Goal: Task Accomplishment & Management: Manage account settings

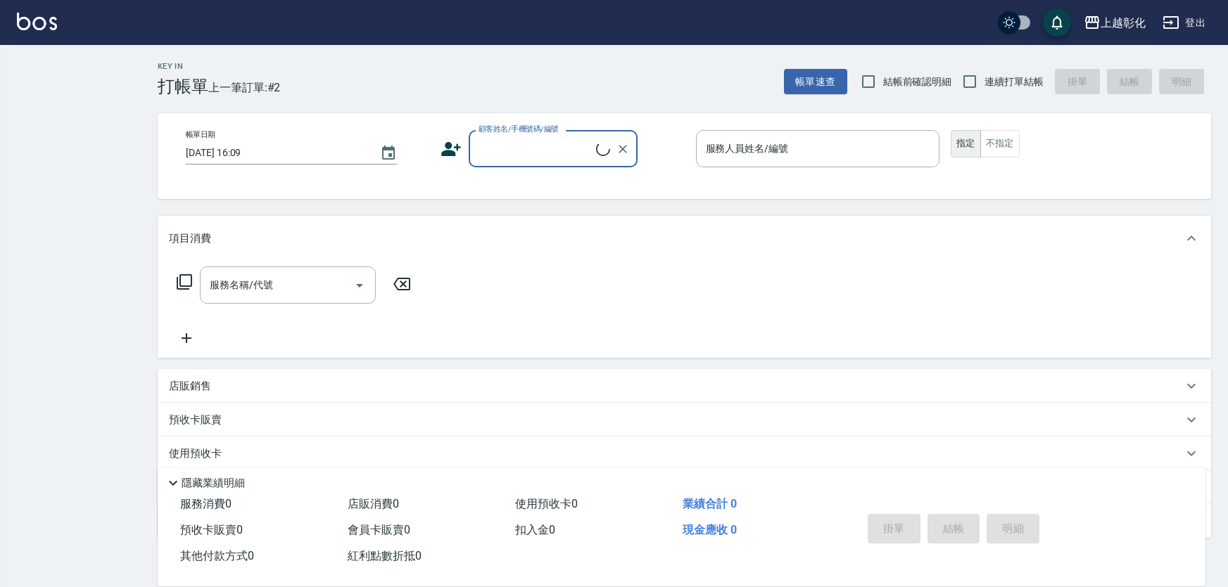
click at [1100, 28] on div "上越彰化" at bounding box center [1122, 23] width 45 height 18
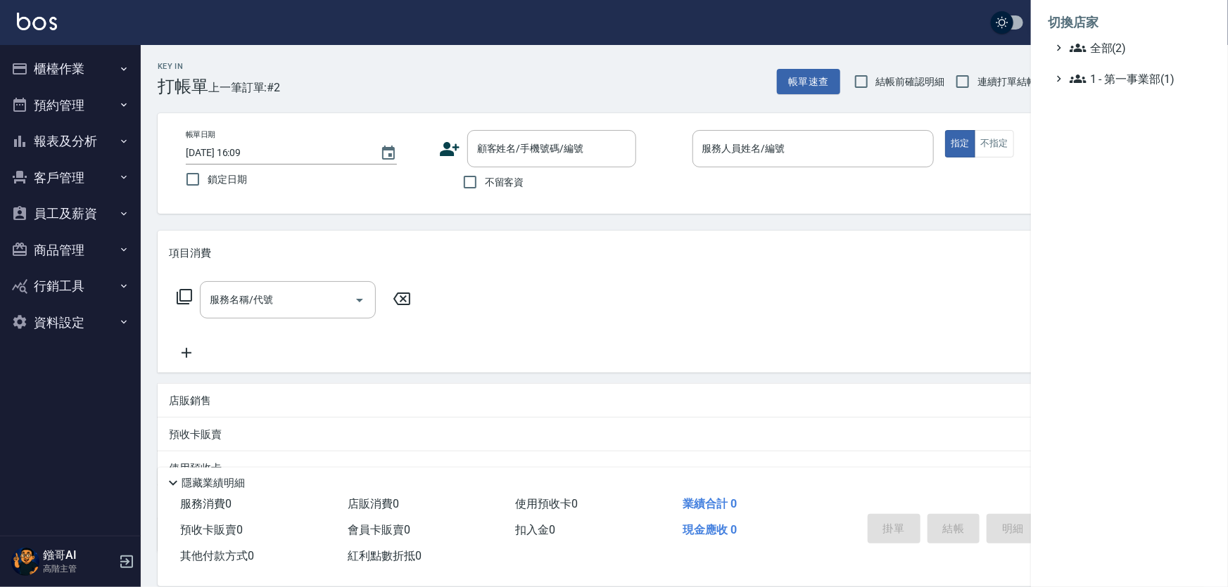
click at [94, 217] on div at bounding box center [614, 293] width 1228 height 587
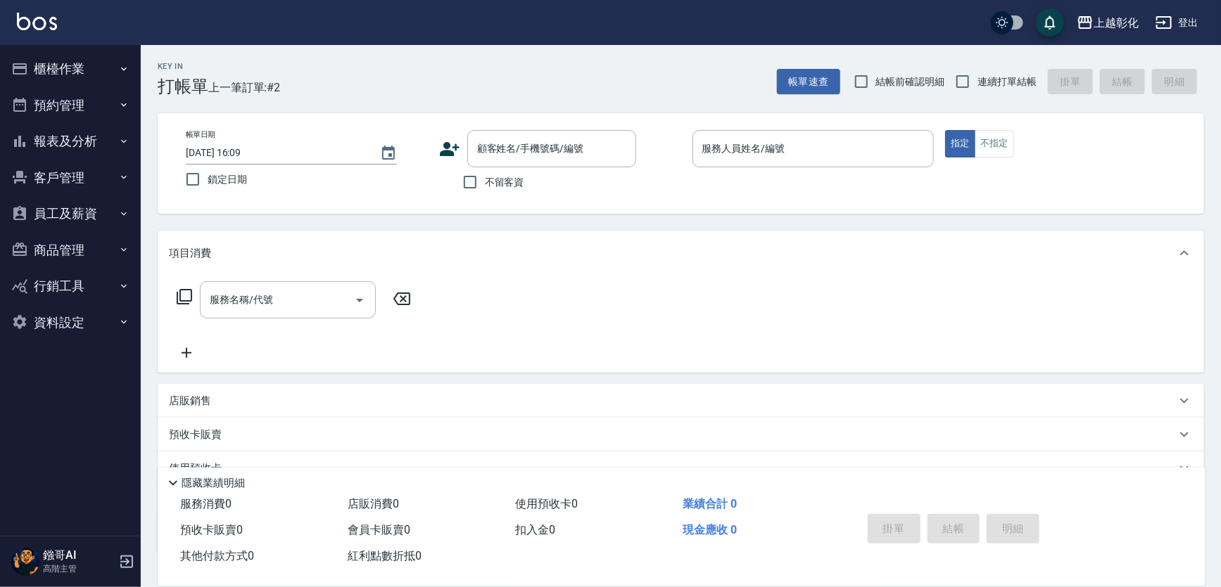
click at [94, 217] on button "員工及薪資" at bounding box center [70, 214] width 129 height 37
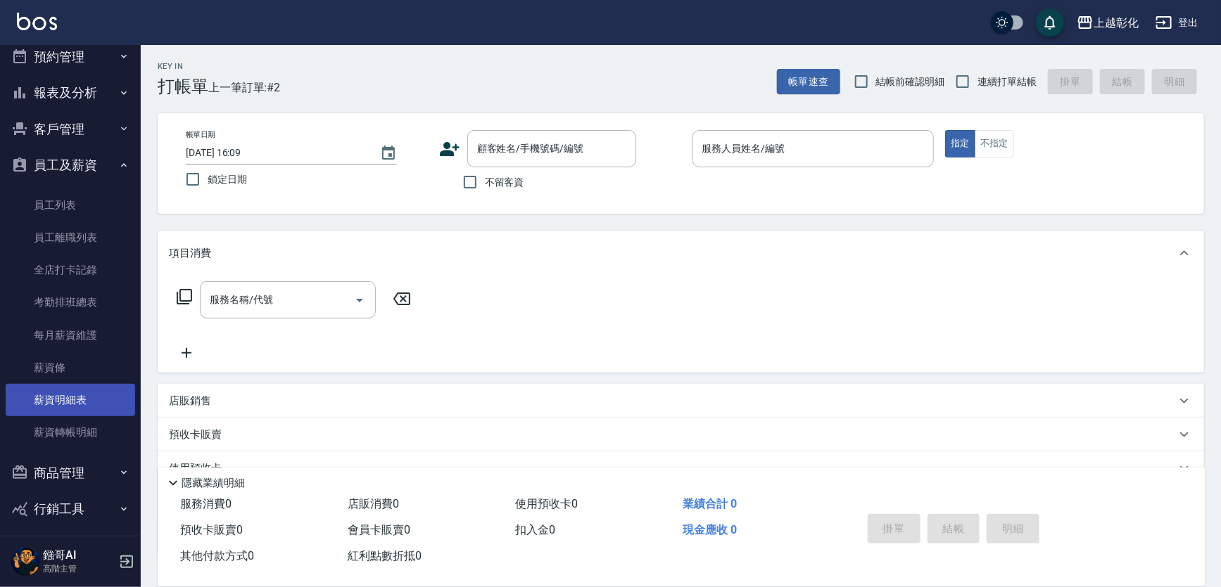
scroll to position [91, 0]
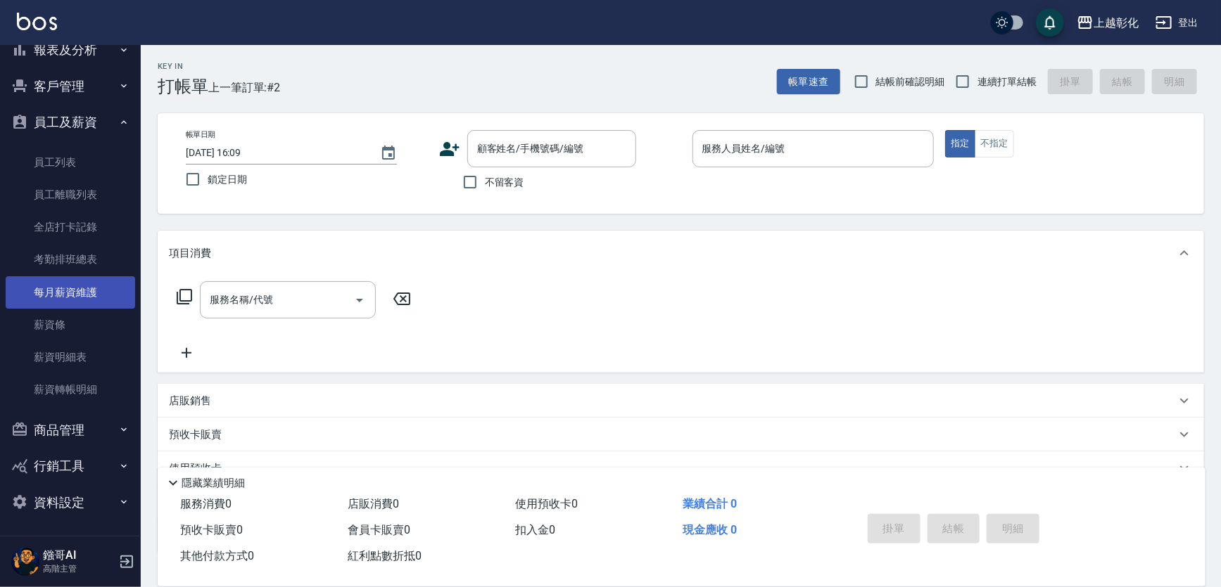
click at [68, 291] on link "每月薪資維護" at bounding box center [70, 292] width 129 height 32
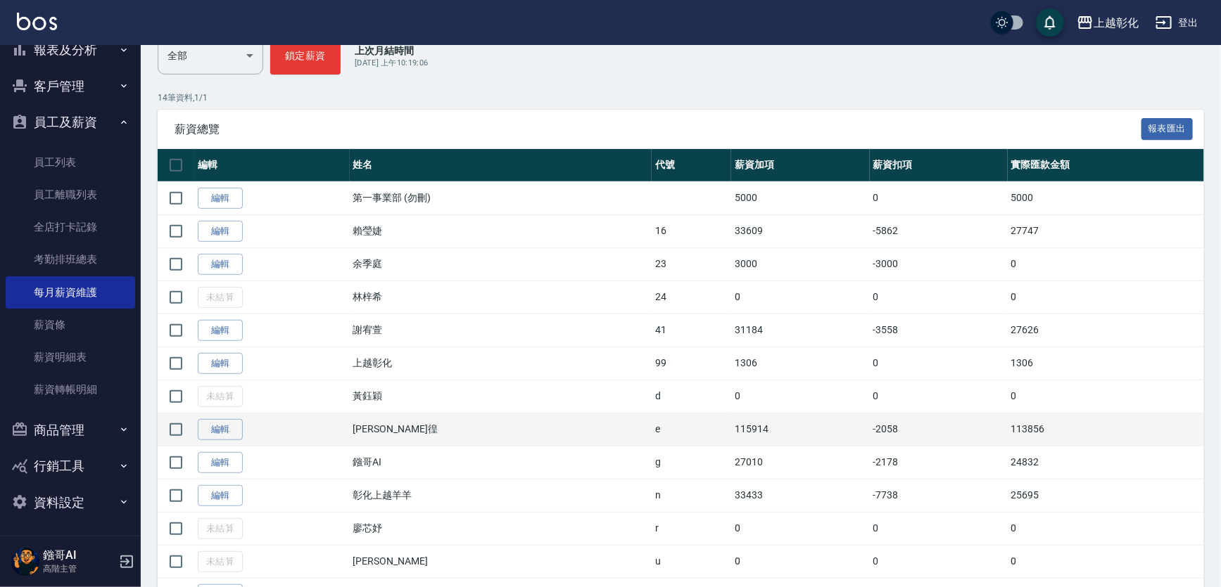
scroll to position [319, 0]
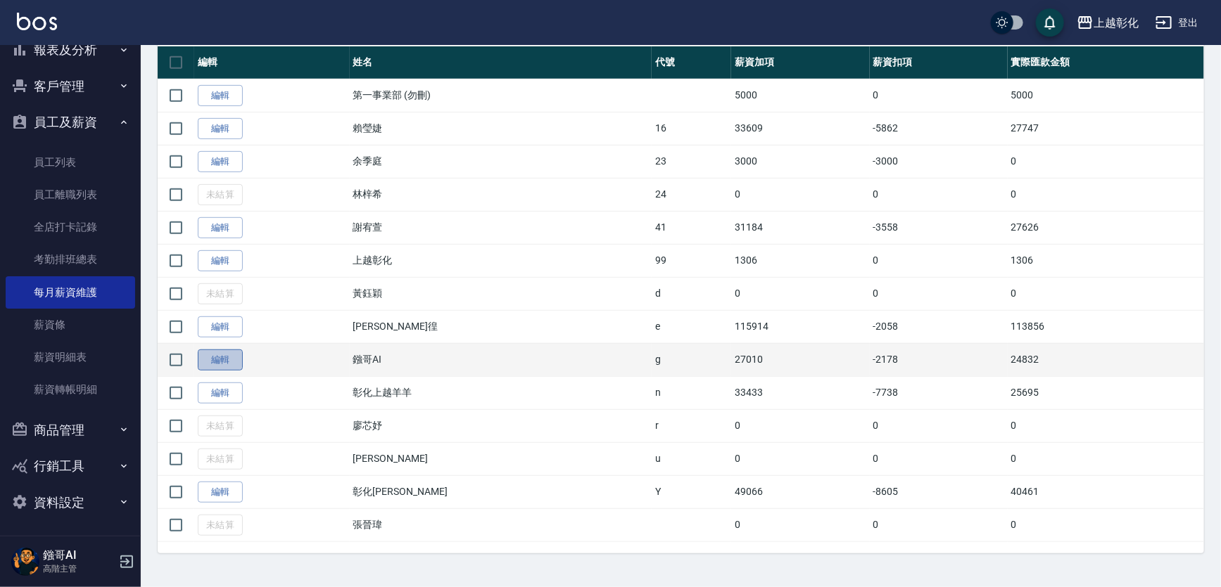
click at [209, 371] on link "編輯" at bounding box center [220, 361] width 45 height 22
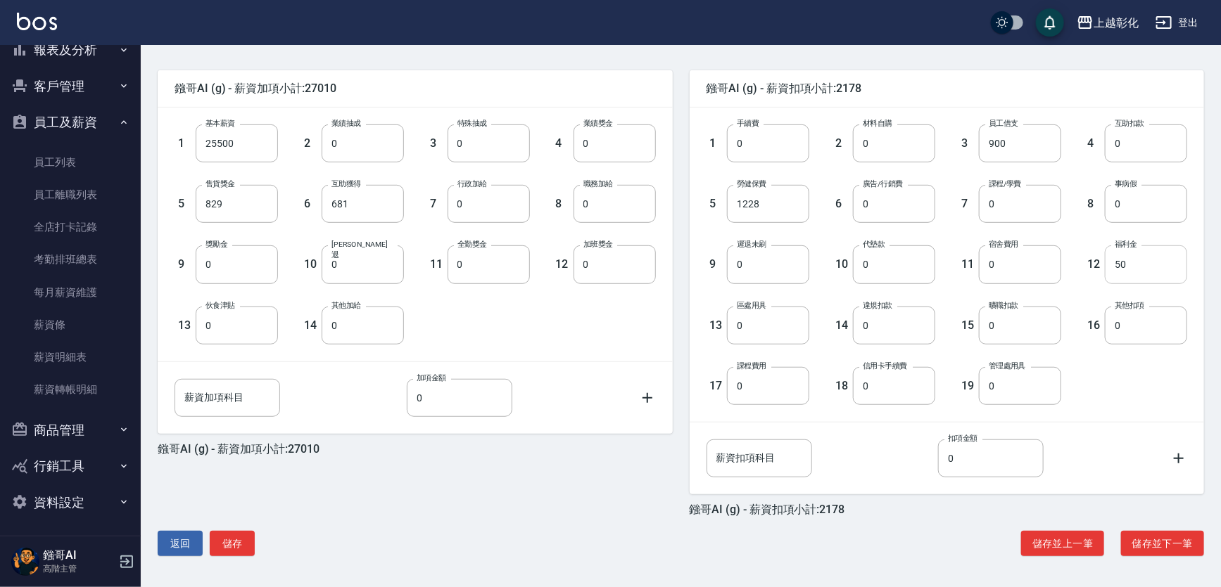
scroll to position [329, 0]
click at [1146, 261] on input "50" at bounding box center [1146, 265] width 82 height 38
type input "0"
click at [235, 540] on button "儲存" at bounding box center [232, 544] width 45 height 26
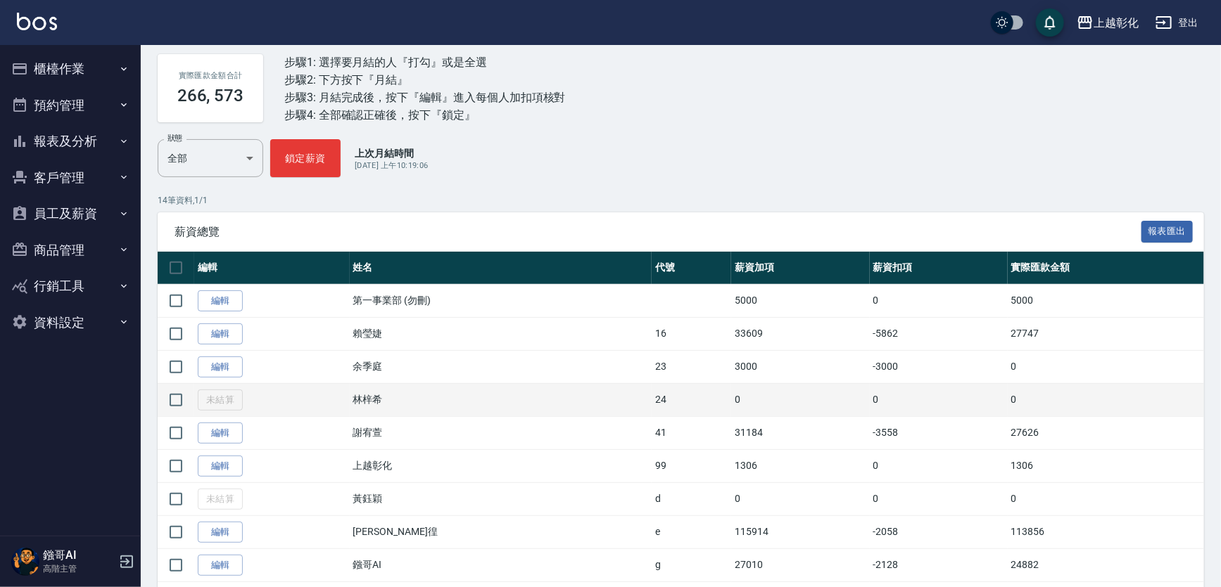
scroll to position [127, 0]
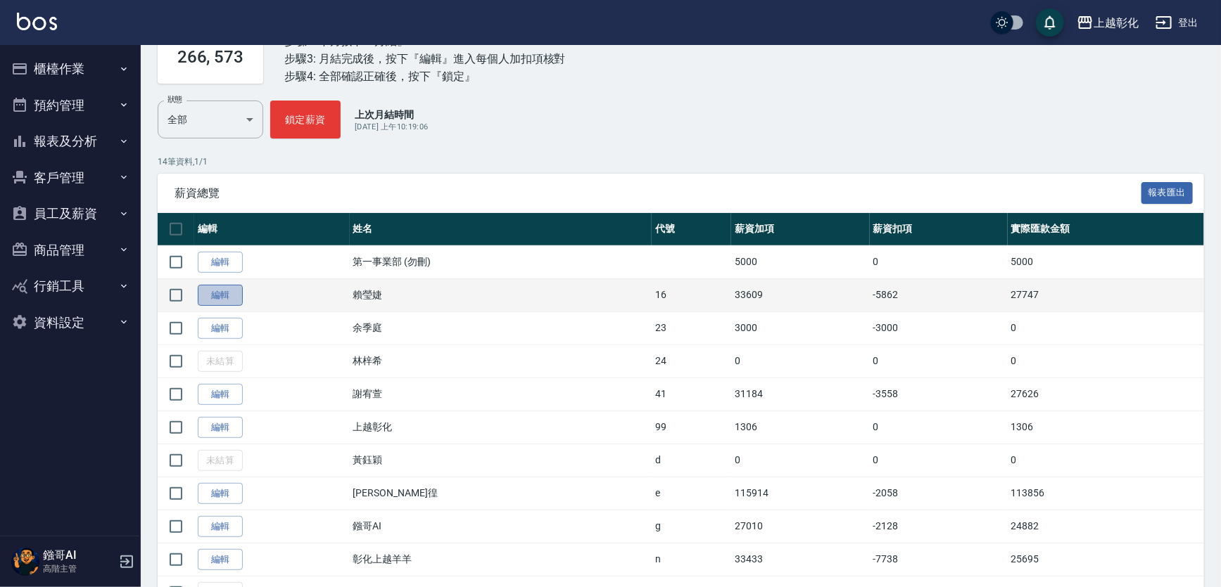
click at [236, 307] on link "編輯" at bounding box center [220, 296] width 45 height 22
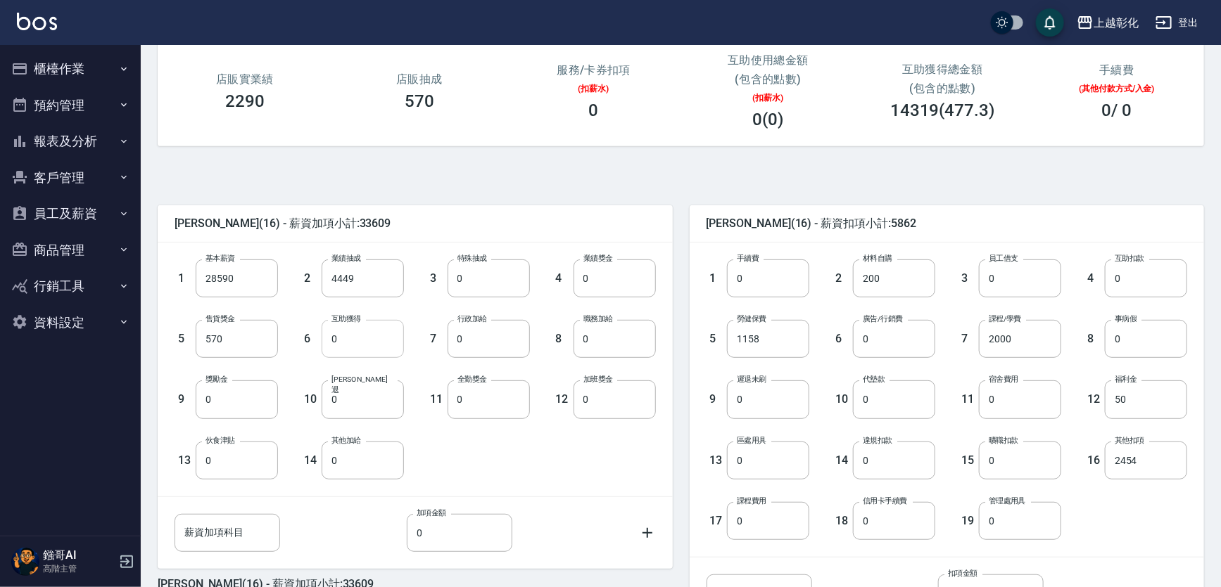
scroll to position [329, 0]
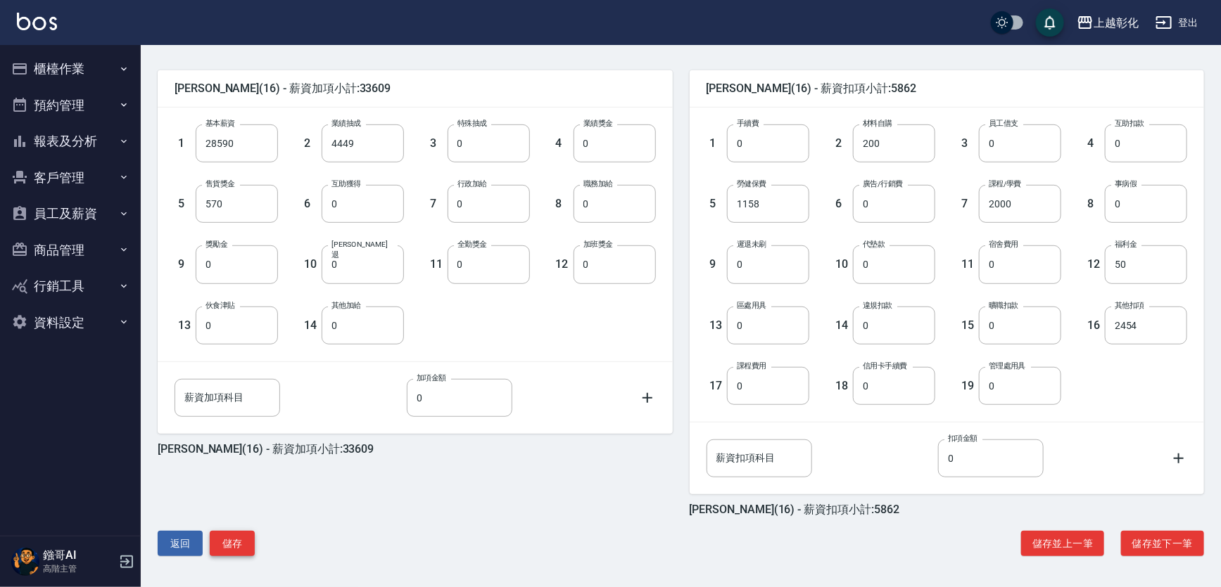
click at [253, 544] on button "儲存" at bounding box center [232, 544] width 45 height 26
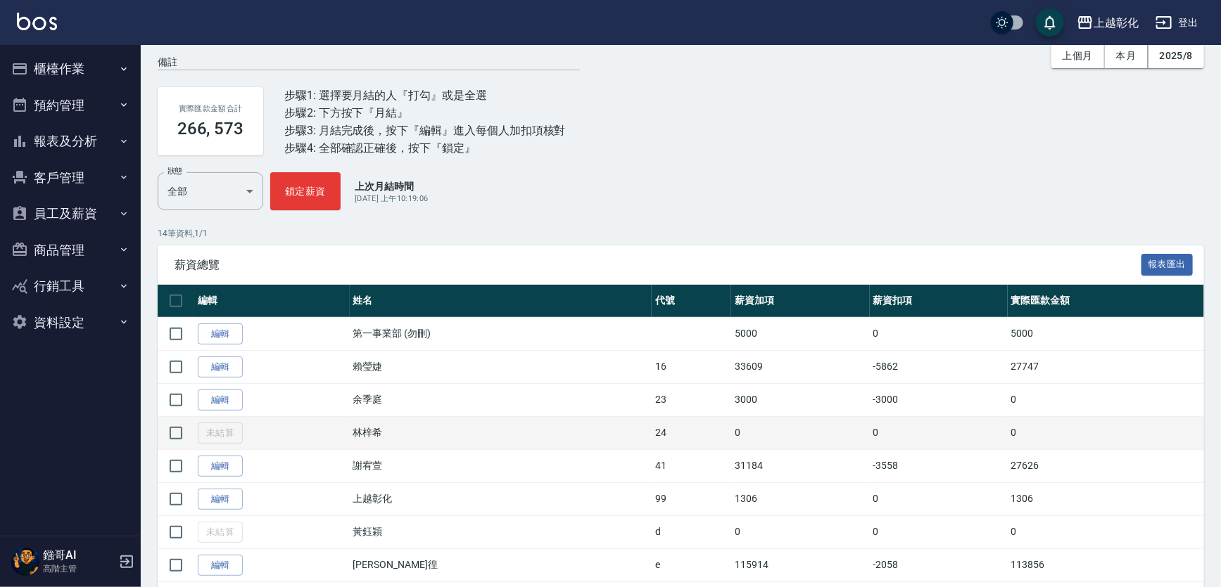
scroll to position [127, 0]
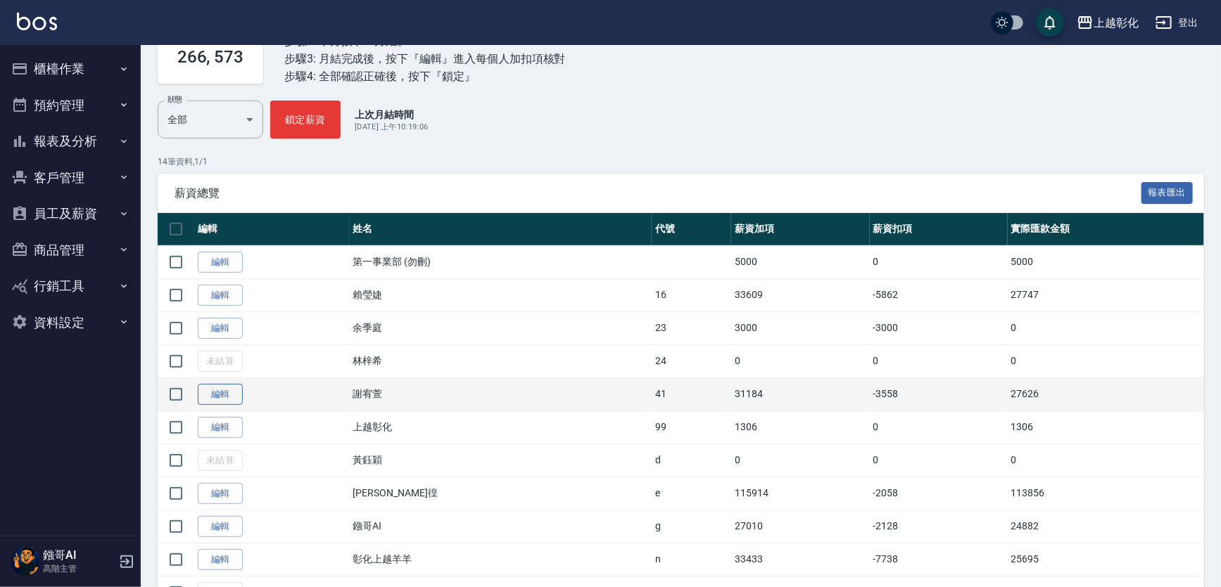
click at [222, 406] on link "編輯" at bounding box center [220, 395] width 45 height 22
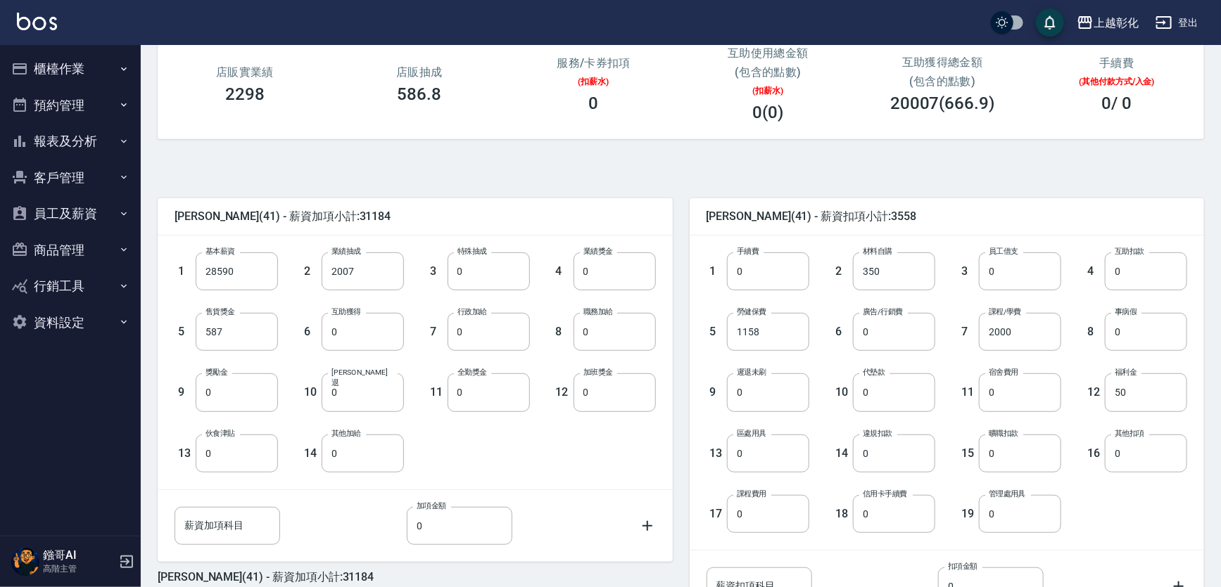
scroll to position [319, 0]
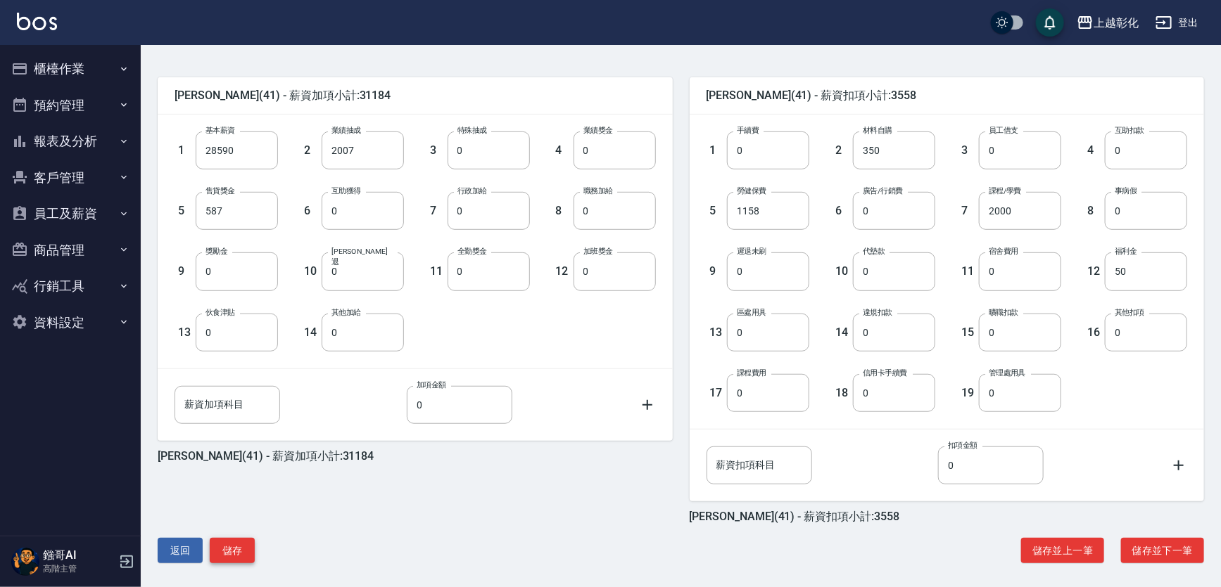
click at [239, 556] on button "儲存" at bounding box center [232, 551] width 45 height 26
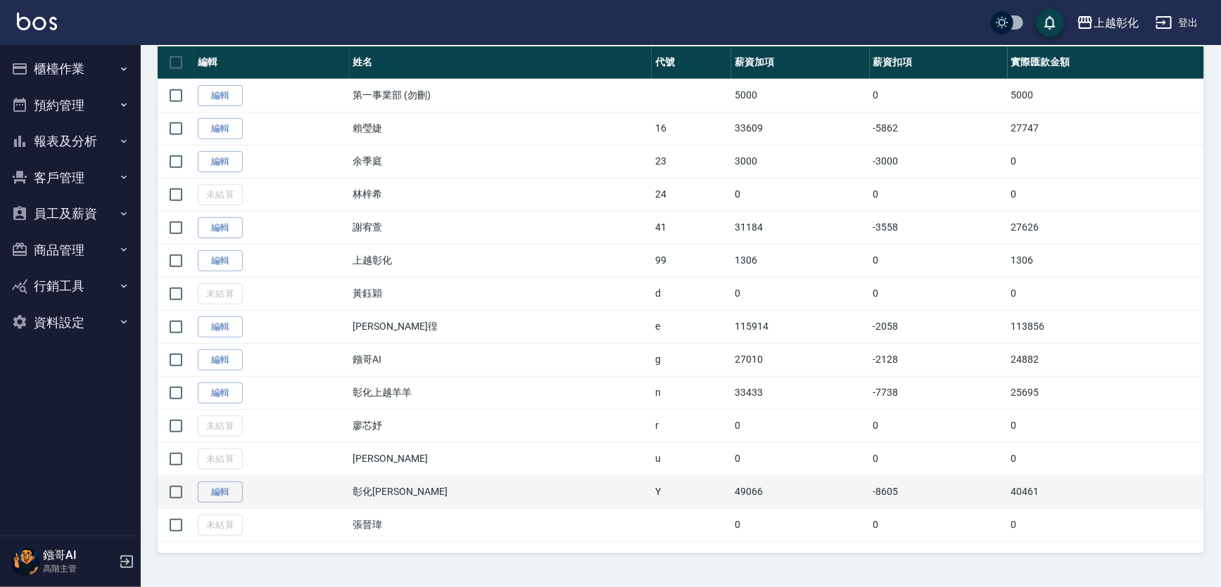
scroll to position [319, 0]
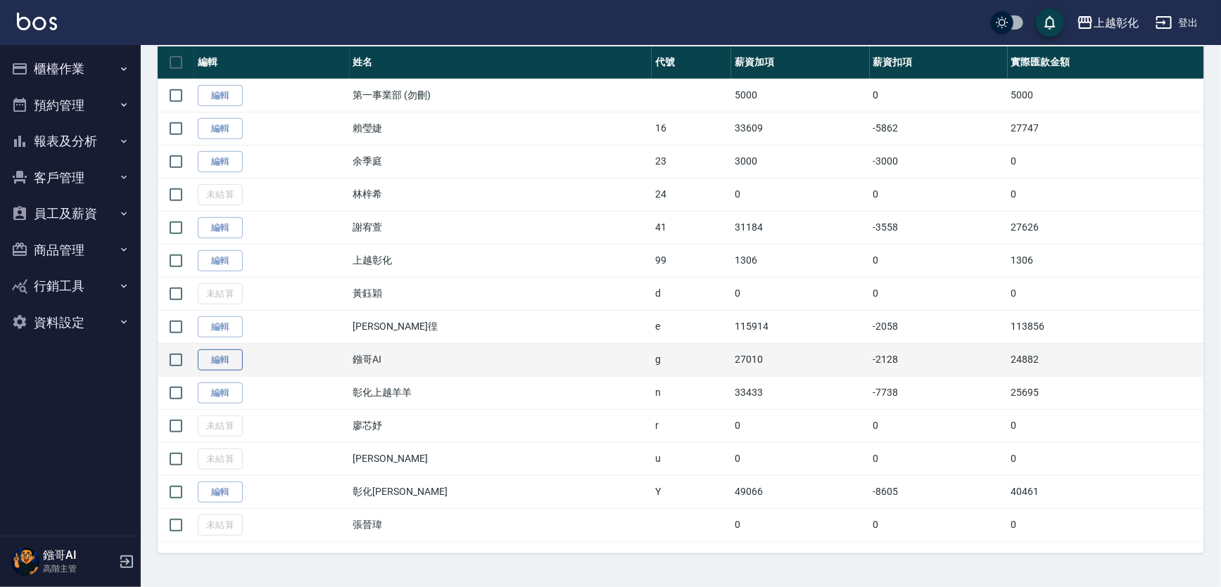
click at [237, 371] on link "編輯" at bounding box center [220, 361] width 45 height 22
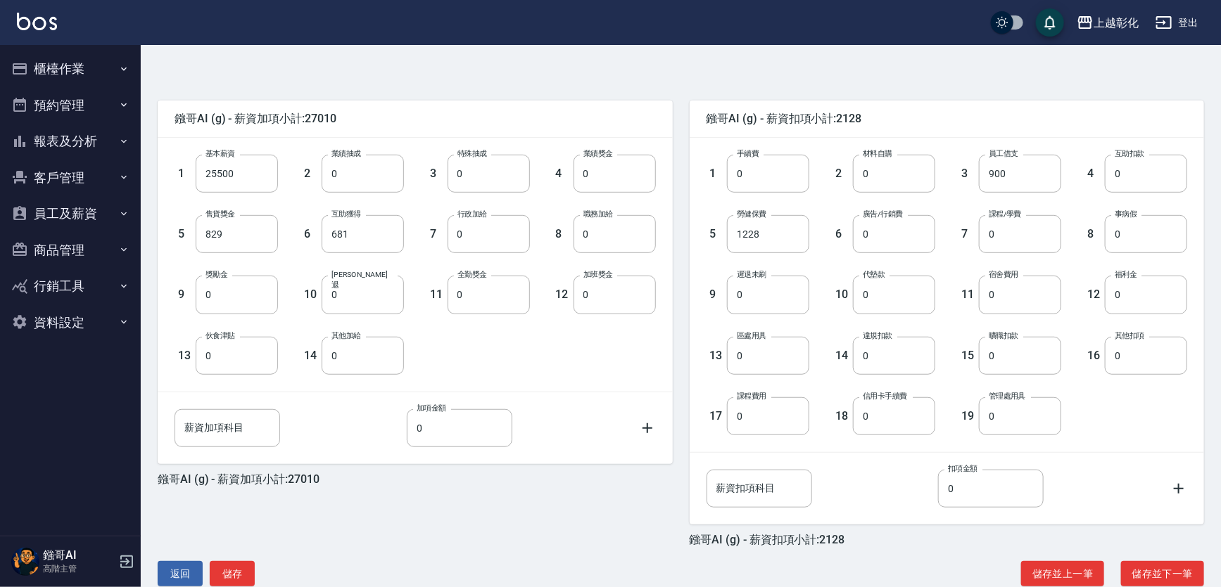
scroll to position [329, 0]
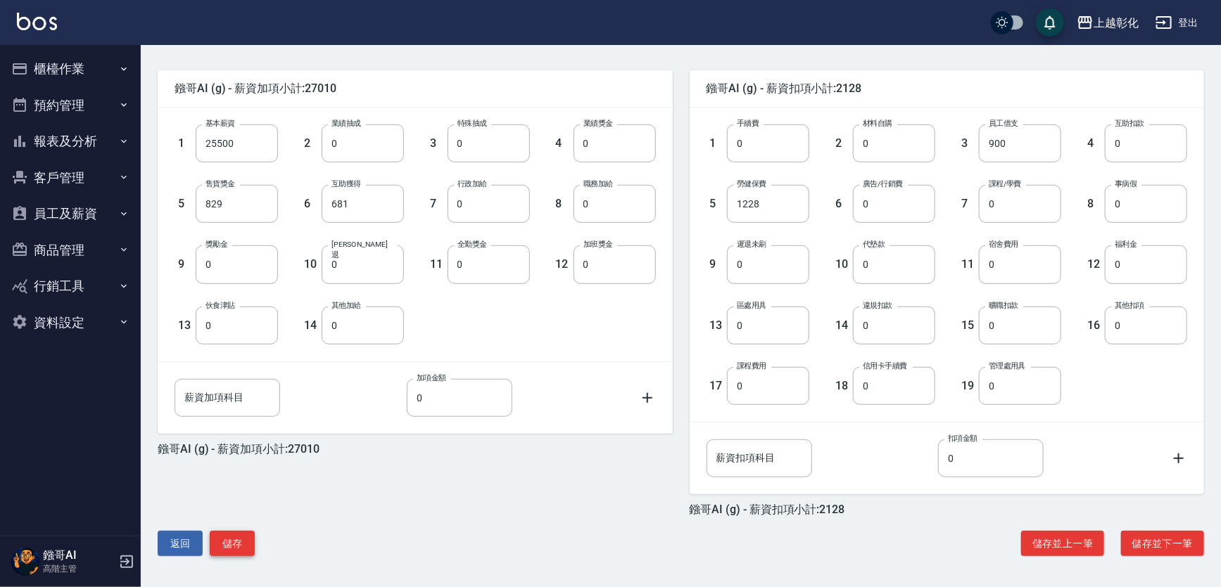
click at [232, 544] on button "儲存" at bounding box center [232, 544] width 45 height 26
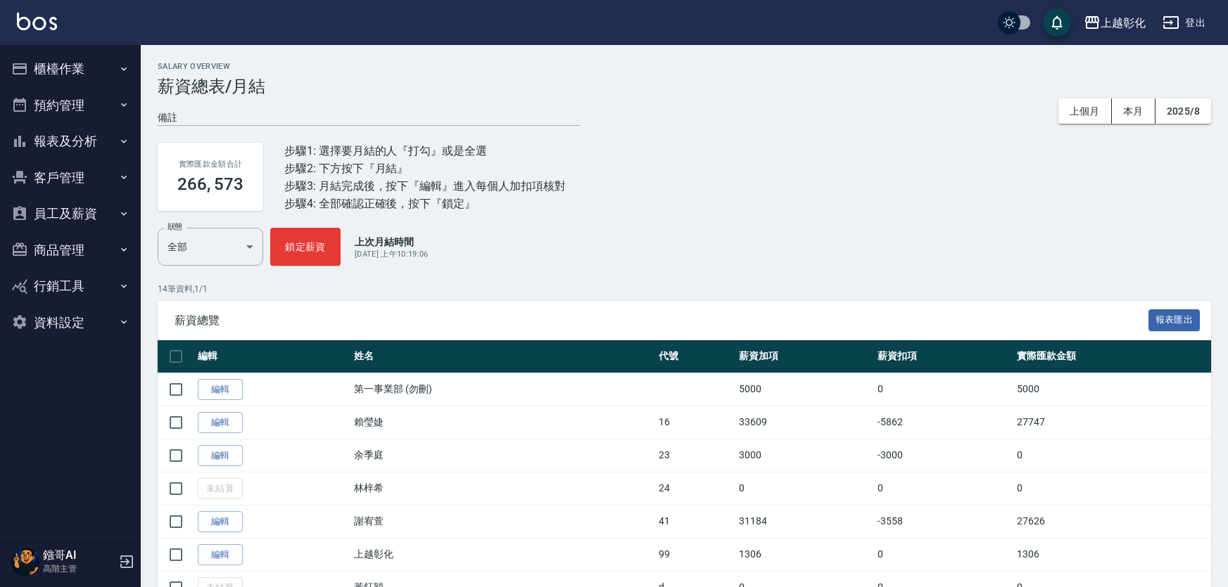
click at [93, 101] on button "預約管理" at bounding box center [70, 105] width 129 height 37
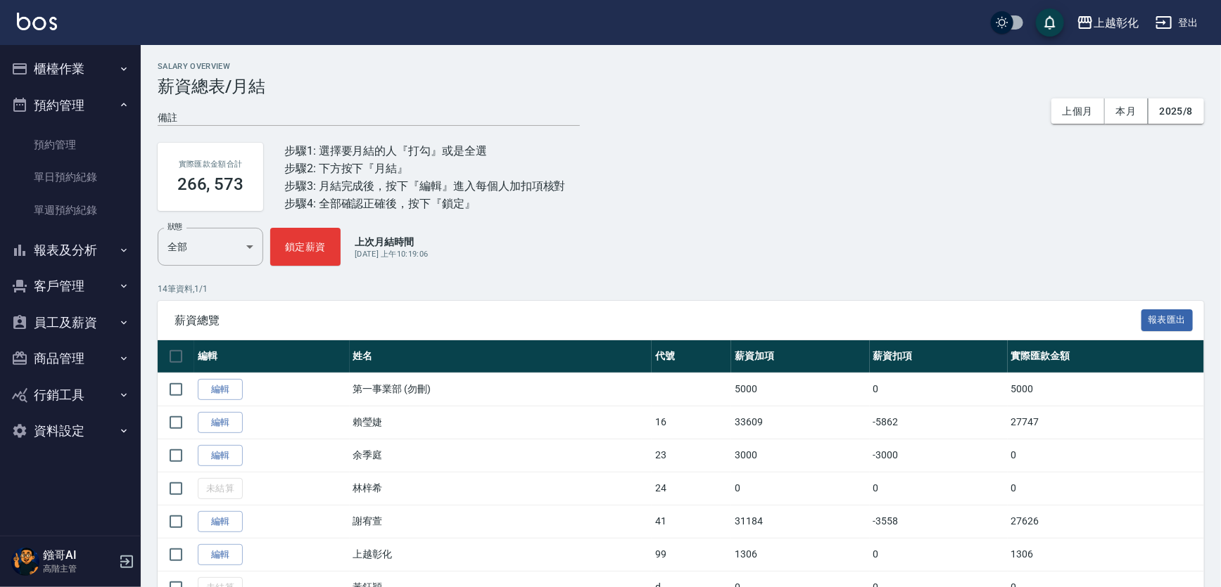
click at [105, 75] on button "櫃檯作業" at bounding box center [70, 69] width 129 height 37
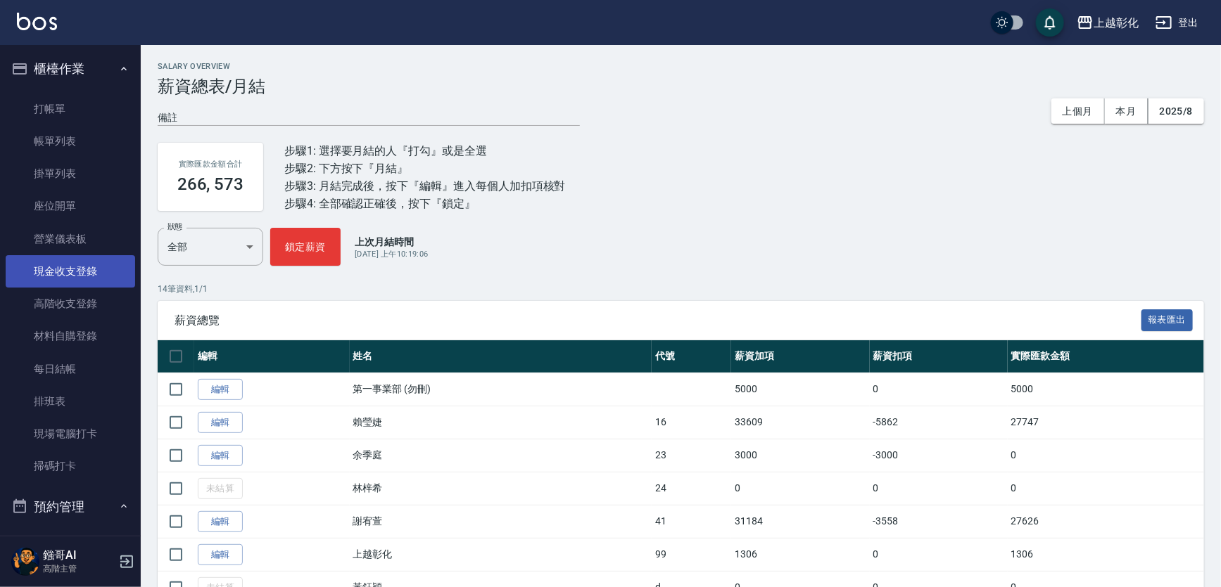
click at [84, 272] on link "現金收支登錄" at bounding box center [70, 271] width 129 height 32
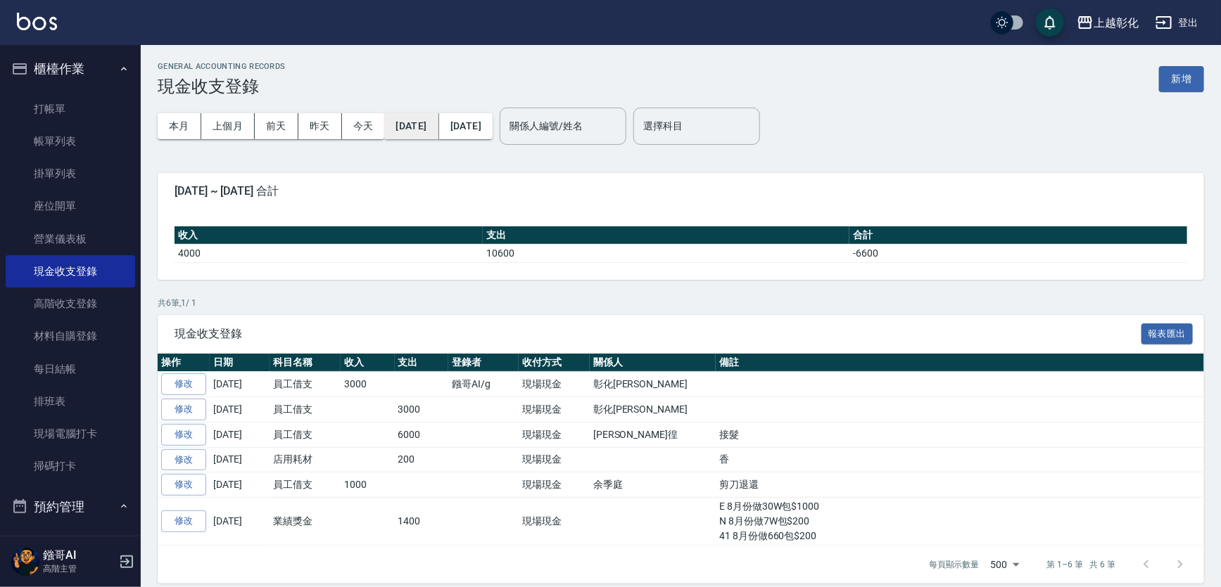
click at [436, 127] on button "2025/09/01" at bounding box center [411, 126] width 54 height 26
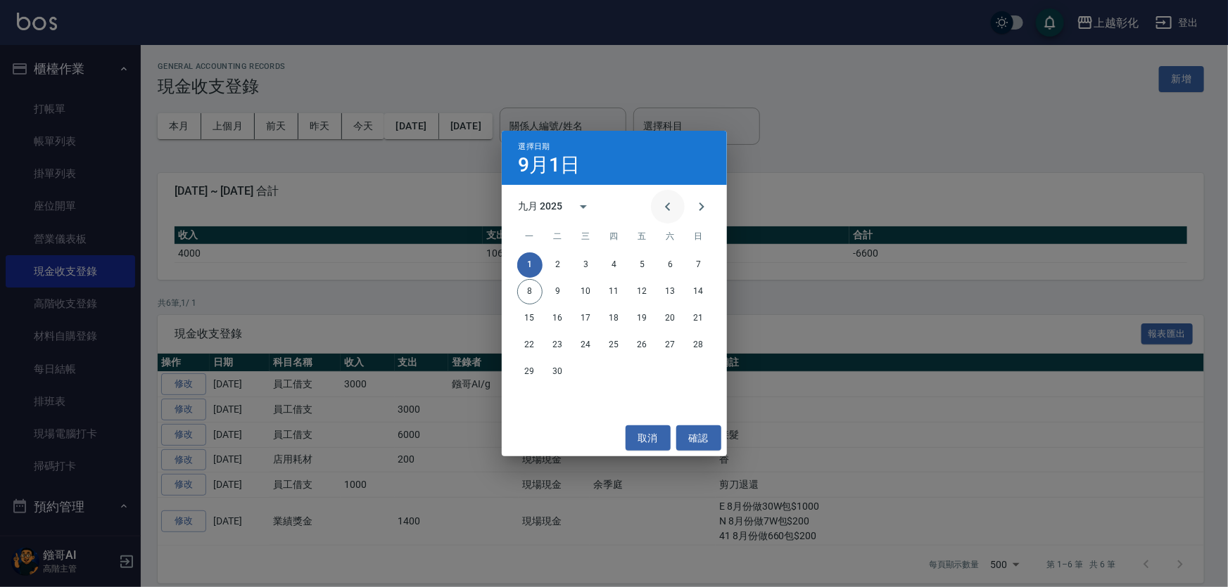
click at [659, 205] on icon "Previous month" at bounding box center [667, 206] width 17 height 17
click at [689, 257] on button "3" at bounding box center [698, 265] width 25 height 25
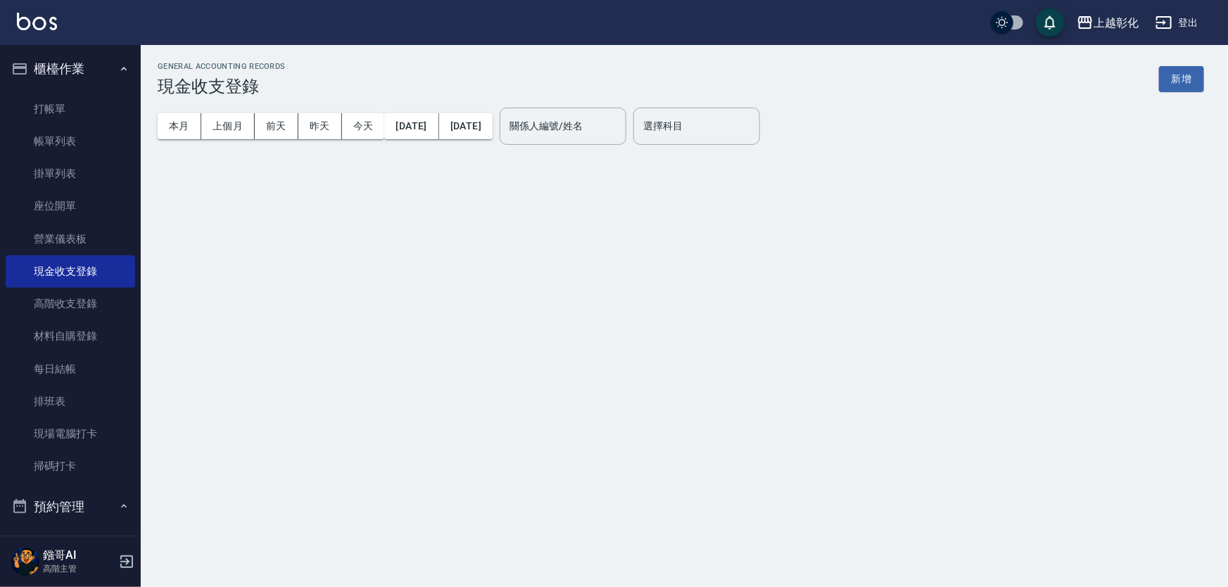
click at [640, 258] on div "GENERAL ACCOUNTING RECORDS 現金收支登錄 新增 本月 上個月 前天 昨天 今天 2025/08/03 2025/09/08 關係人編…" at bounding box center [610, 293] width 1221 height 587
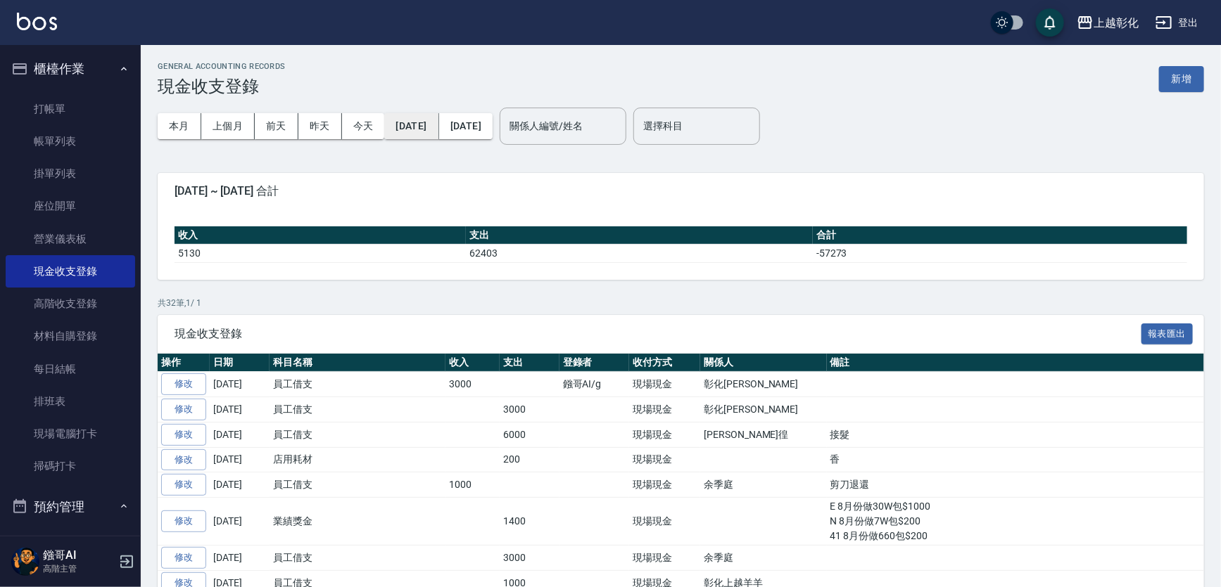
click at [438, 122] on button "2025/08/03" at bounding box center [411, 126] width 54 height 26
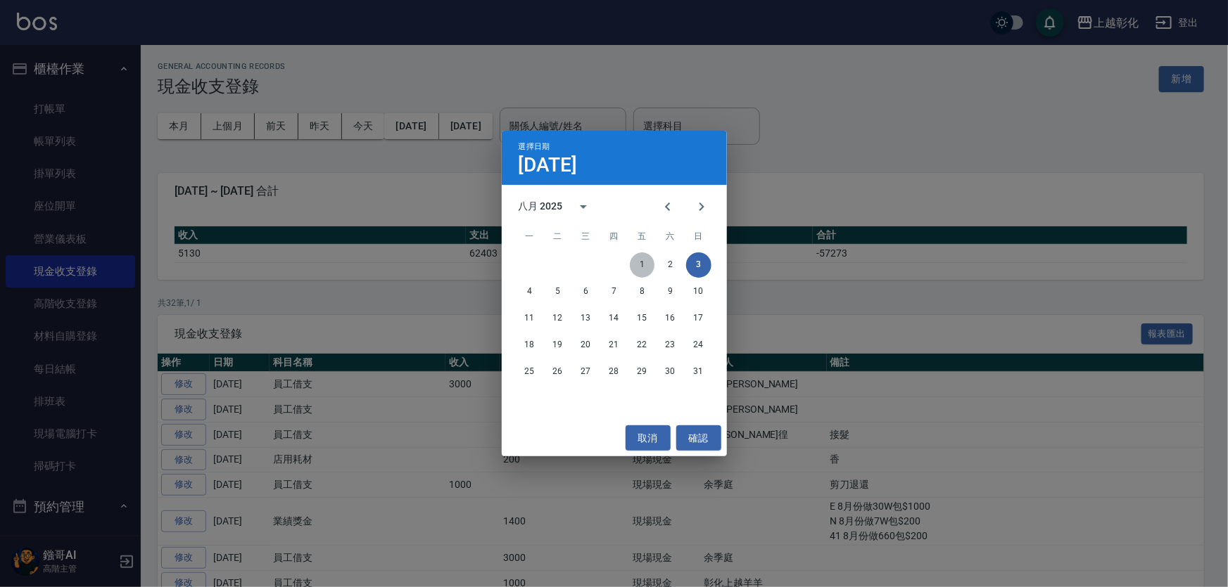
click at [638, 262] on button "1" at bounding box center [642, 265] width 25 height 25
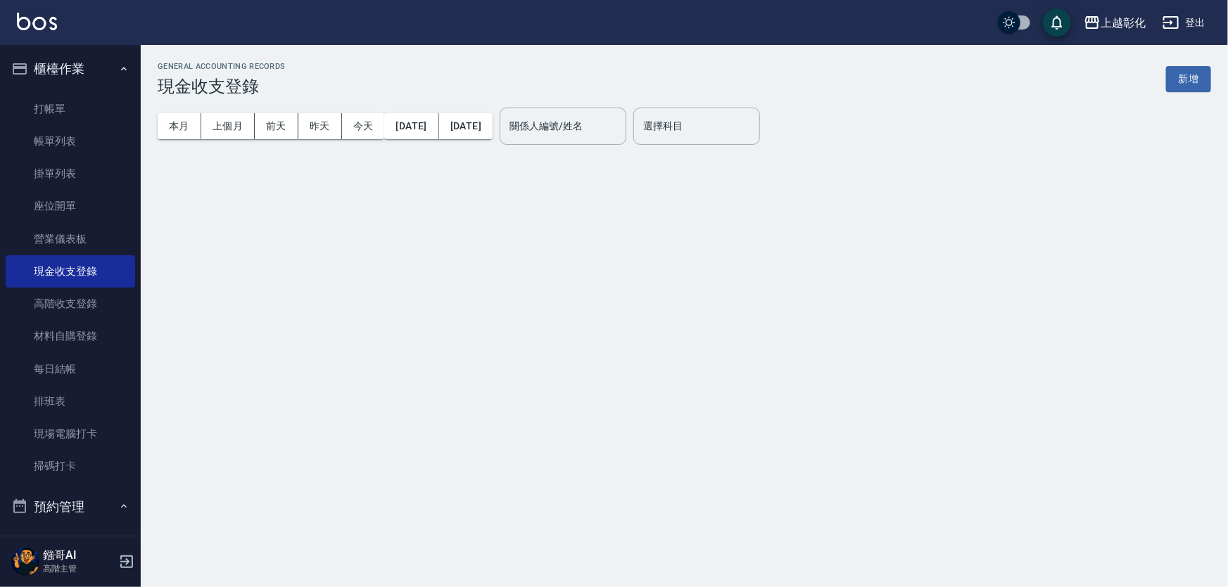
click at [492, 141] on div "本月 上個月 前天 昨天 今天 2025/08/01 2025/09/08" at bounding box center [325, 126] width 335 height 60
click at [492, 134] on button "2025/09/08" at bounding box center [465, 126] width 53 height 26
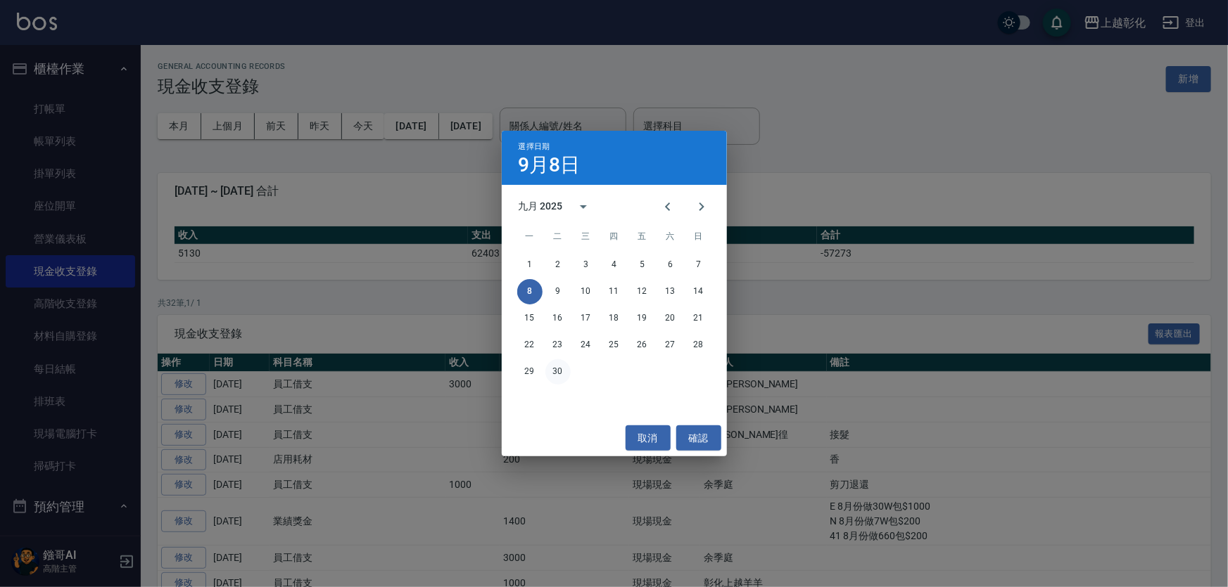
click at [566, 373] on button "30" at bounding box center [557, 372] width 25 height 25
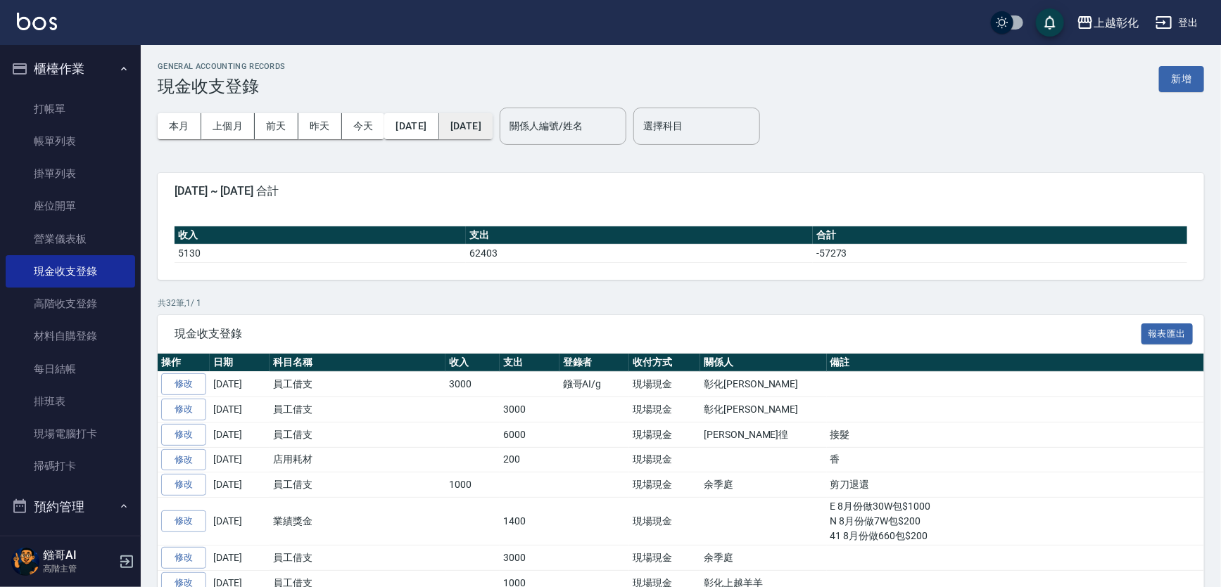
click at [492, 122] on button "2025/09/30" at bounding box center [465, 126] width 53 height 26
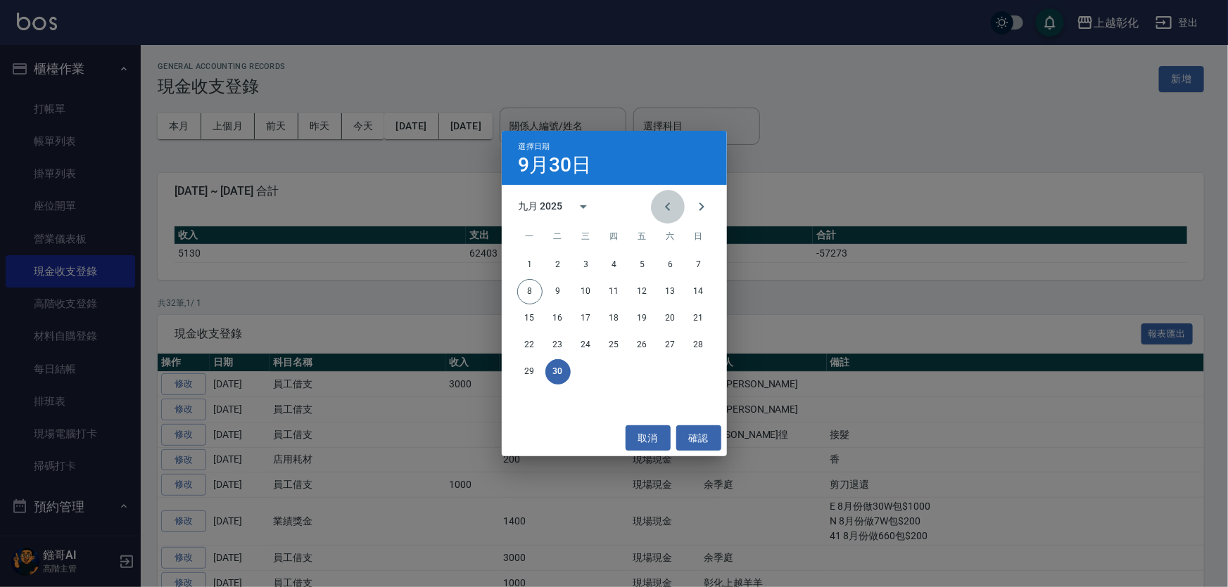
click at [668, 206] on icon "Previous month" at bounding box center [667, 206] width 17 height 17
click at [694, 373] on button "31" at bounding box center [698, 372] width 25 height 25
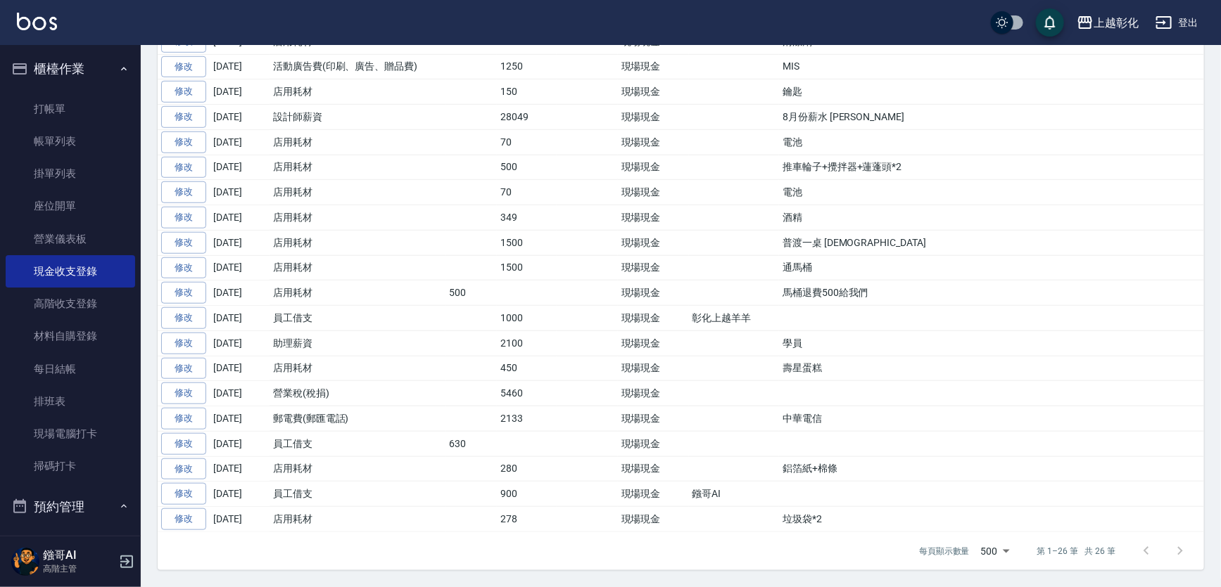
scroll to position [599, 0]
drag, startPoint x: 467, startPoint y: 432, endPoint x: 444, endPoint y: 428, distance: 23.6
click at [444, 431] on tr "修改 2025-08-08 員工借支 630 現場現金" at bounding box center [681, 443] width 1046 height 25
click at [459, 457] on td at bounding box center [470, 469] width 51 height 25
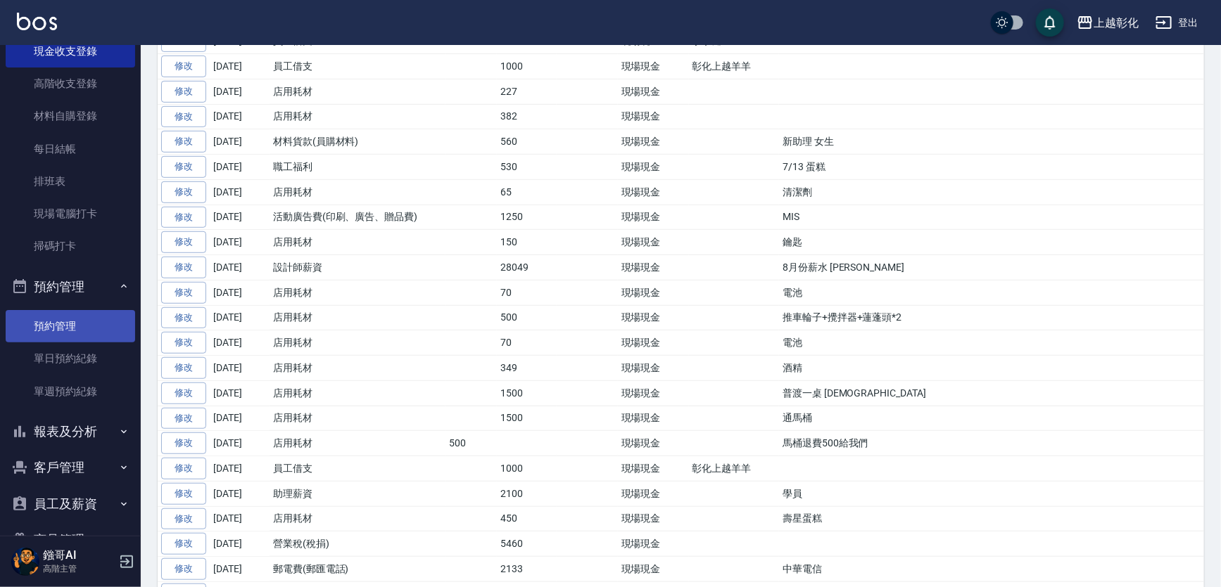
scroll to position [331, 0]
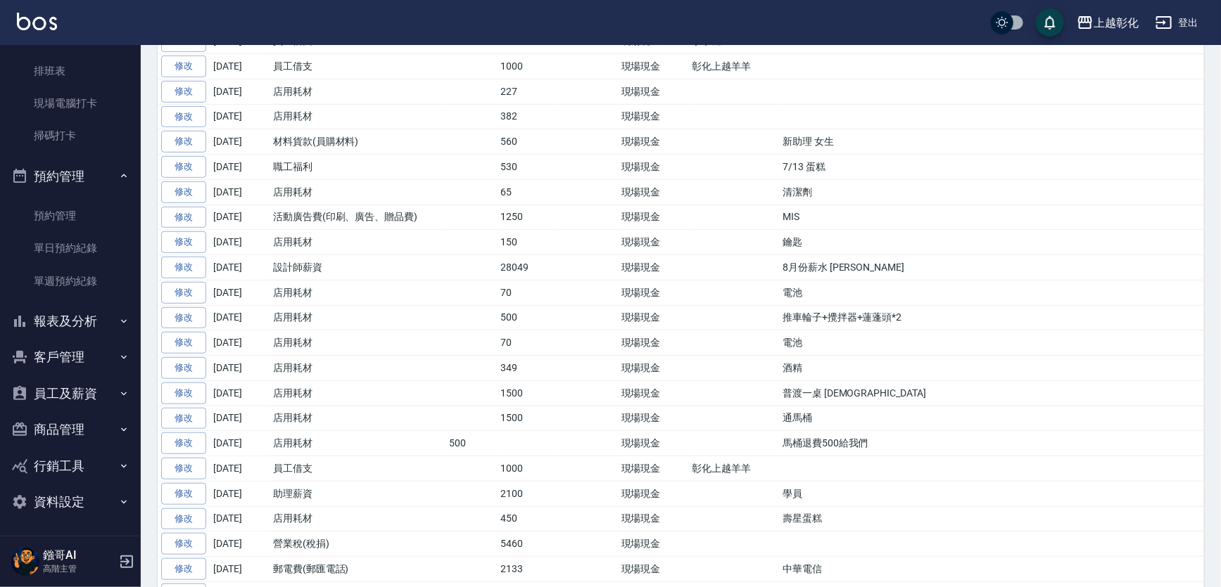
click at [94, 401] on button "員工及薪資" at bounding box center [70, 394] width 129 height 37
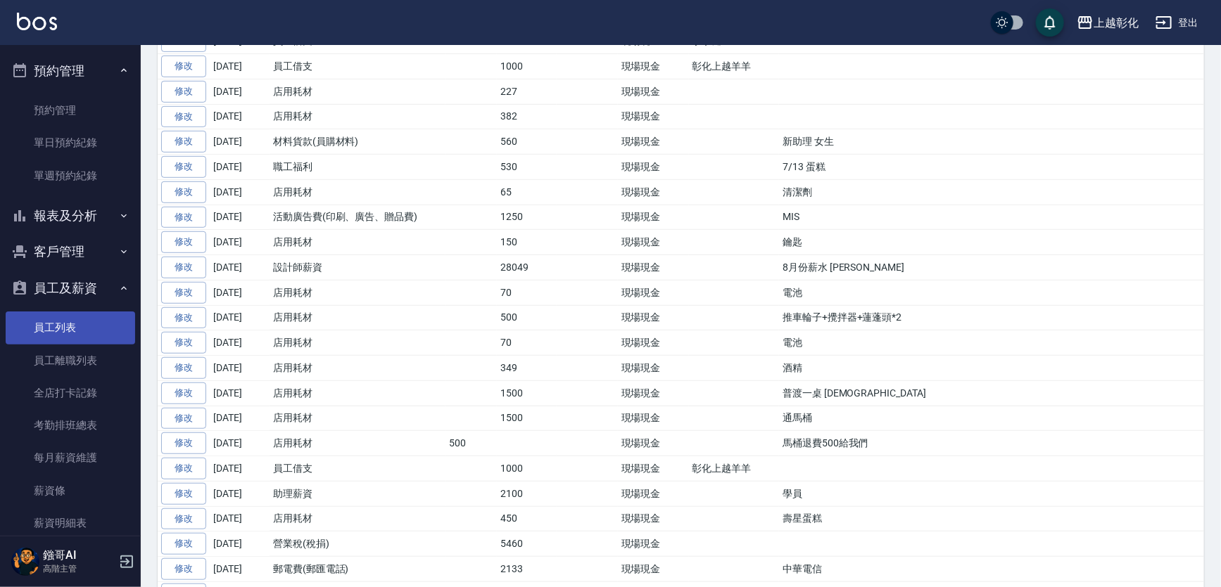
scroll to position [587, 0]
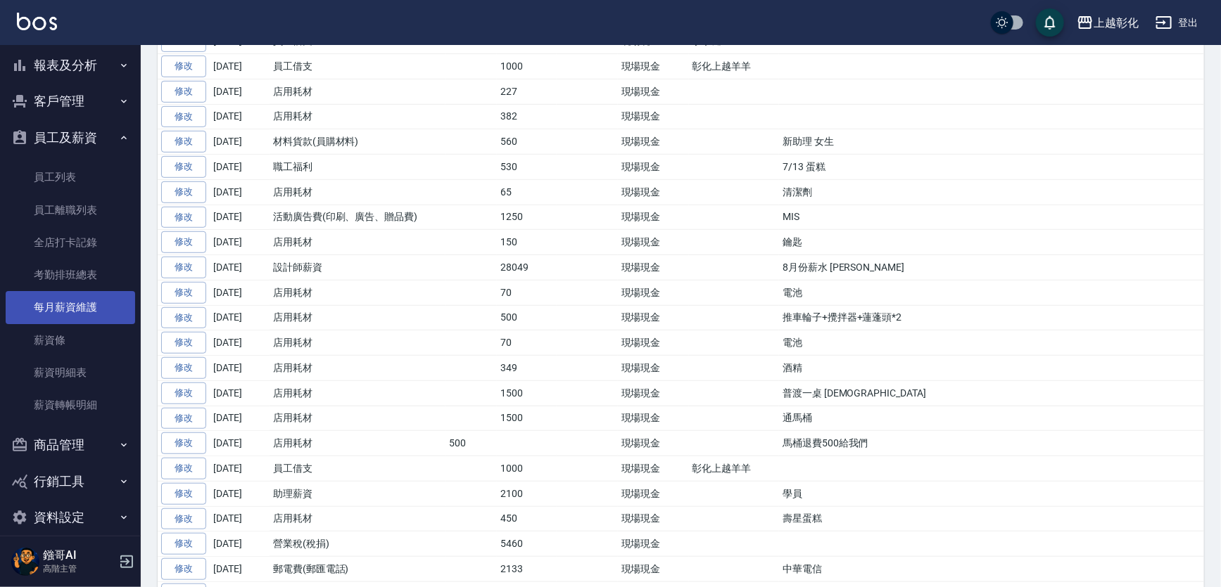
click at [77, 310] on link "每月薪資維護" at bounding box center [70, 307] width 129 height 32
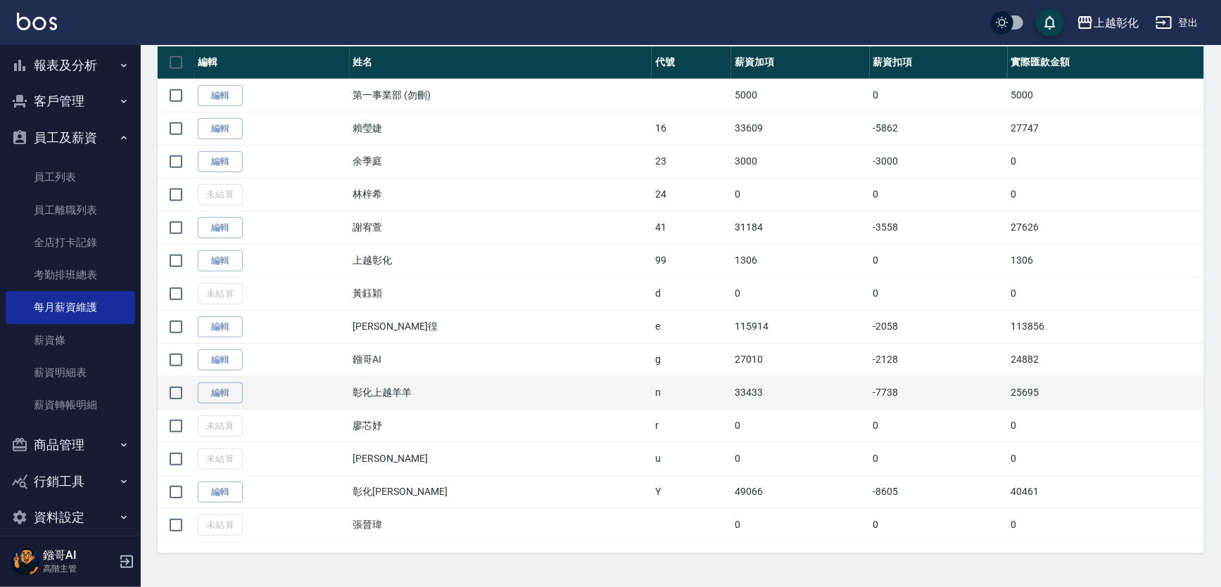
scroll to position [359, 0]
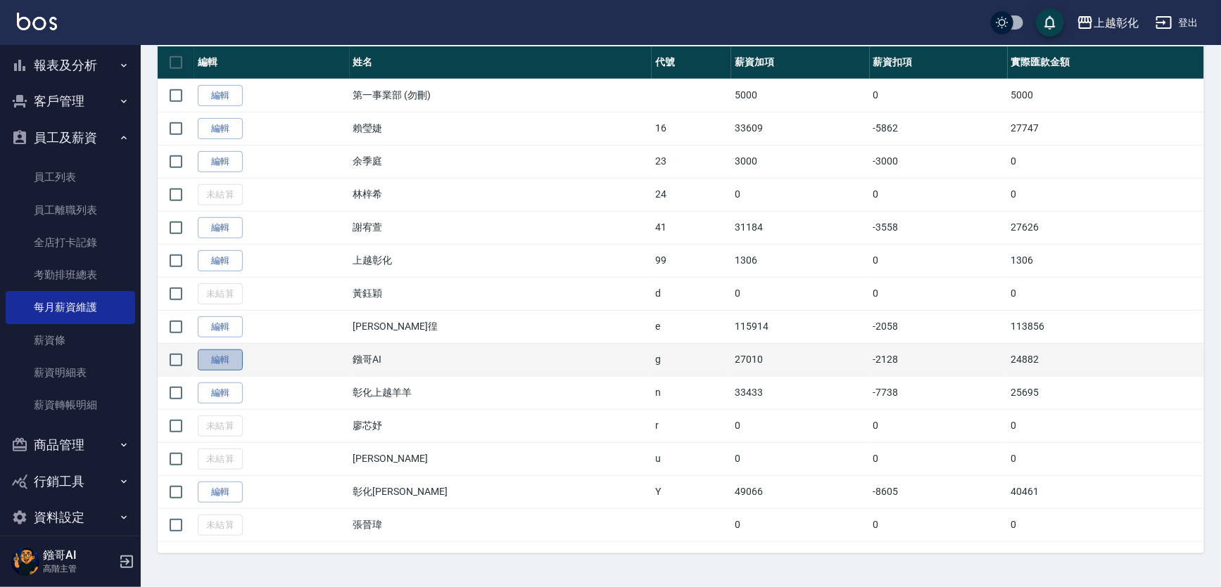
click at [231, 350] on link "編輯" at bounding box center [220, 361] width 45 height 22
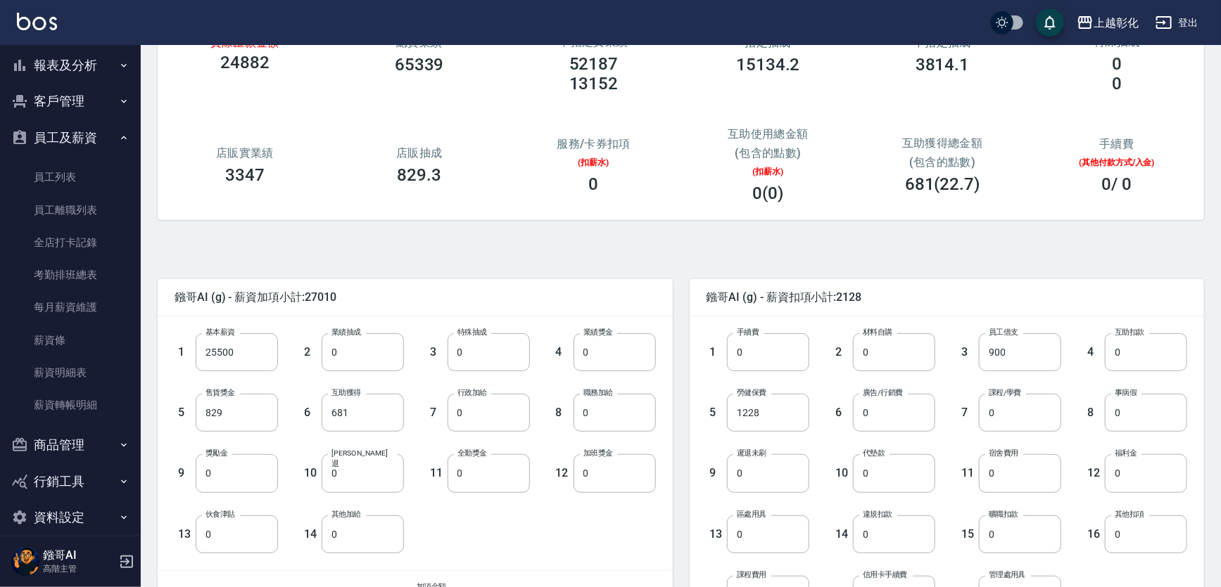
scroll to position [127, 0]
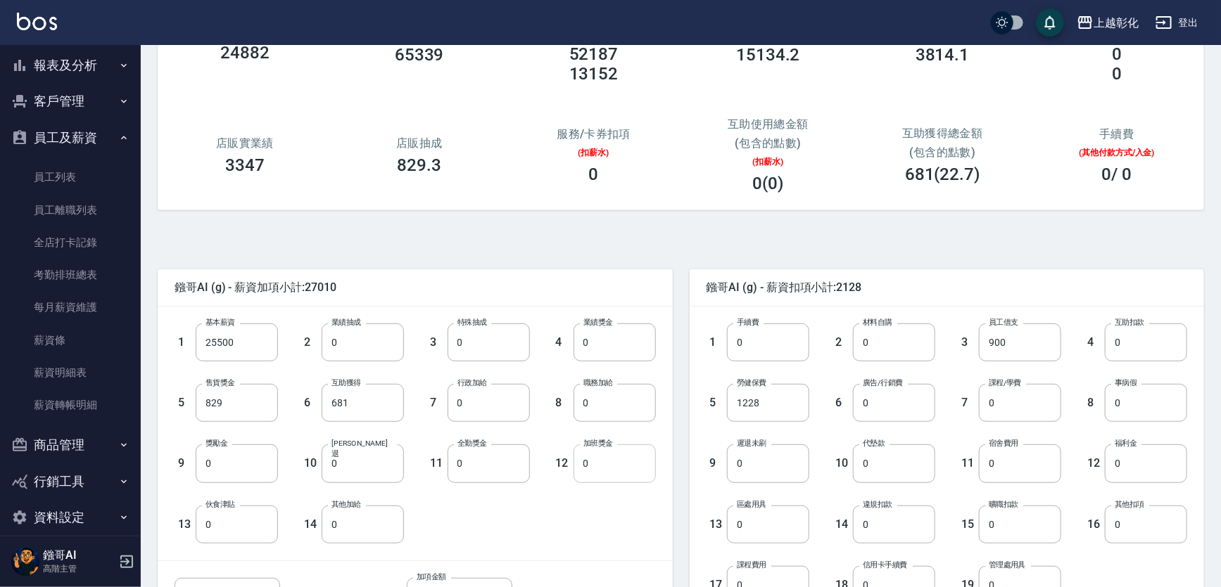
click at [581, 463] on input "0" at bounding box center [614, 464] width 82 height 38
click at [366, 345] on input "0" at bounding box center [363, 343] width 82 height 38
click at [492, 345] on input "0" at bounding box center [488, 343] width 82 height 38
click at [344, 344] on input "0" at bounding box center [363, 343] width 82 height 38
click at [345, 520] on input "0" at bounding box center [363, 525] width 82 height 38
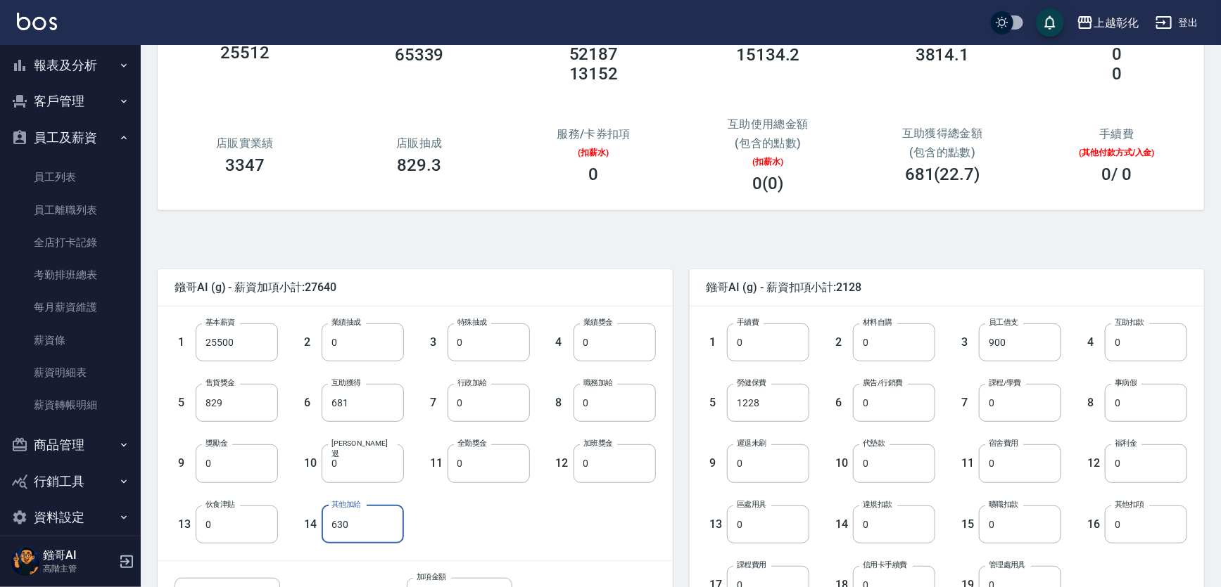
type input "630"
click at [612, 512] on div "1 基本薪資 25500 基本薪資 2 業績抽成 0 業績抽成 3 特殊抽成 0 特殊抽成 4 業績獎金 0 業績獎金 5 售貨獎金 829 售貨獎金 6 互…" at bounding box center [404, 422] width 504 height 243
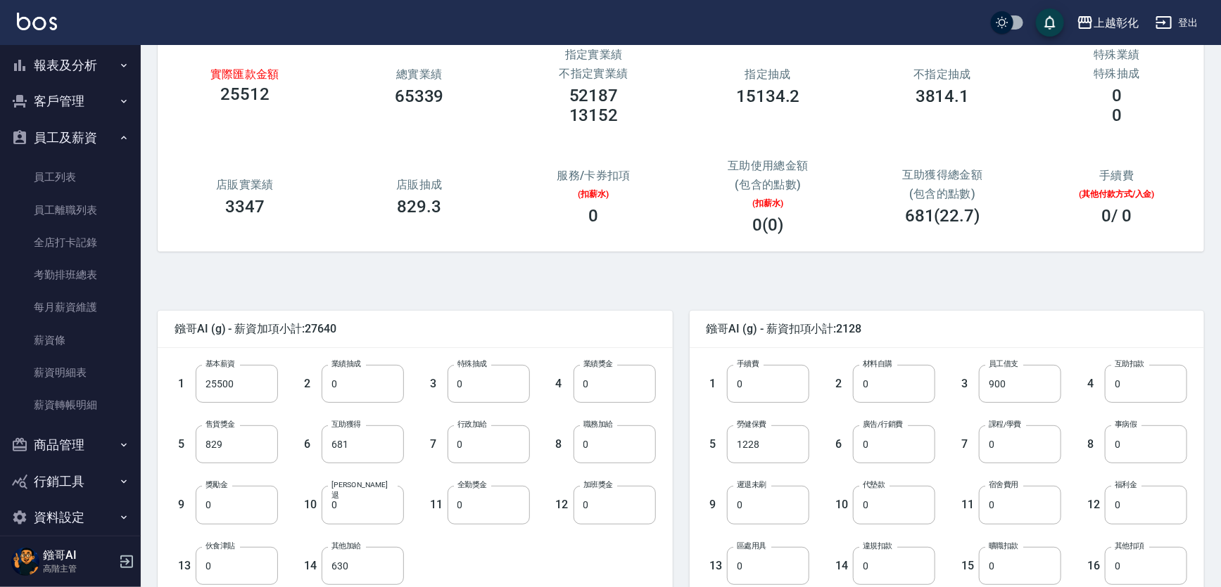
scroll to position [191, 0]
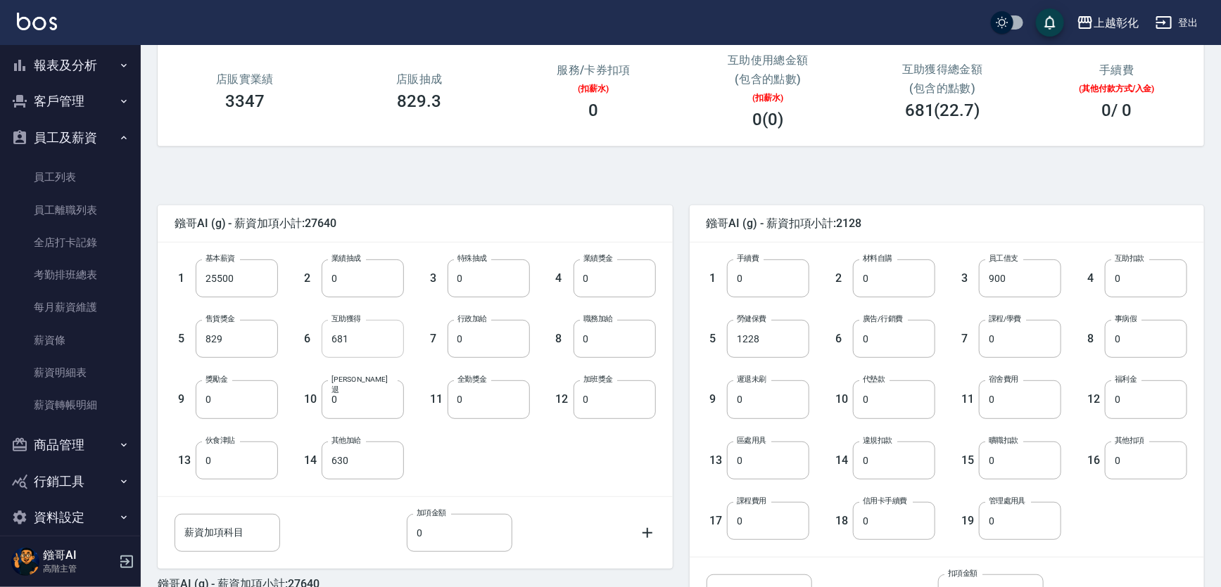
click at [350, 335] on input "681" at bounding box center [363, 339] width 82 height 38
type input "908"
click at [432, 229] on span "鏹哥AI (g) - 薪資加項小計:27867" at bounding box center [414, 224] width 481 height 14
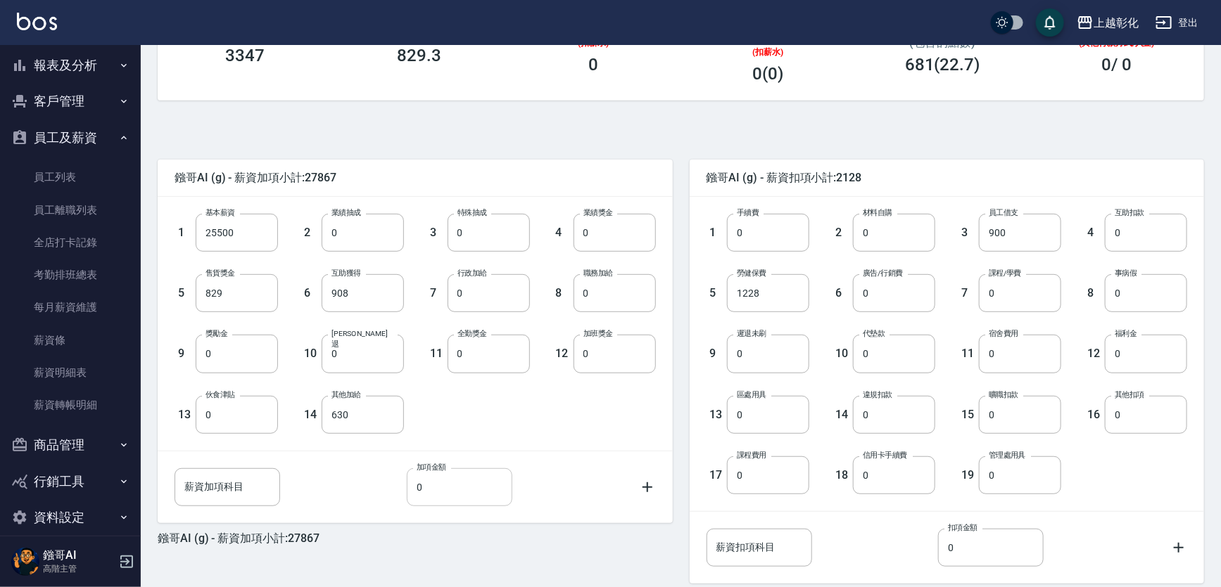
scroll to position [329, 0]
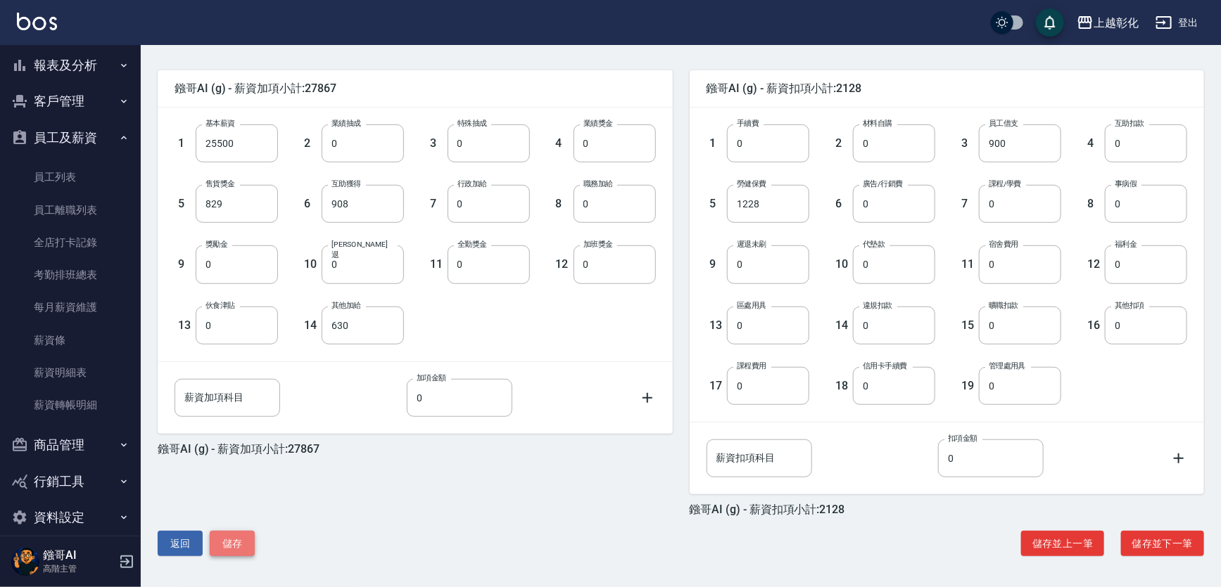
click at [240, 545] on button "儲存" at bounding box center [232, 544] width 45 height 26
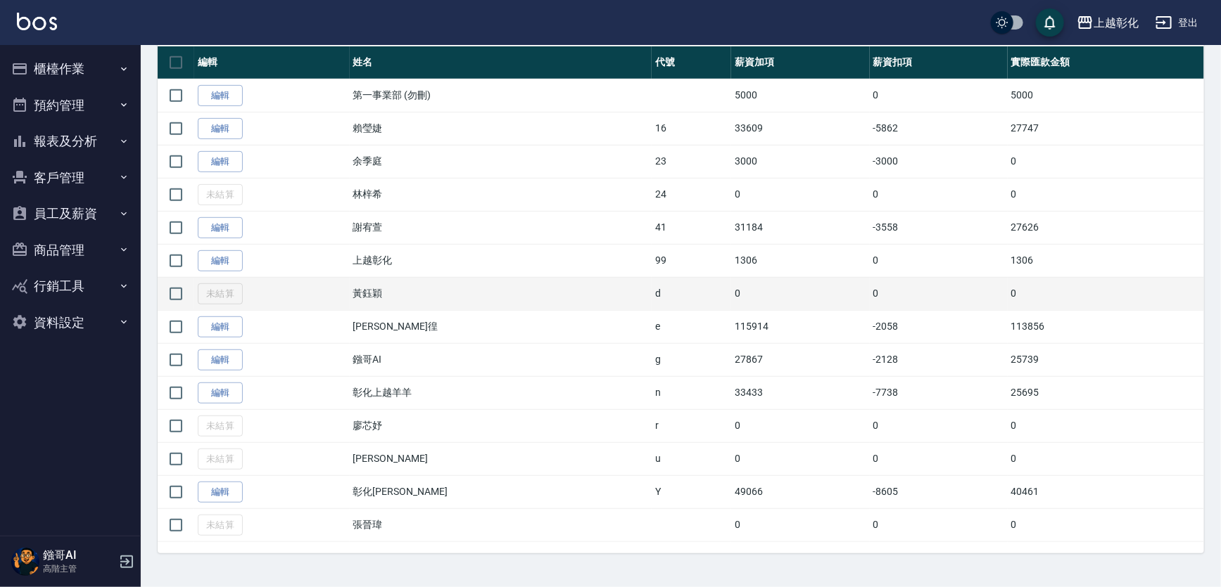
scroll to position [359, 0]
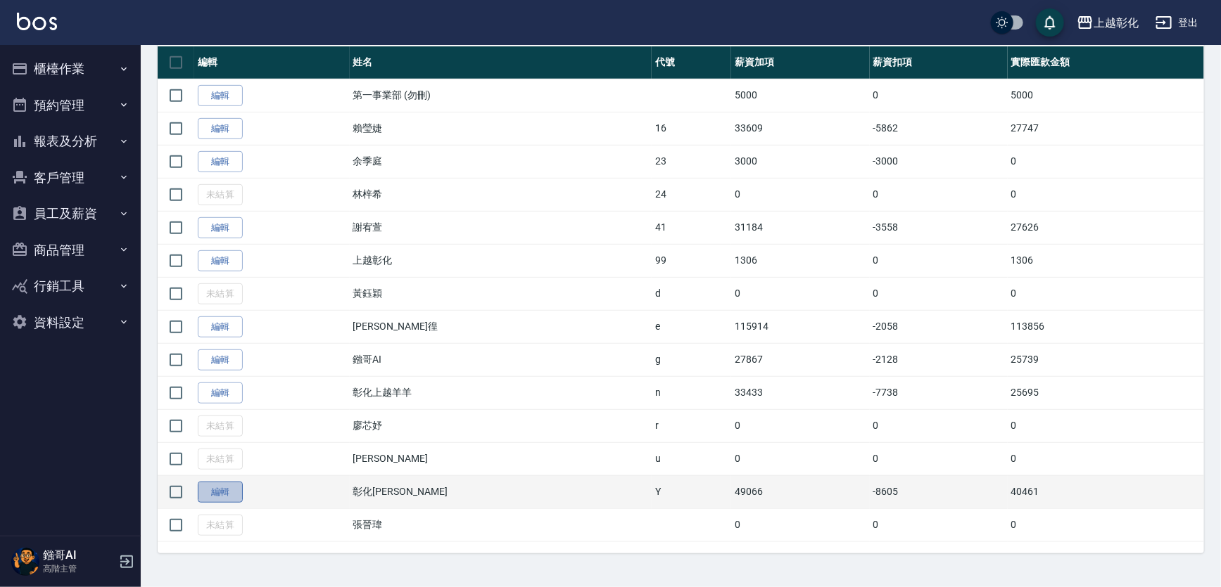
click at [234, 489] on link "編輯" at bounding box center [220, 493] width 45 height 22
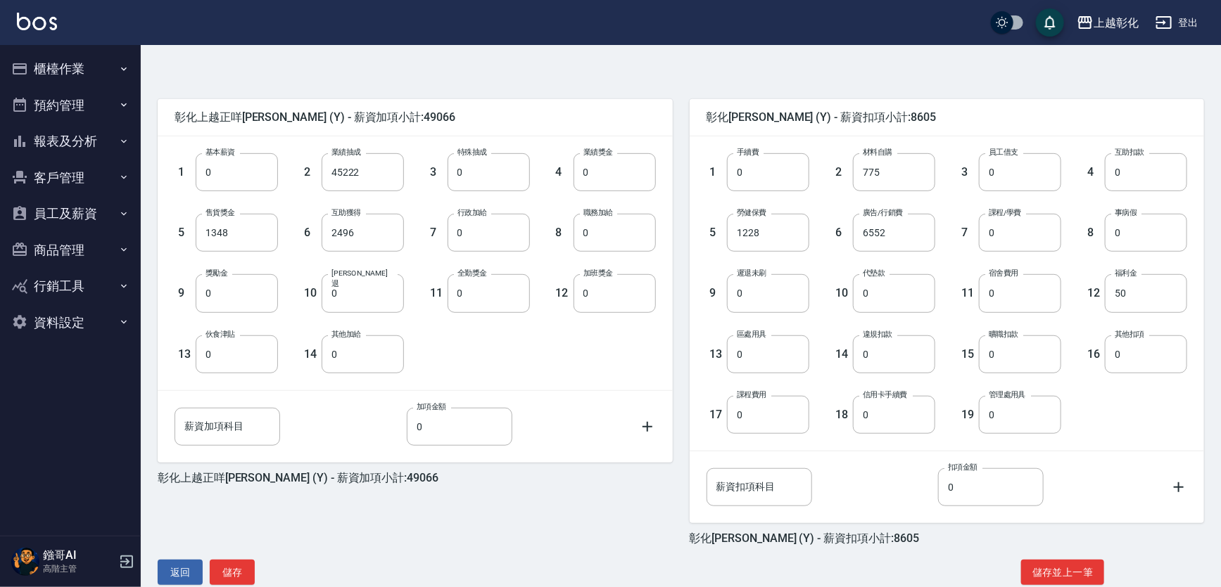
scroll to position [329, 0]
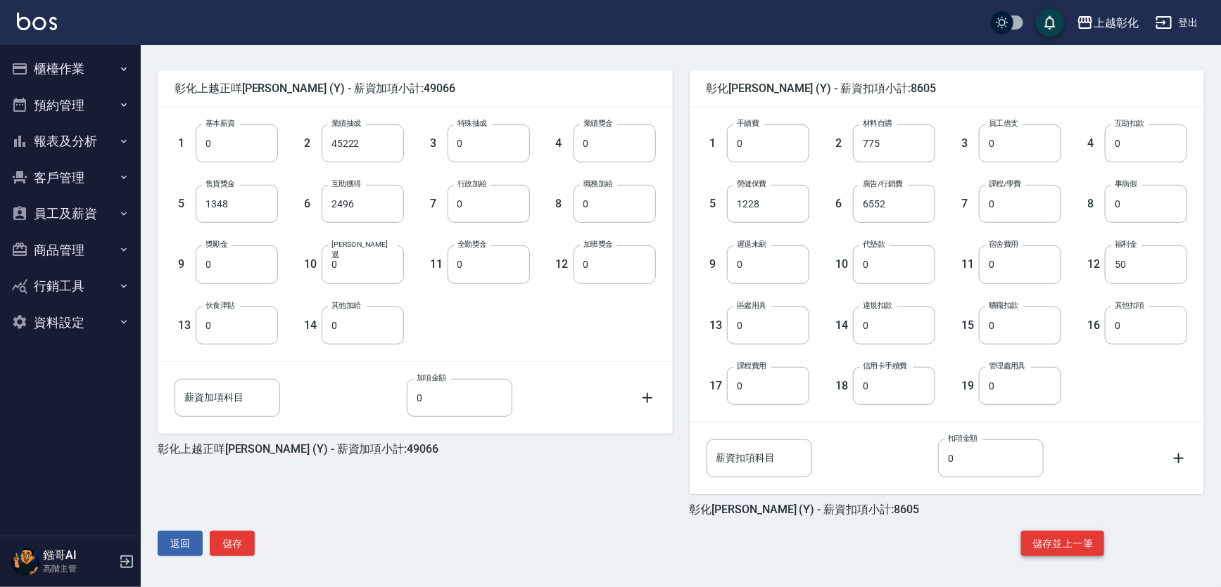
click at [1077, 543] on button "儲存並上一筆" at bounding box center [1062, 544] width 83 height 26
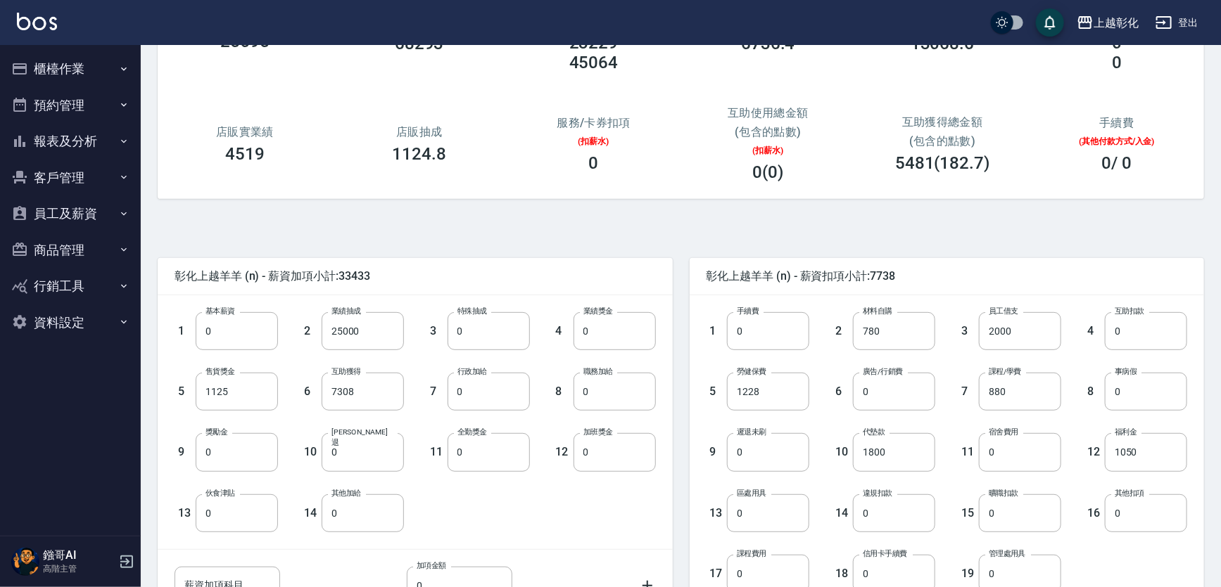
scroll to position [329, 0]
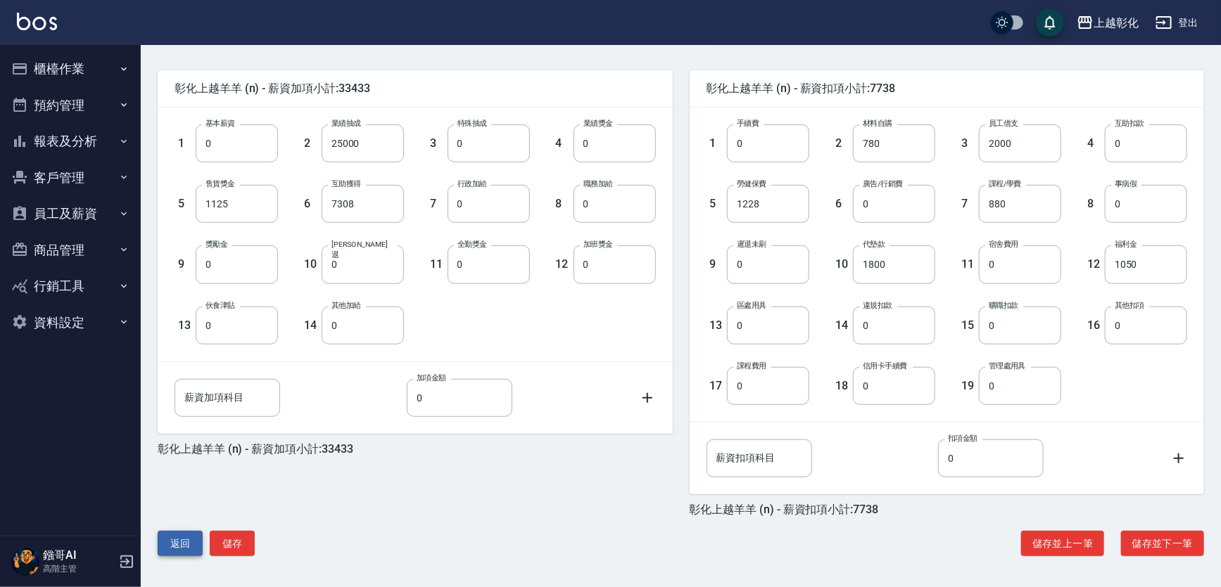
click at [186, 542] on button "返回" at bounding box center [180, 544] width 45 height 26
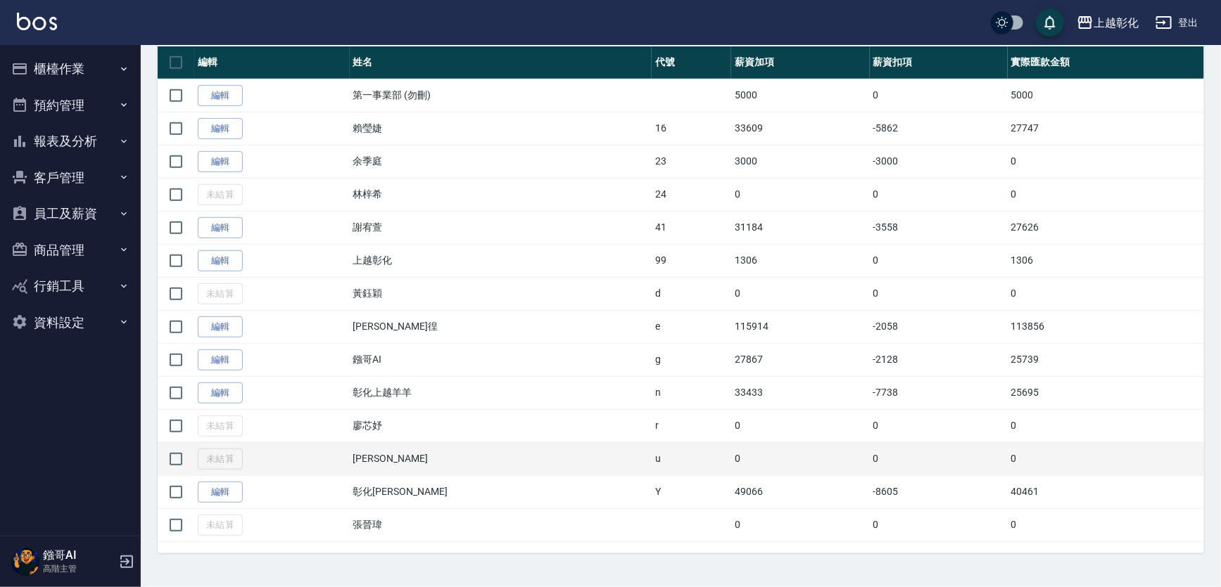
scroll to position [359, 0]
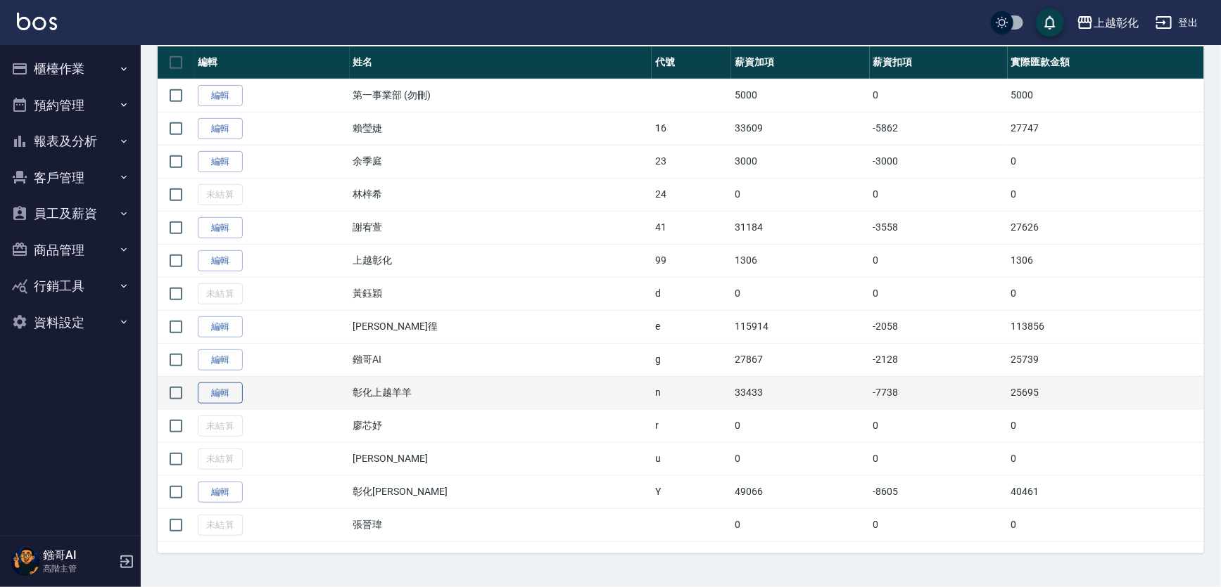
click at [232, 383] on link "編輯" at bounding box center [220, 394] width 45 height 22
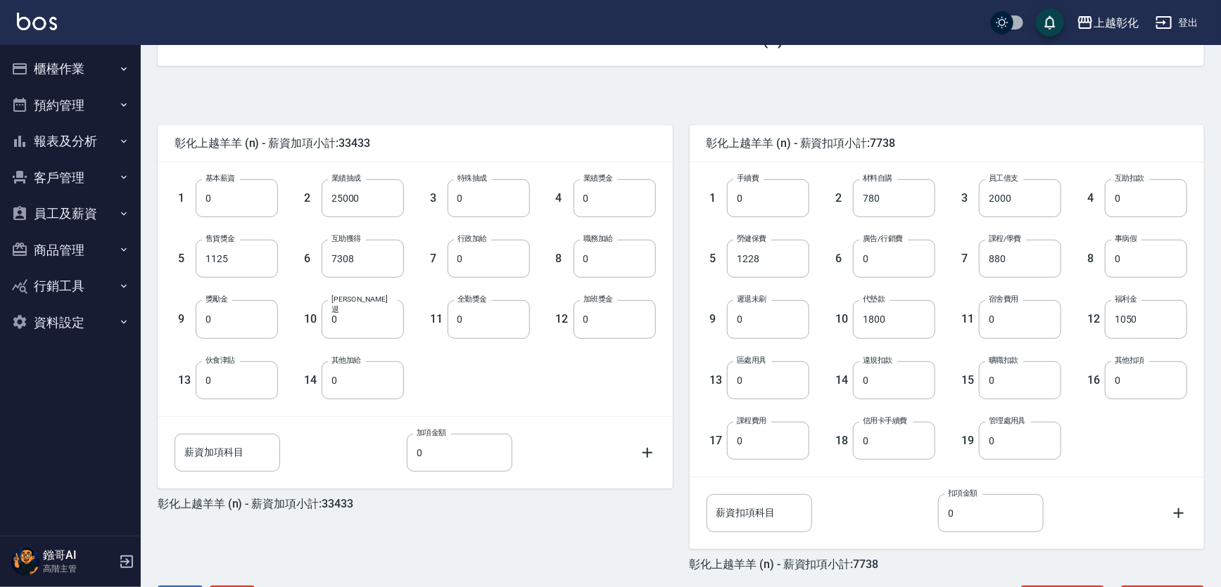
scroll to position [329, 0]
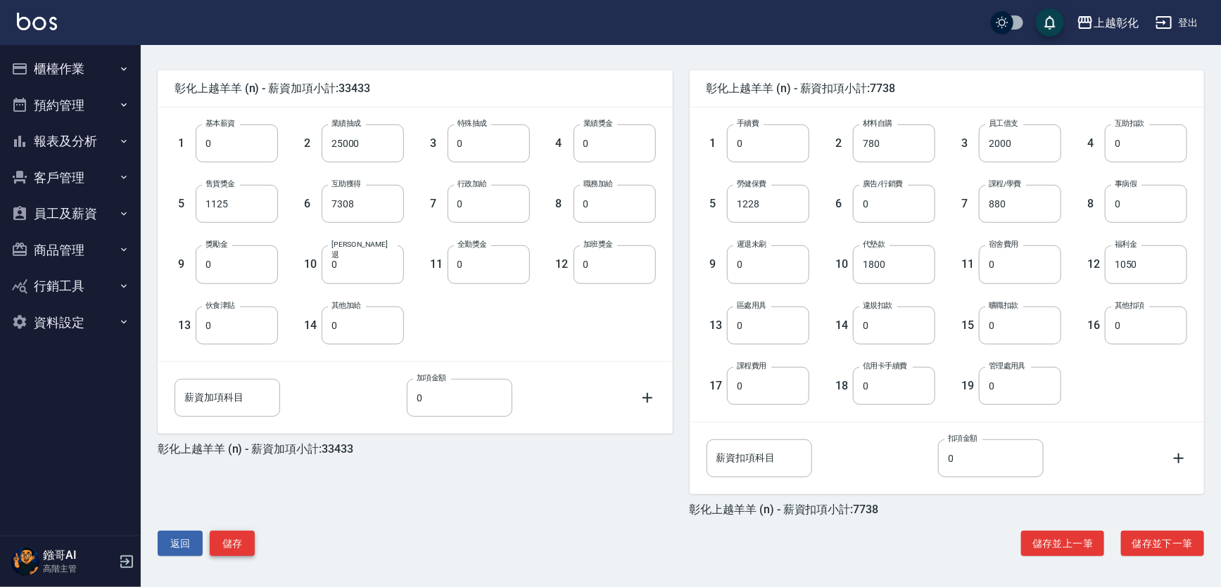
click at [222, 540] on button "儲存" at bounding box center [232, 544] width 45 height 26
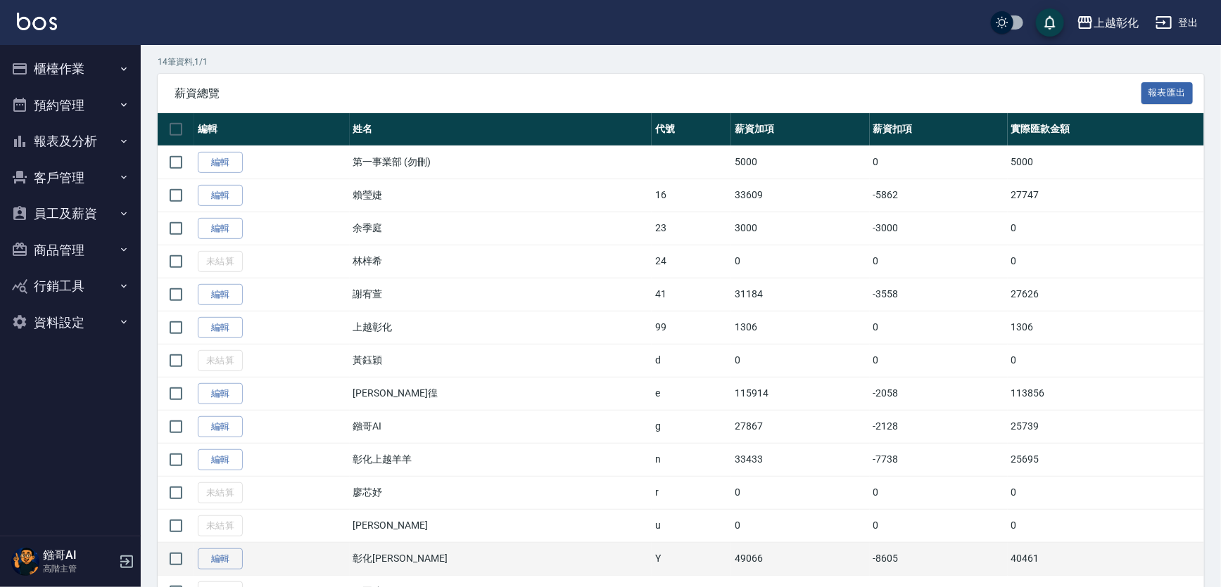
scroll to position [359, 0]
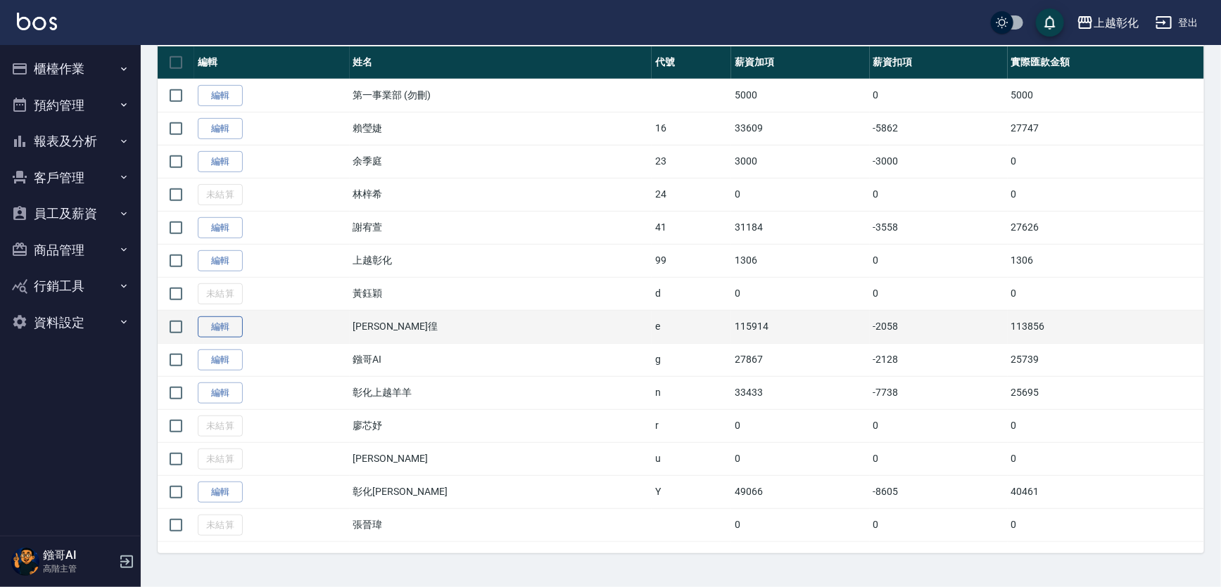
click at [225, 317] on link "編輯" at bounding box center [220, 328] width 45 height 22
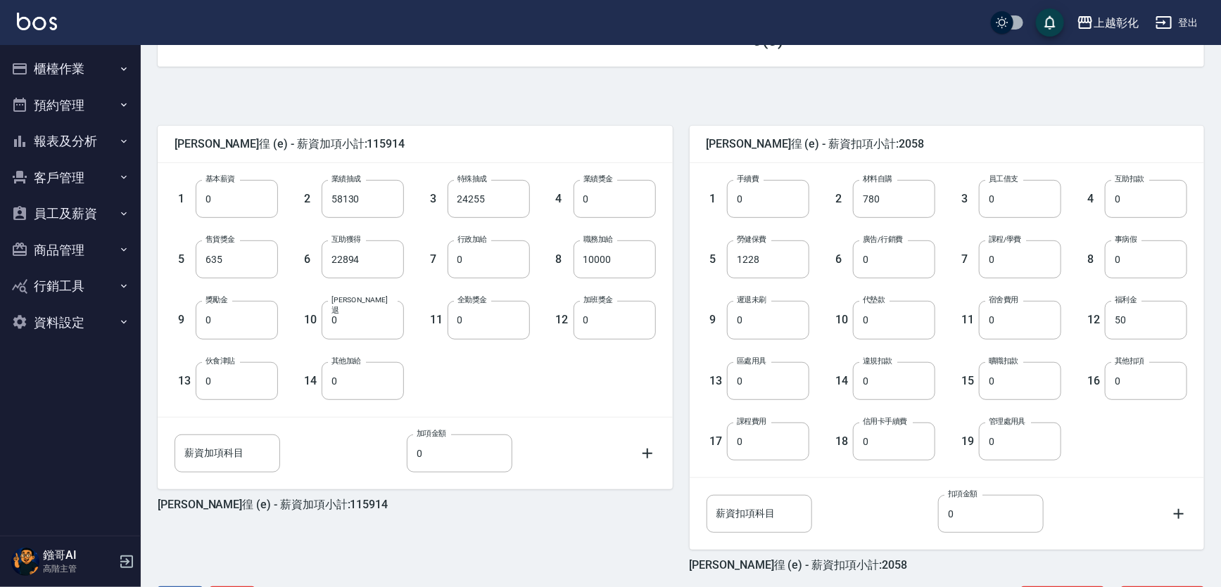
scroll to position [329, 0]
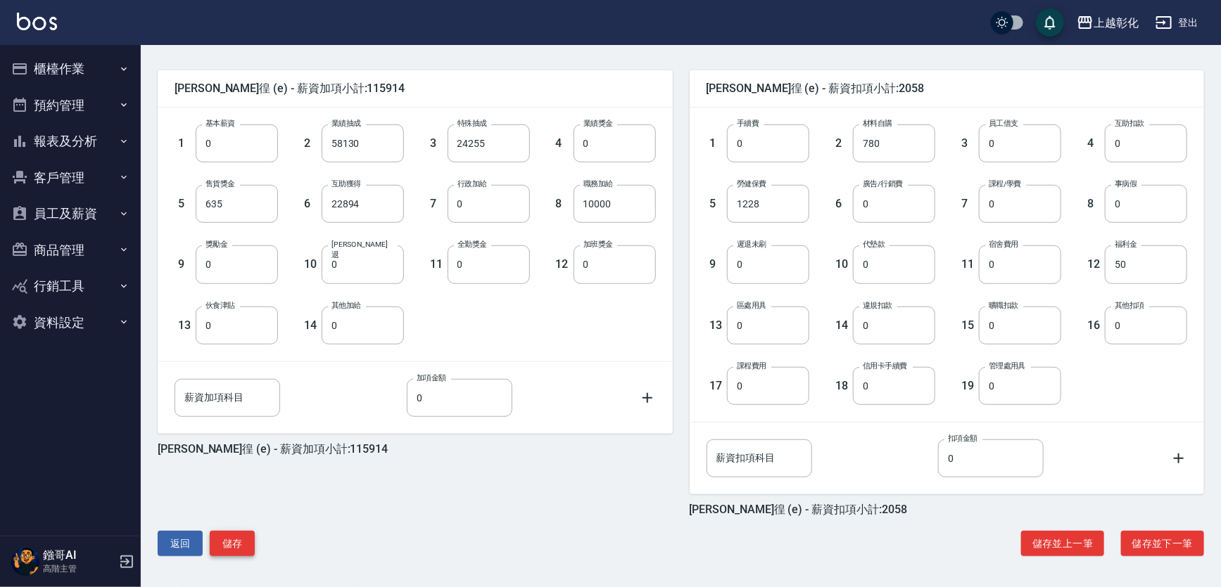
click at [232, 549] on button "儲存" at bounding box center [232, 544] width 45 height 26
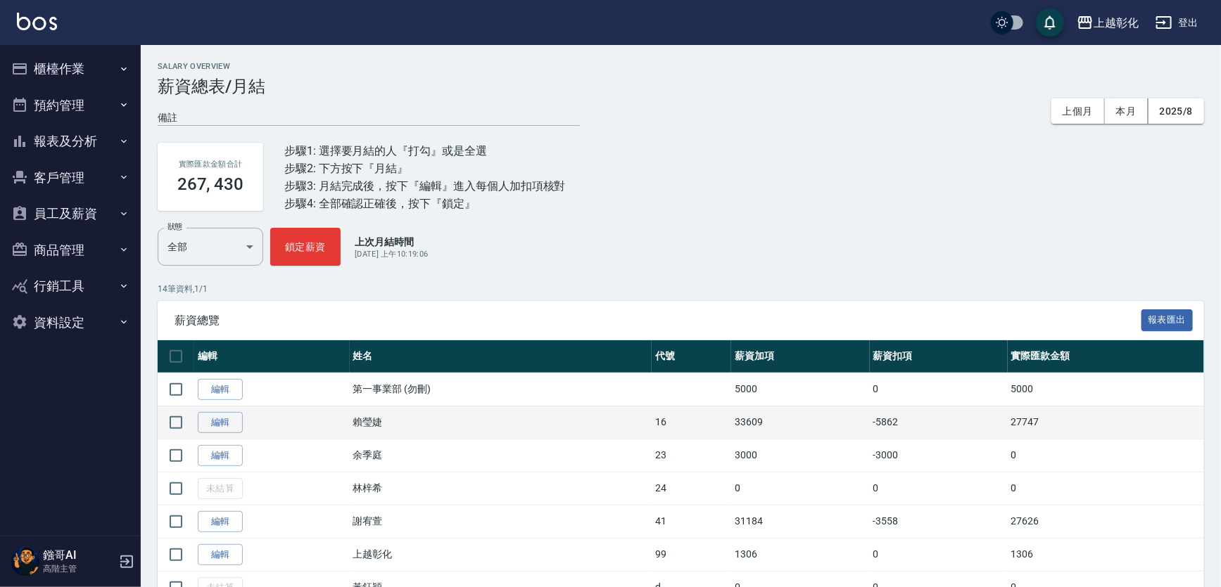
scroll to position [191, 0]
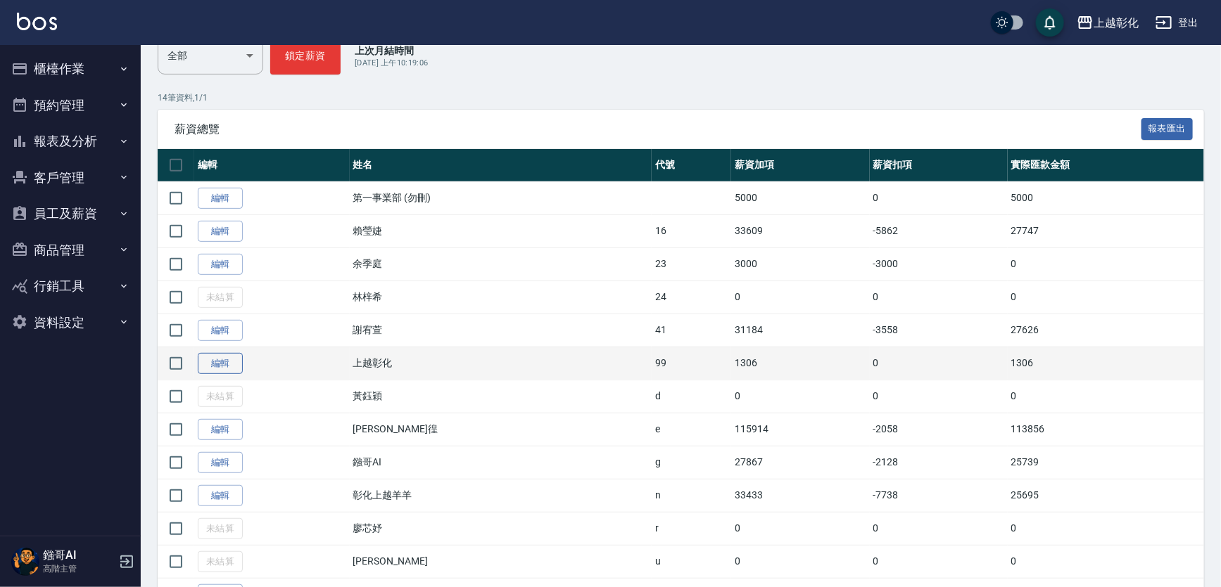
click at [222, 375] on link "編輯" at bounding box center [220, 364] width 45 height 22
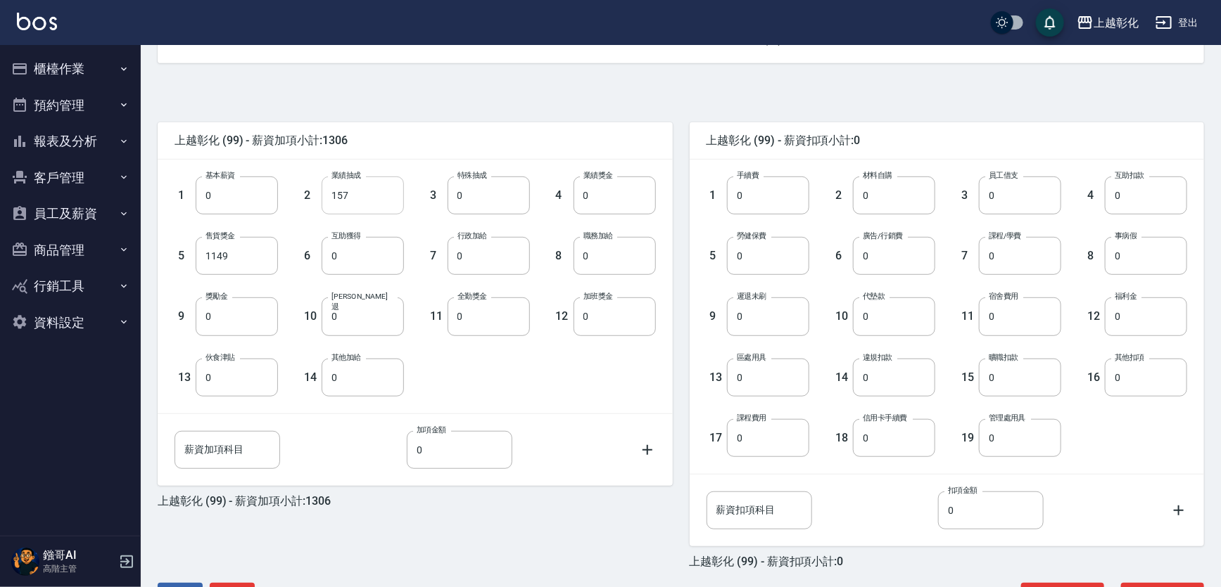
scroll to position [255, 0]
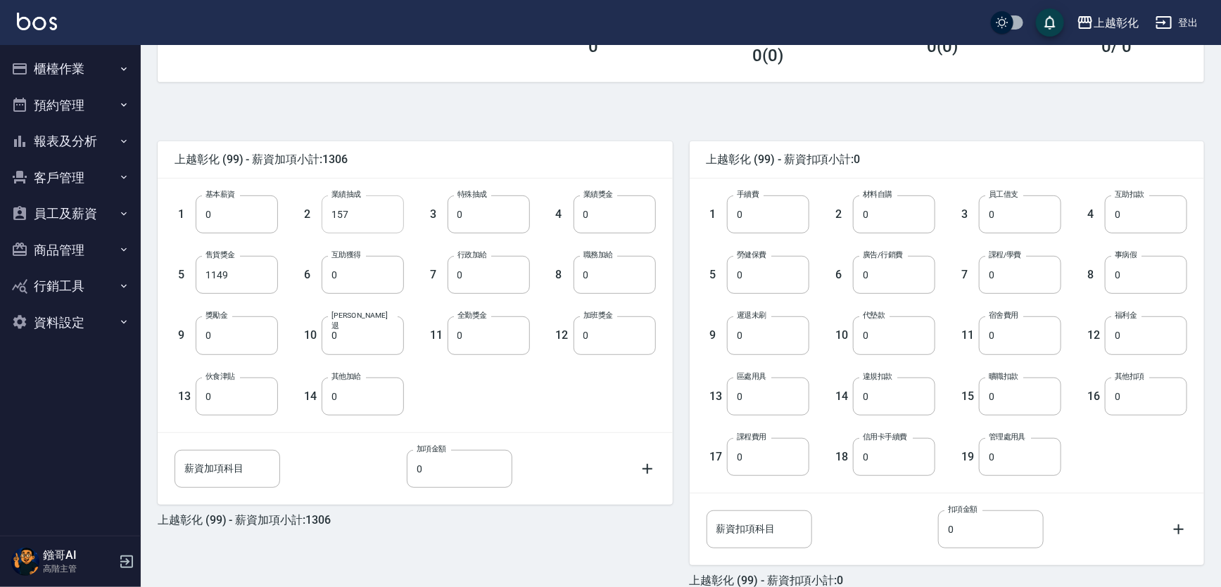
click at [364, 200] on input "157" at bounding box center [363, 215] width 82 height 38
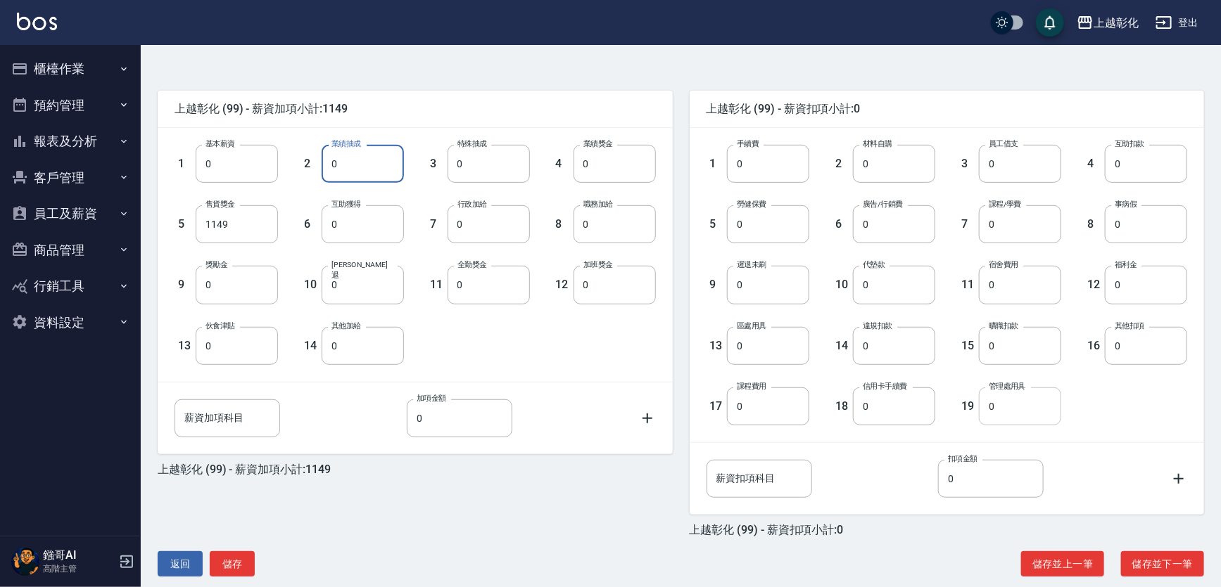
scroll to position [329, 0]
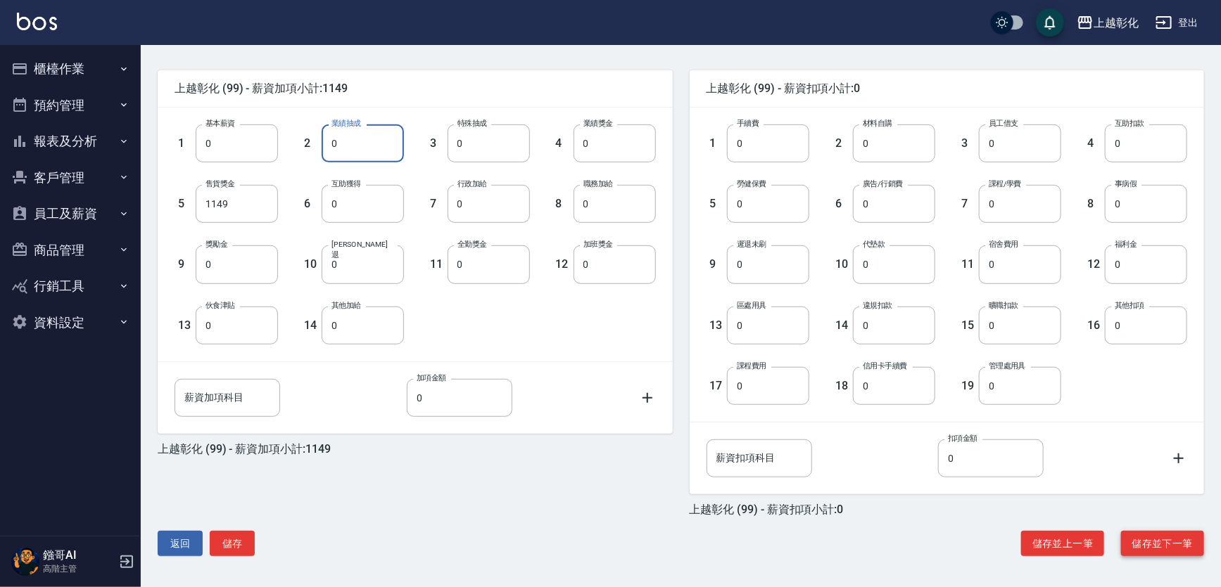
type input "0"
click at [1178, 542] on button "儲存並下一筆" at bounding box center [1162, 544] width 83 height 26
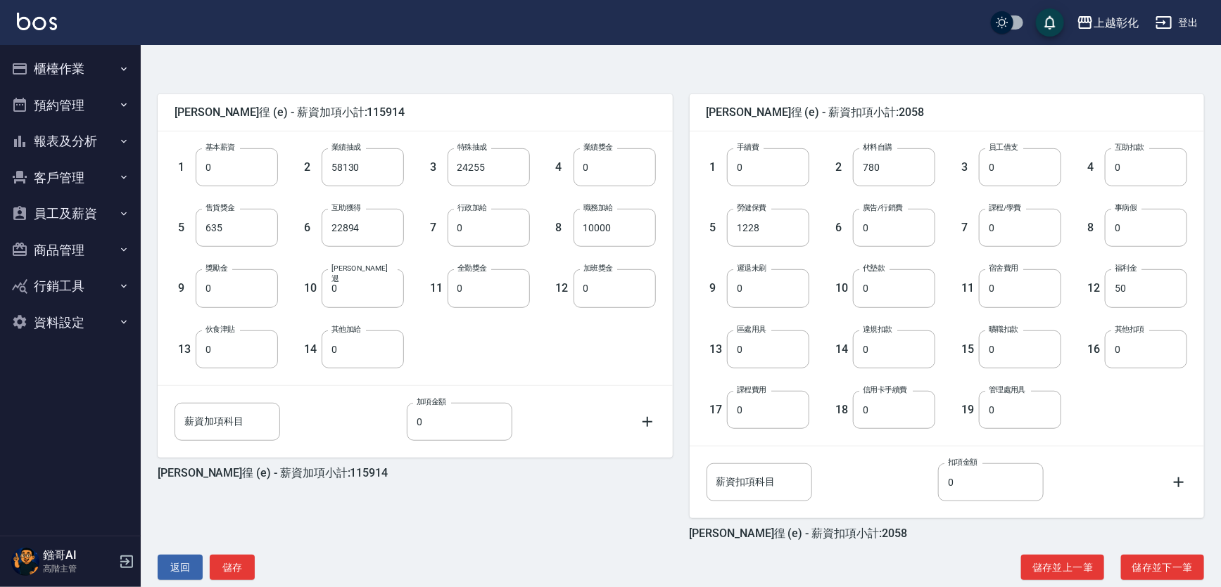
scroll to position [329, 0]
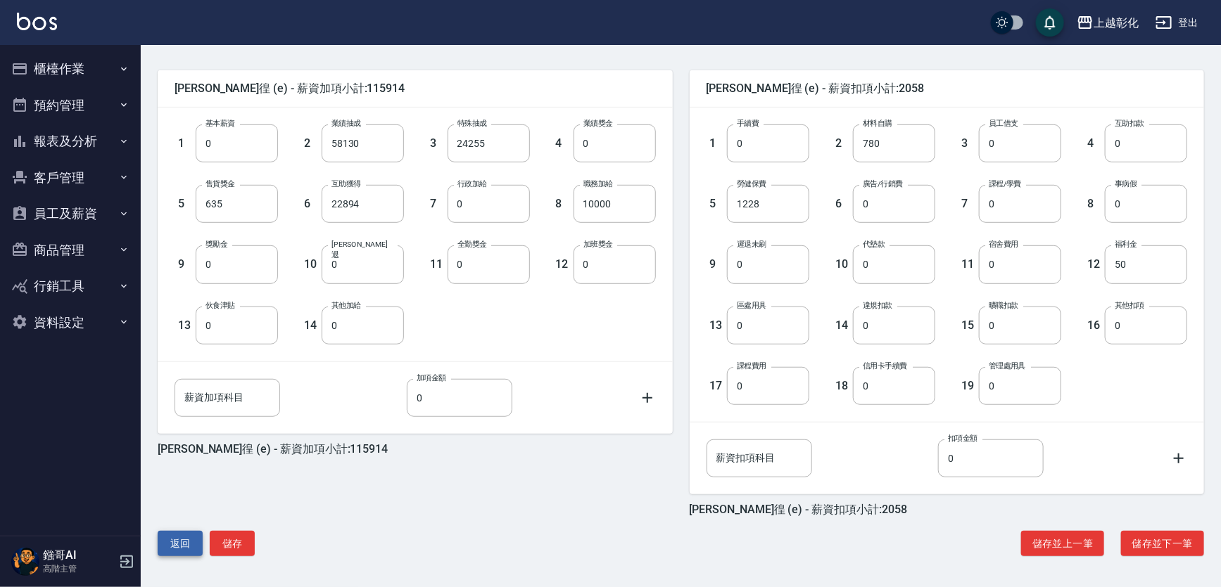
click at [199, 535] on button "返回" at bounding box center [180, 544] width 45 height 26
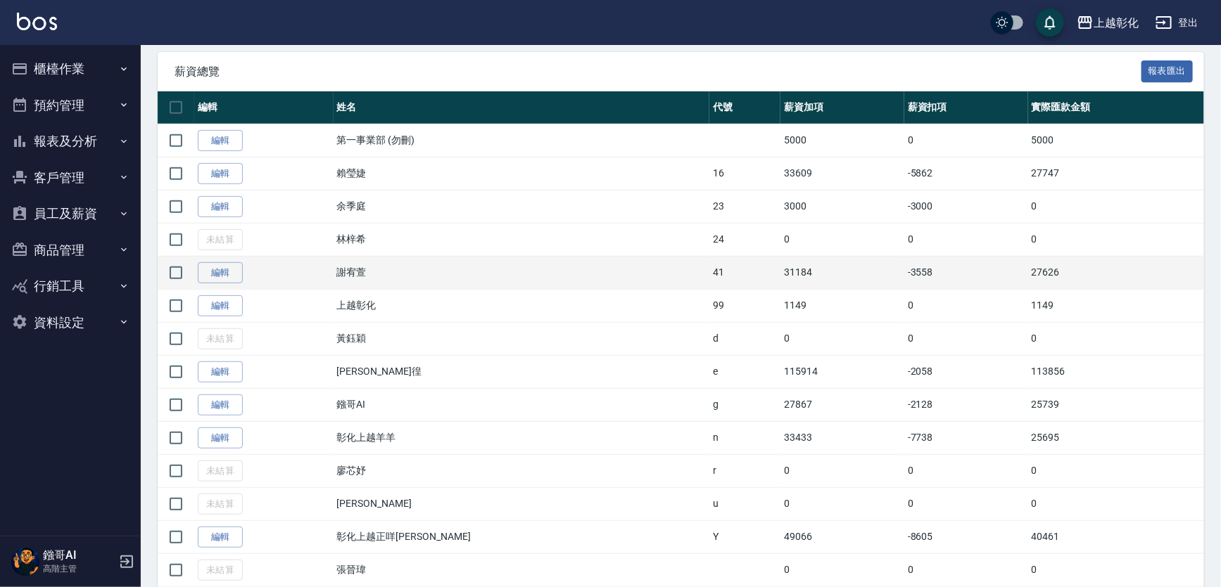
scroll to position [255, 0]
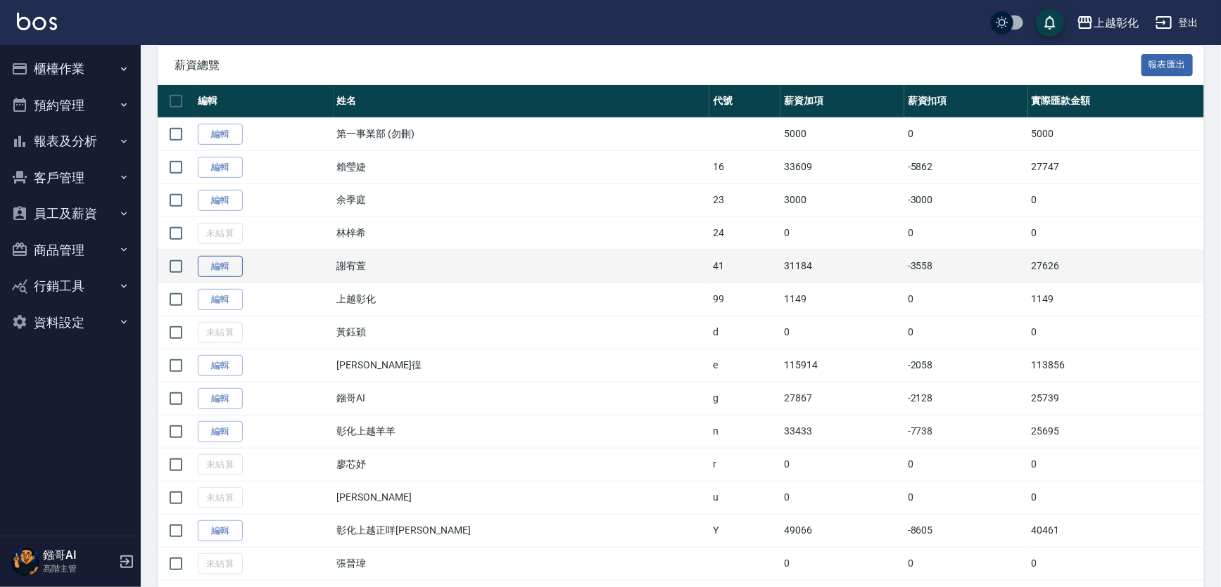
click at [224, 278] on link "編輯" at bounding box center [220, 267] width 45 height 22
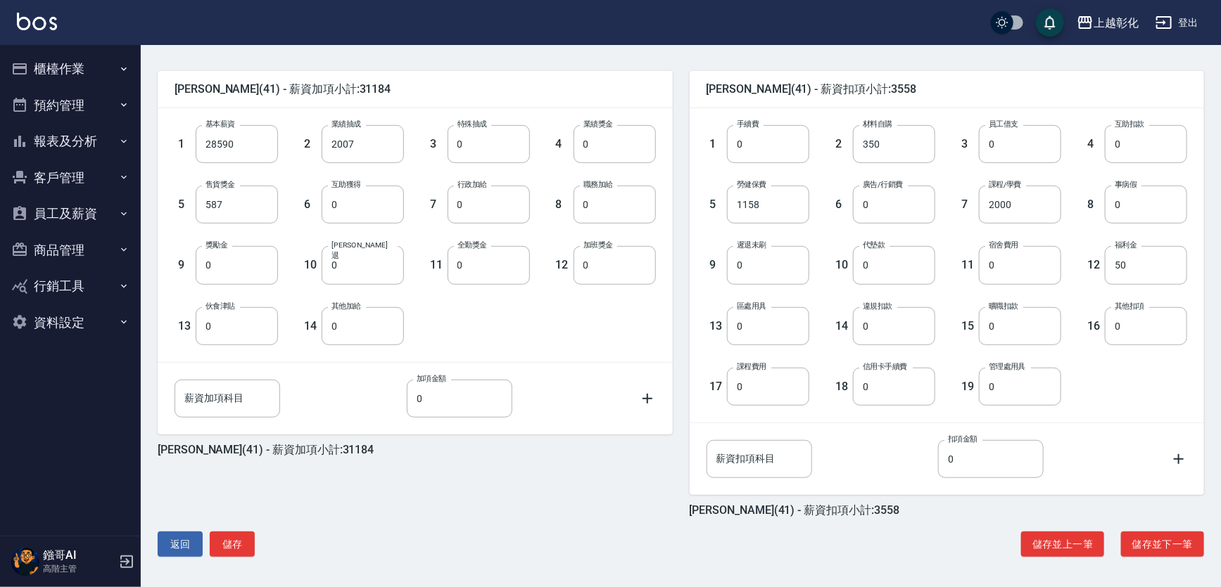
scroll to position [329, 0]
click at [234, 528] on div "謝宥萱 (41) - 薪資加項小計:31184 1 基本薪資 28590 基本薪資 2 業績抽成 2007 業績抽成 3 特殊抽成 0 特殊抽成 4 業績獎金…" at bounding box center [674, 299] width 1057 height 542
click at [236, 533] on button "儲存" at bounding box center [232, 544] width 45 height 26
click at [213, 545] on button "儲存" at bounding box center [232, 544] width 45 height 26
click at [417, 492] on div "謝宥萱 (41) - 薪資加項小計:31184 1 基本薪資 28590 基本薪資 2 業績抽成 2007 業績抽成 3 特殊抽成 0 特殊抽成 4 業績獎金…" at bounding box center [407, 285] width 532 height 464
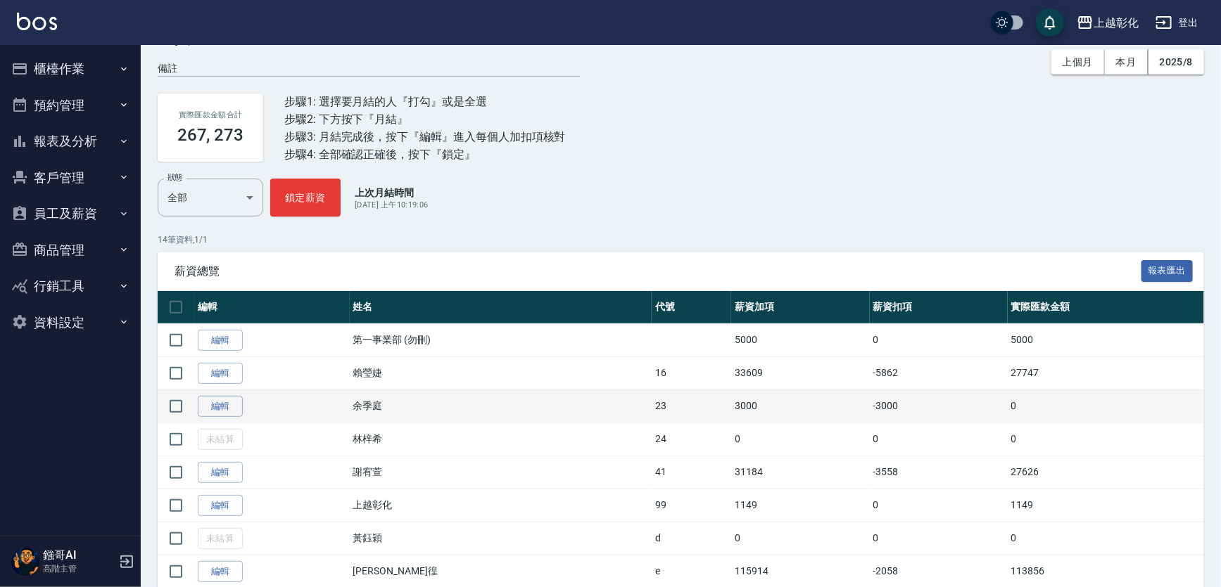
scroll to position [63, 0]
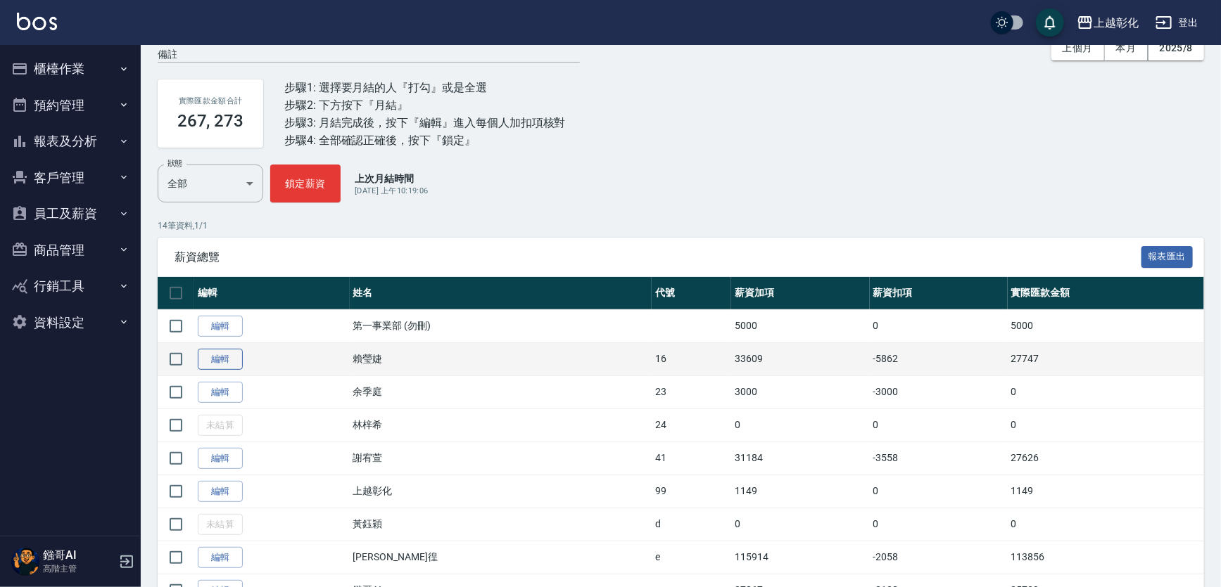
click at [224, 370] on link "編輯" at bounding box center [220, 360] width 45 height 22
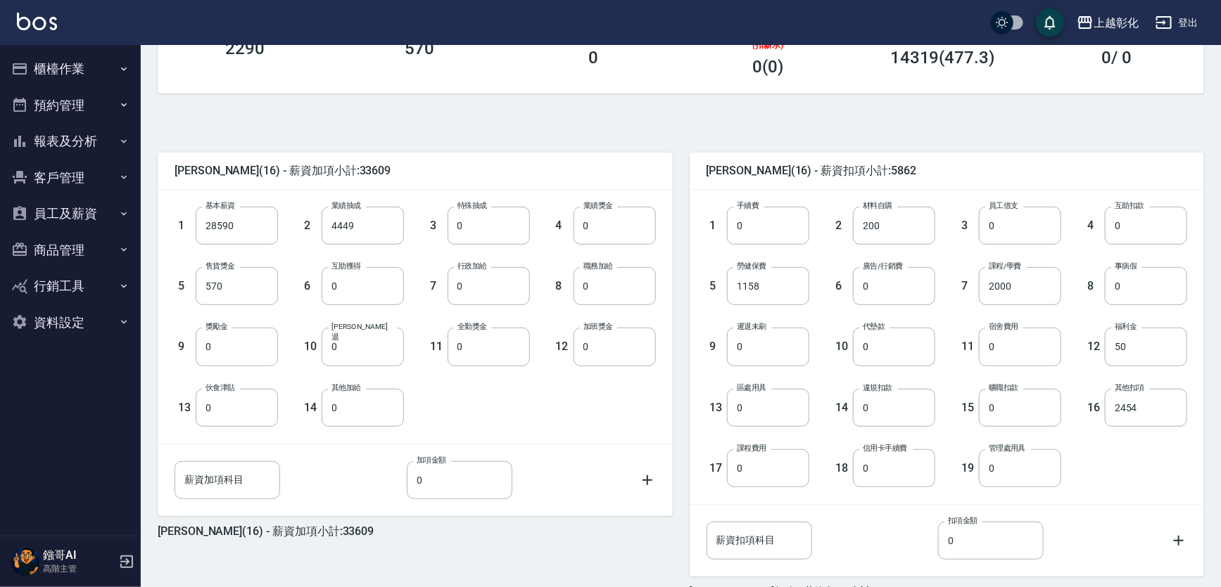
scroll to position [319, 0]
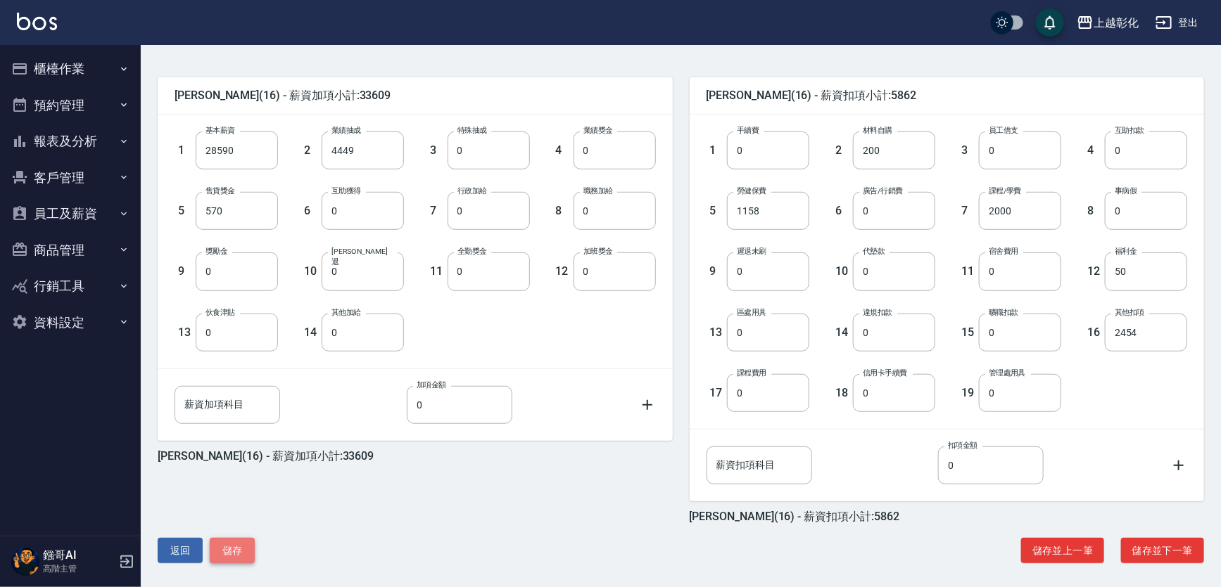
click at [225, 556] on button "儲存" at bounding box center [232, 551] width 45 height 26
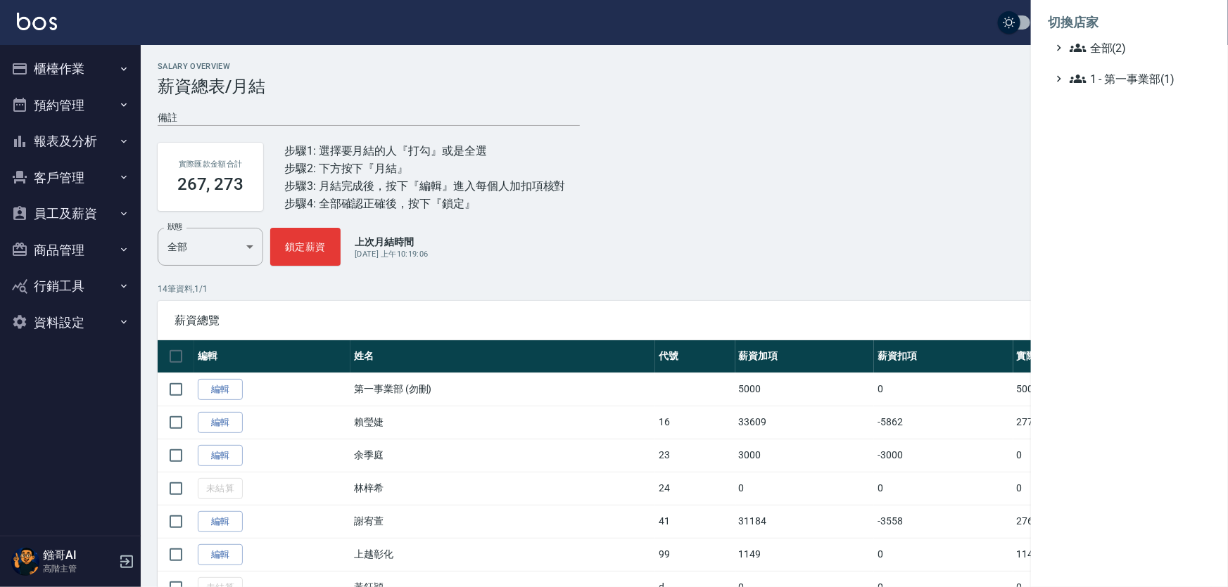
click at [1100, 44] on span "全部(2)" at bounding box center [1137, 47] width 136 height 17
click at [1111, 73] on span "AT11" at bounding box center [1136, 64] width 138 height 17
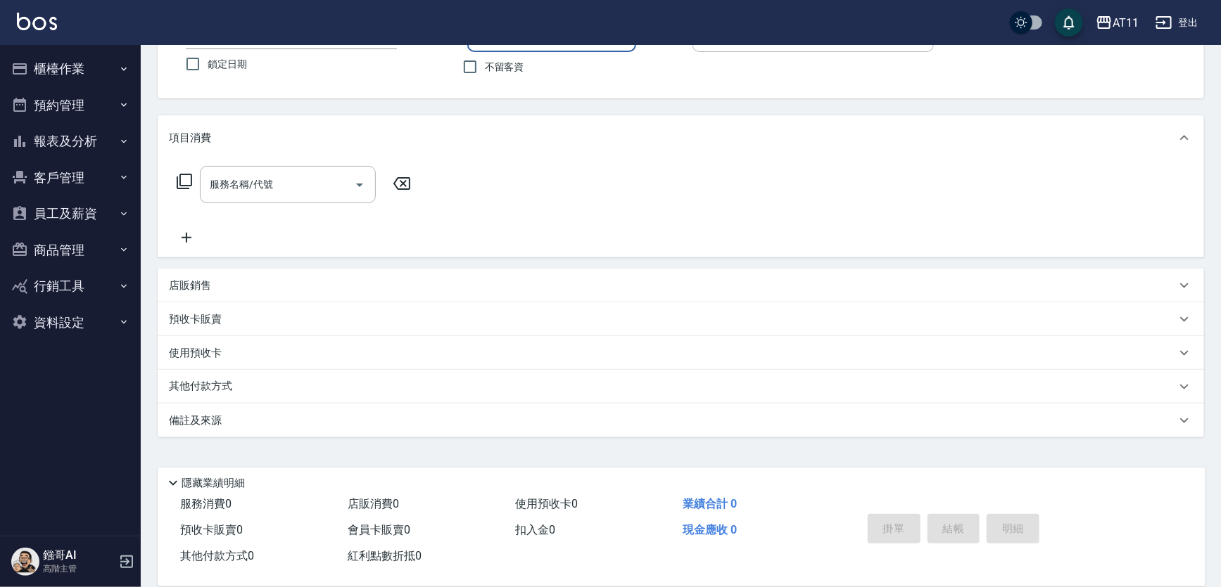
scroll to position [120, 0]
click at [96, 77] on button "櫃檯作業" at bounding box center [70, 69] width 129 height 37
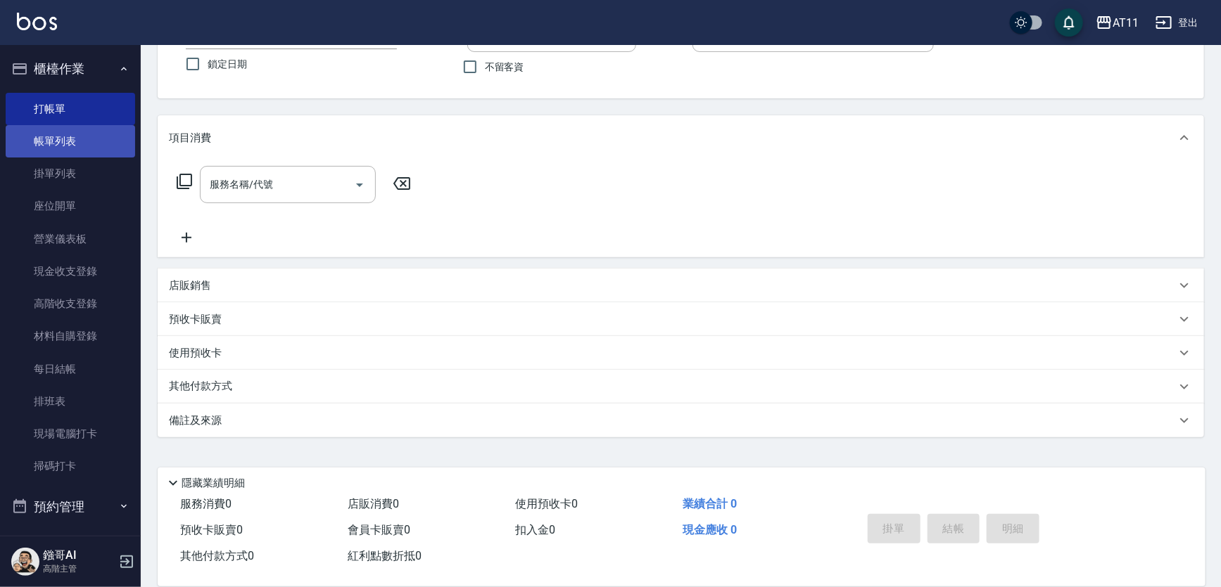
click at [83, 136] on link "帳單列表" at bounding box center [70, 141] width 129 height 32
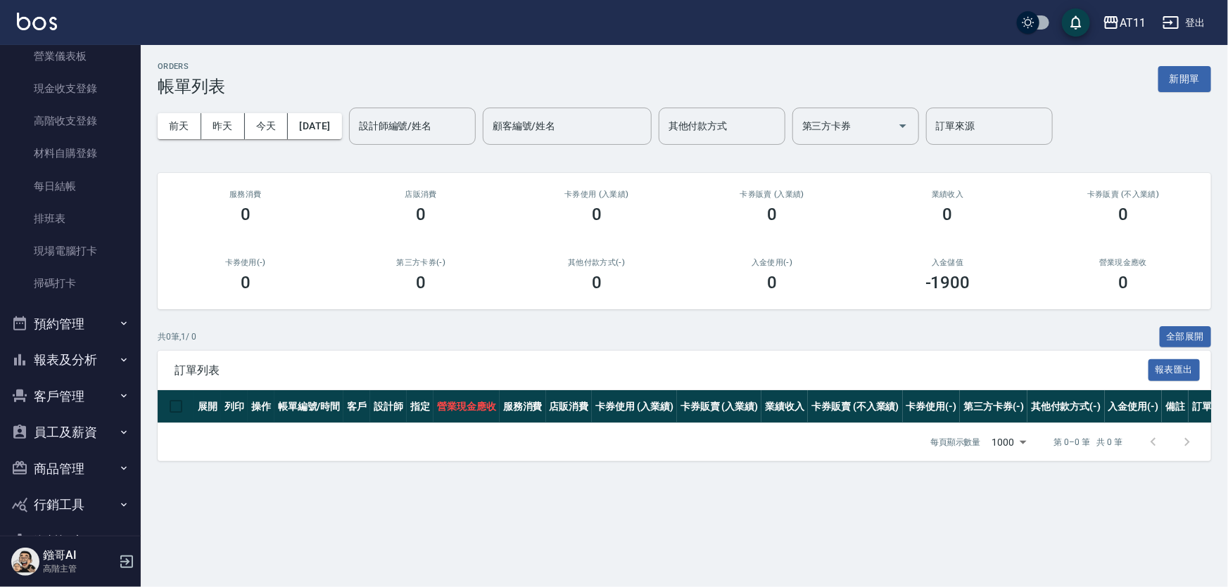
scroll to position [222, 0]
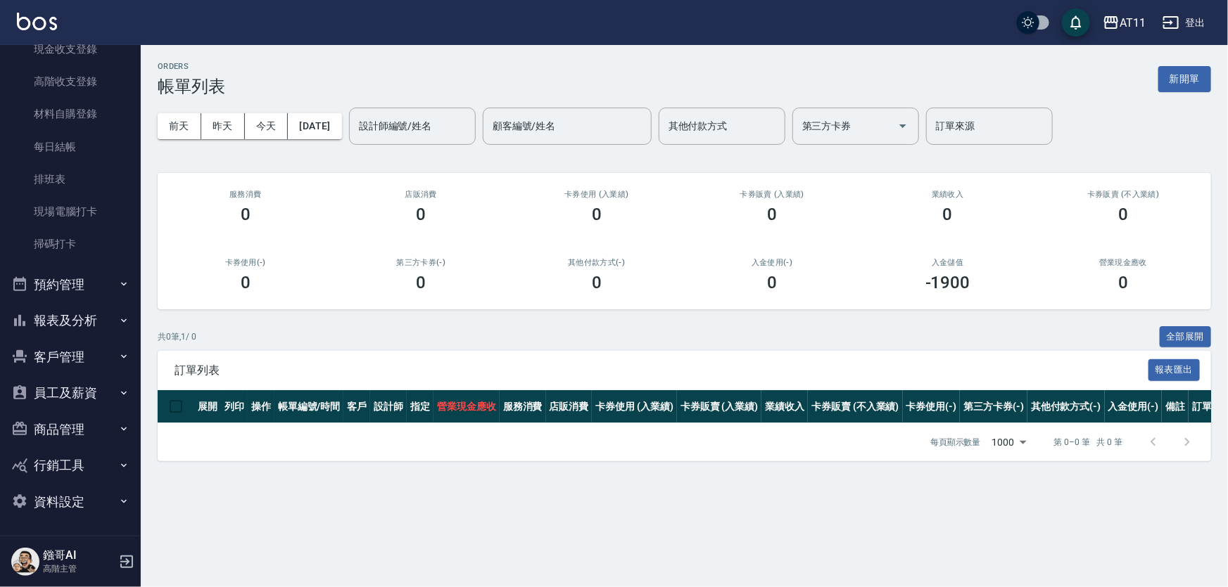
click at [86, 392] on button "員工及薪資" at bounding box center [70, 393] width 129 height 37
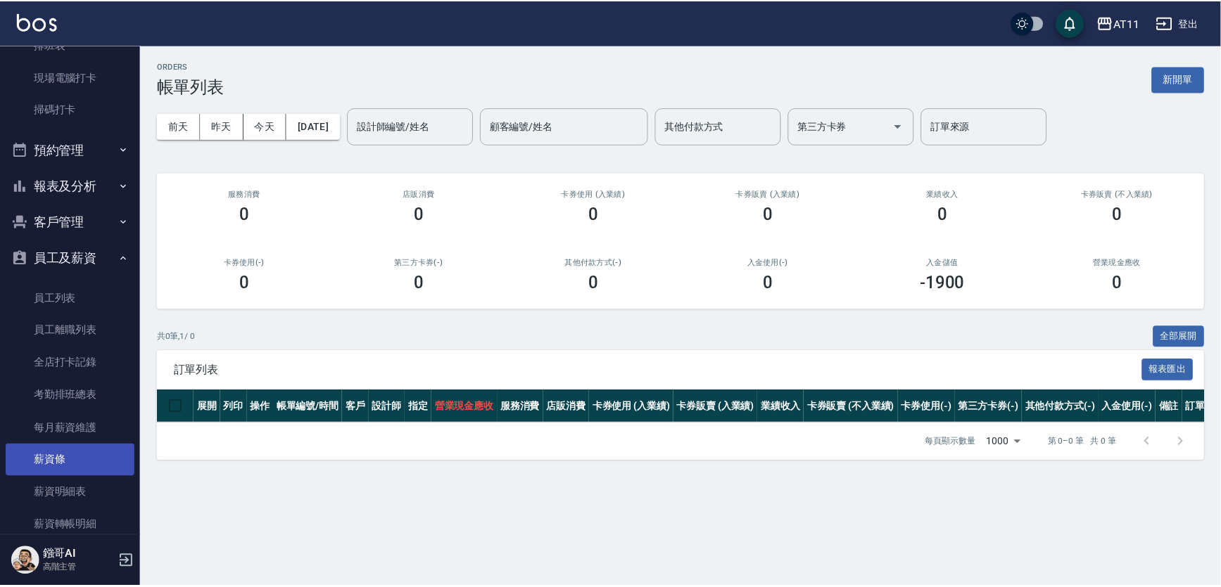
scroll to position [493, 0]
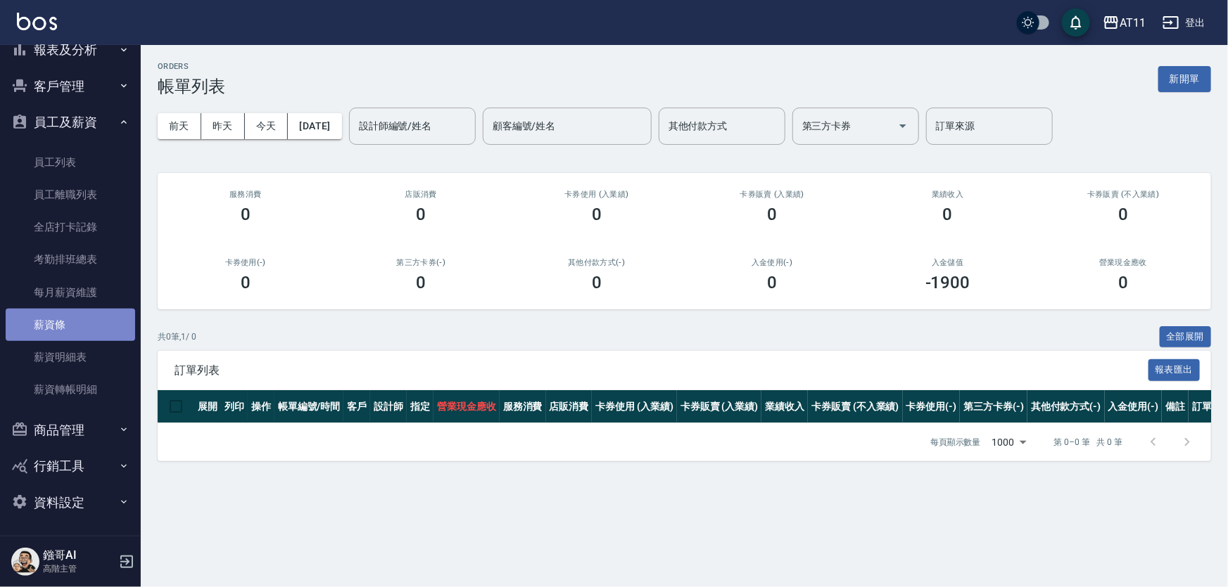
click at [73, 323] on link "薪資條" at bounding box center [70, 325] width 129 height 32
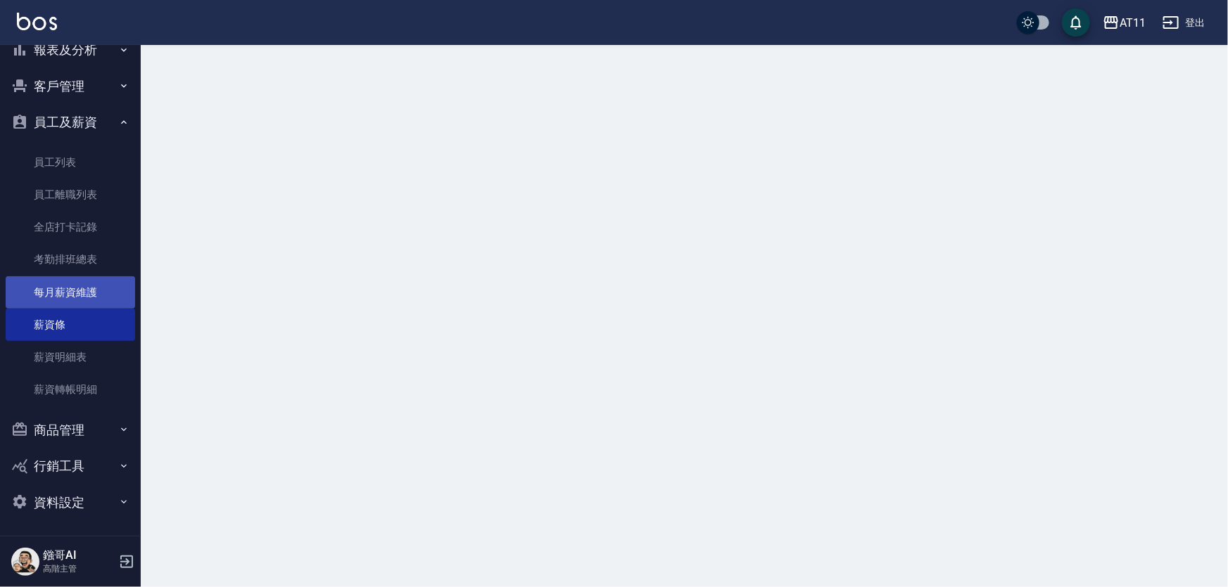
click at [80, 296] on link "每月薪資維護" at bounding box center [70, 292] width 129 height 32
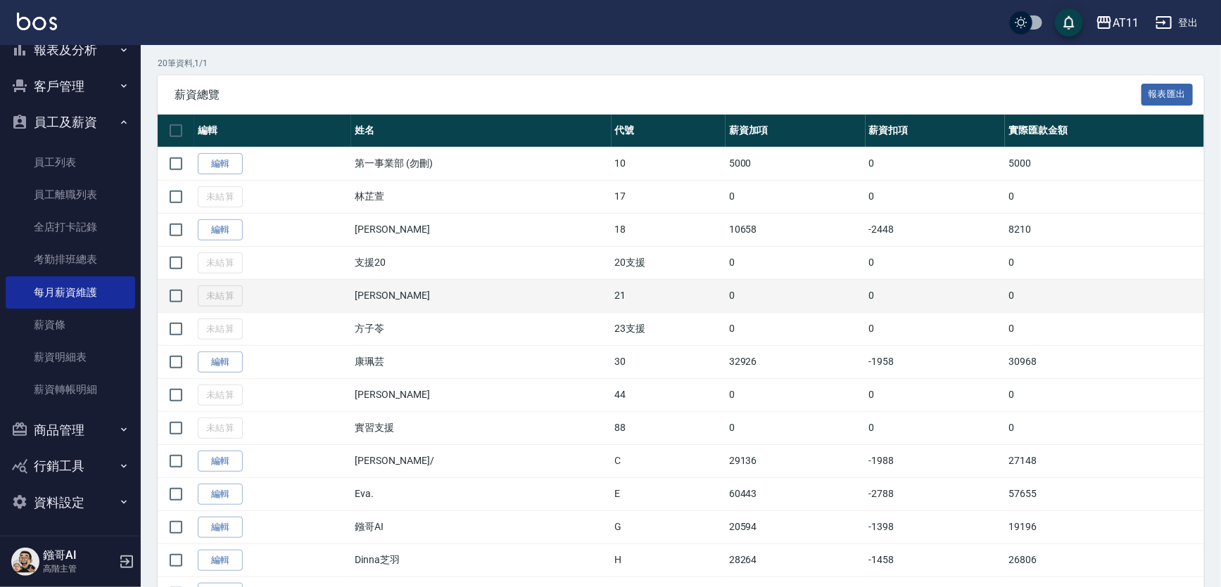
scroll to position [255, 0]
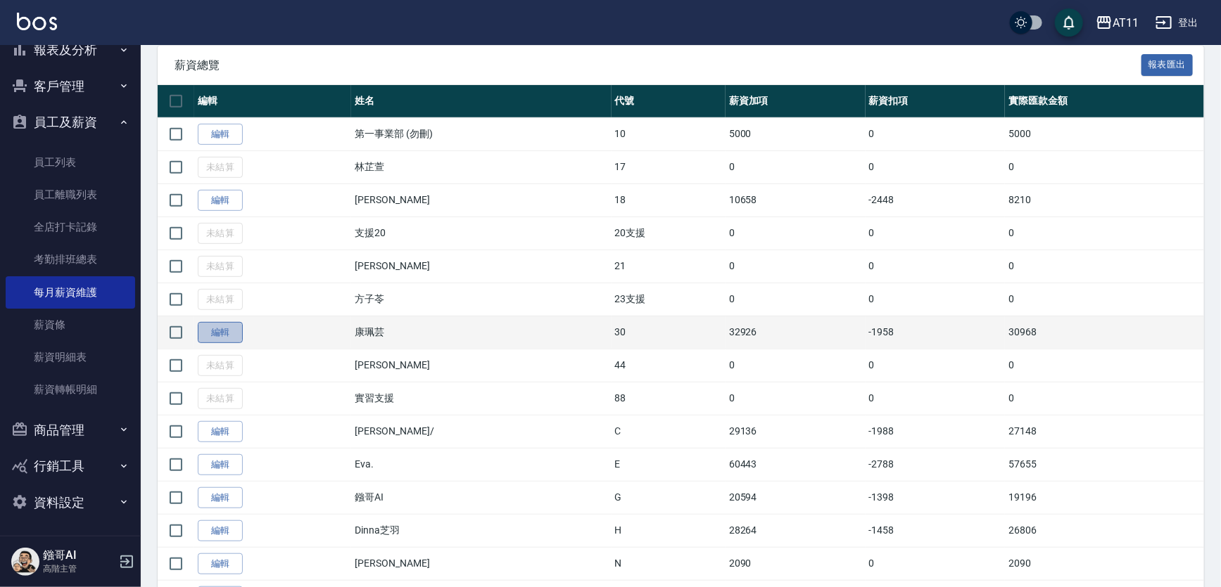
click at [217, 344] on link "編輯" at bounding box center [220, 333] width 45 height 22
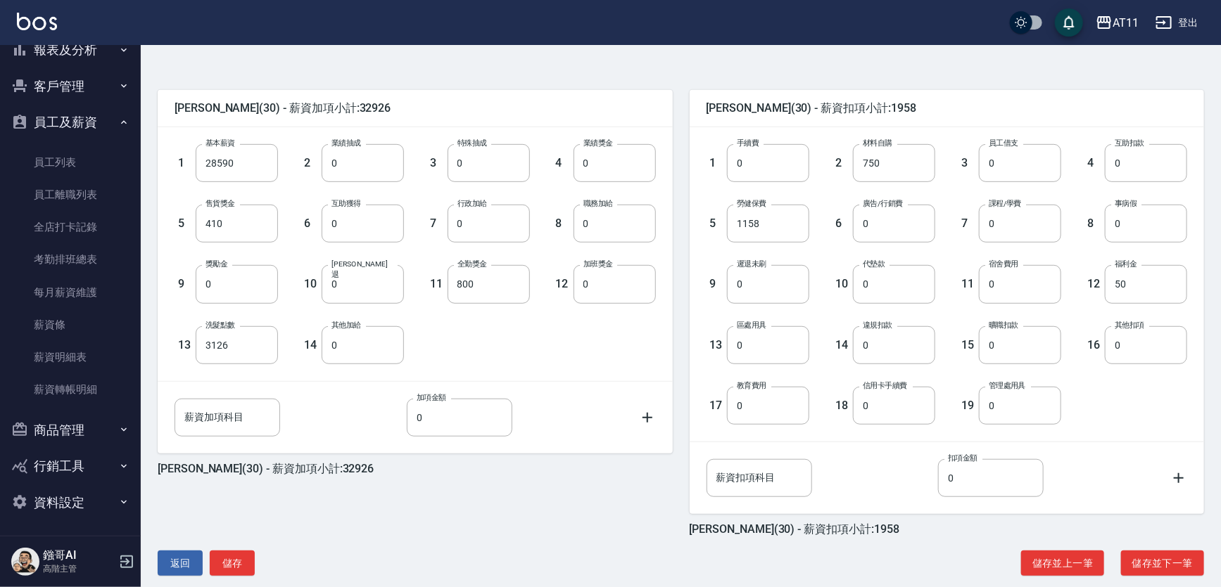
scroll to position [329, 0]
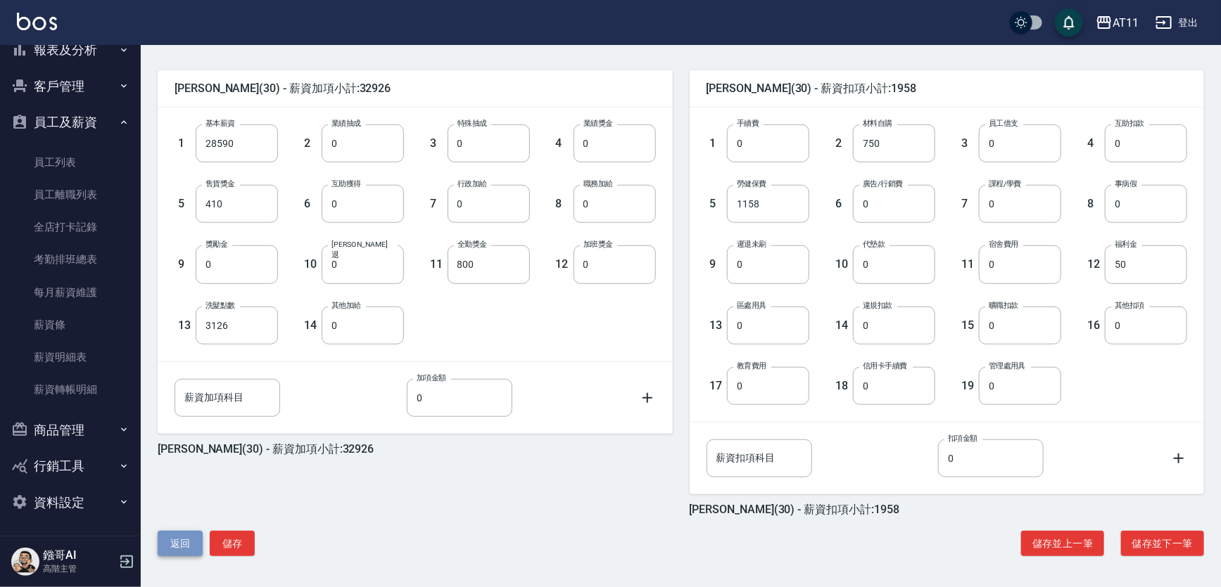
click at [184, 549] on button "返回" at bounding box center [180, 544] width 45 height 26
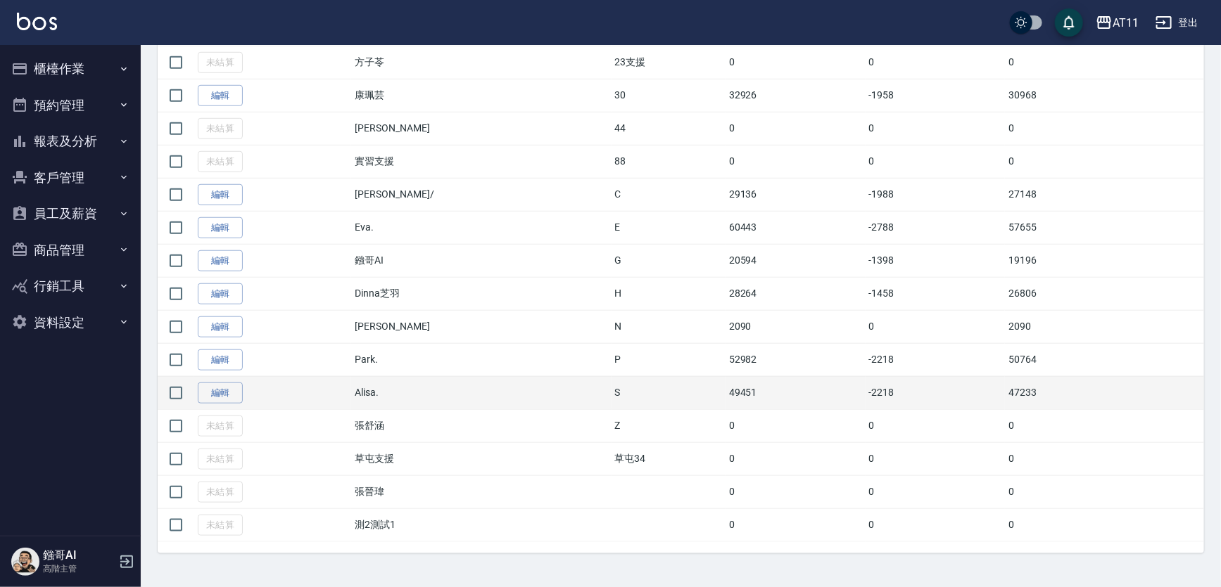
scroll to position [583, 0]
click at [228, 383] on link "編輯" at bounding box center [220, 394] width 45 height 22
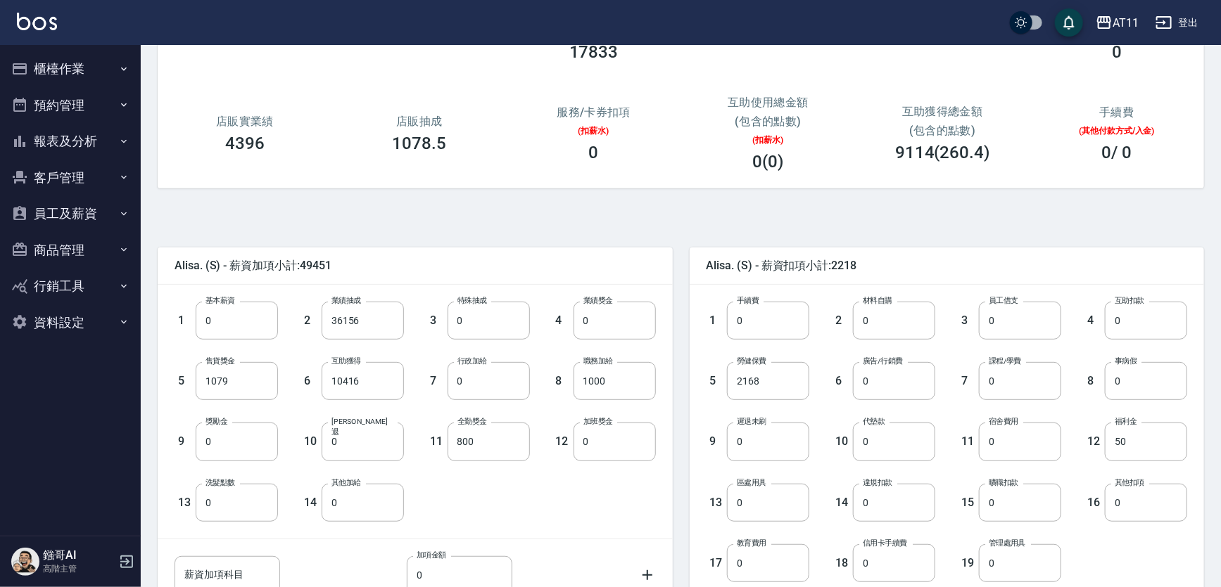
scroll to position [319, 0]
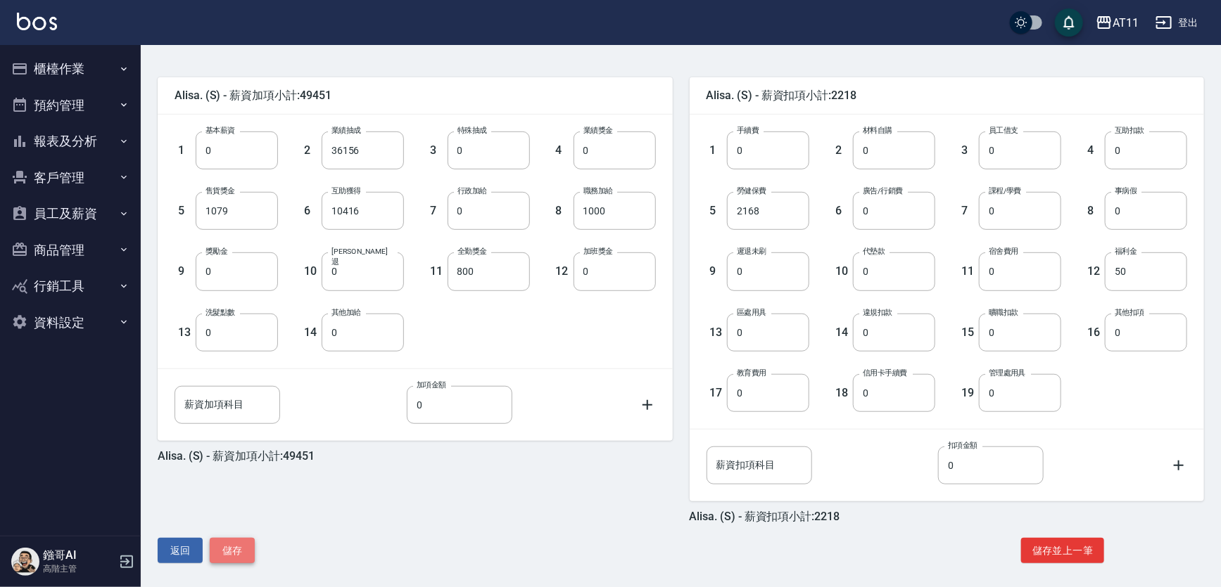
click at [222, 549] on button "儲存" at bounding box center [232, 551] width 45 height 26
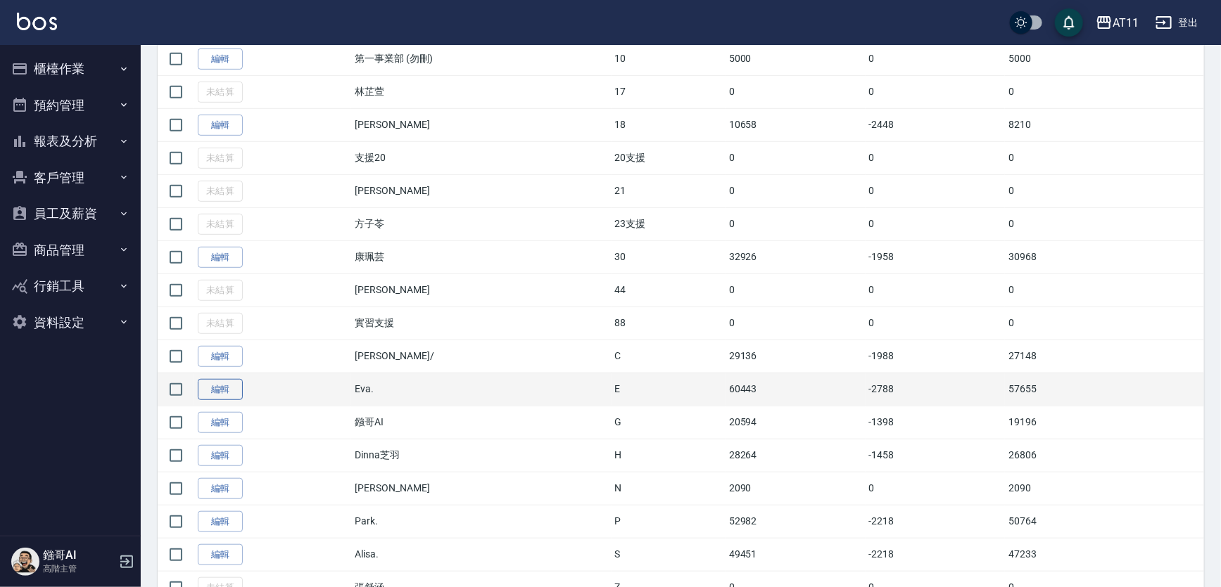
scroll to position [390, 0]
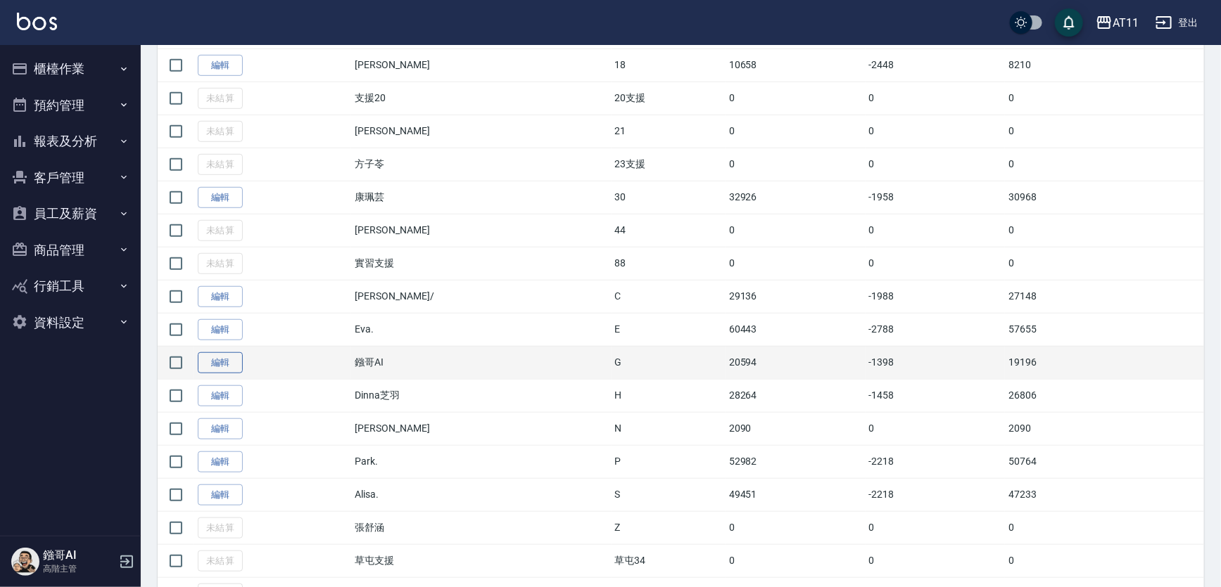
click at [217, 374] on link "編輯" at bounding box center [220, 363] width 45 height 22
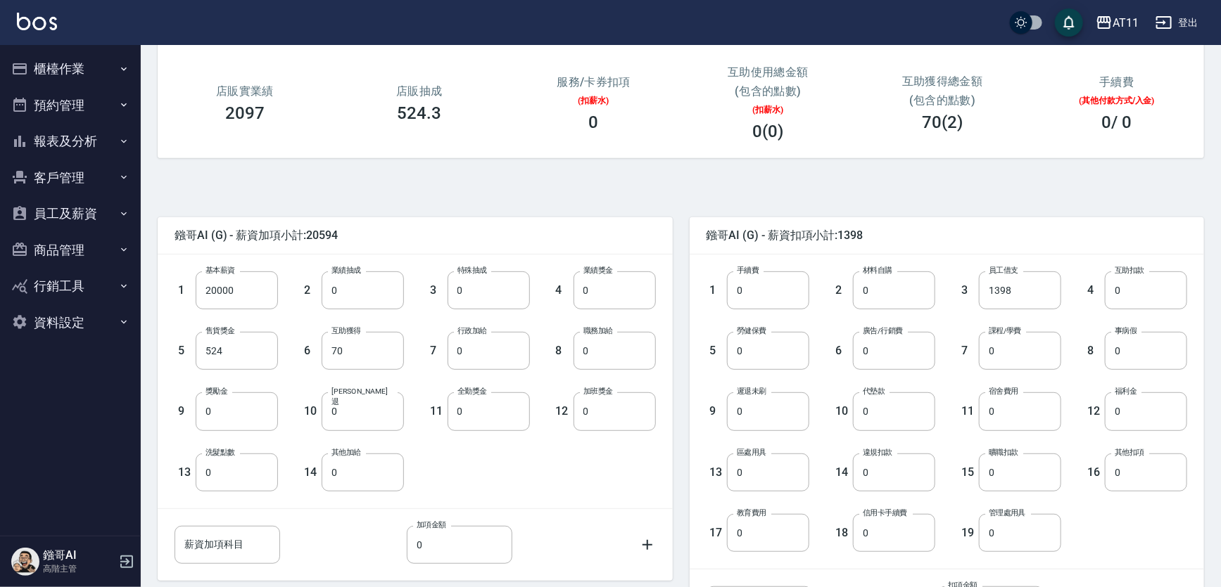
scroll to position [191, 0]
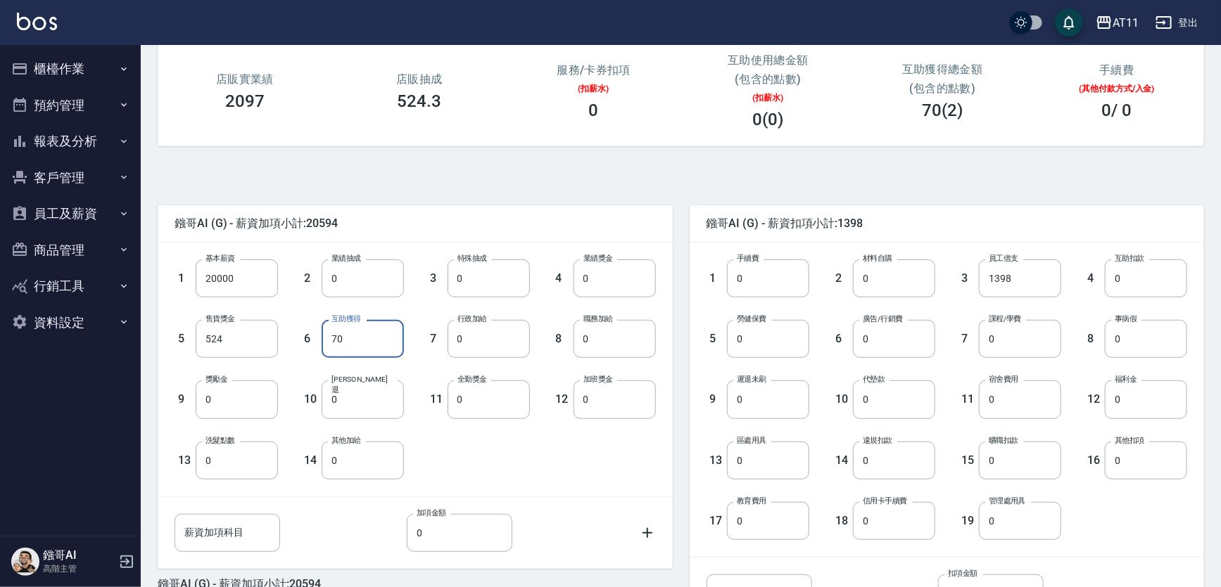
click at [379, 336] on input "70" at bounding box center [363, 339] width 82 height 38
type input "80"
click at [1138, 141] on div "實際匯款金額 19206 總實業績 6298 指定實業績 不指定實業績 6298 0 指定抽成 0 不指定抽成 0 特殊業績 特殊抽成 0 0 店販實業績 2…" at bounding box center [681, 35] width 1046 height 221
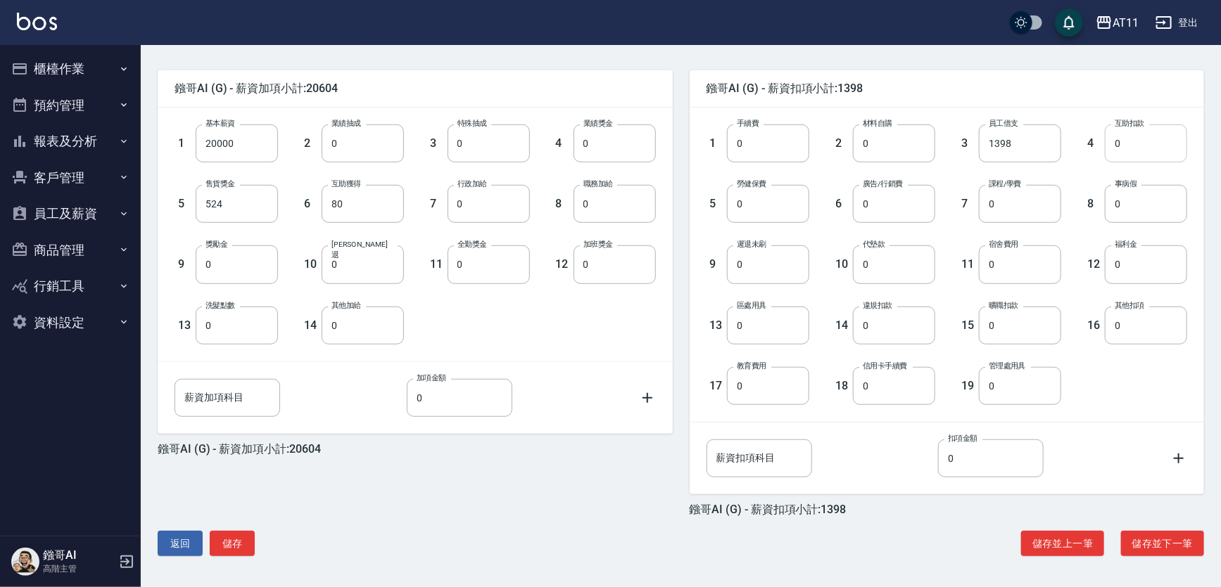
scroll to position [329, 0]
click at [238, 556] on button "儲存" at bounding box center [232, 544] width 45 height 26
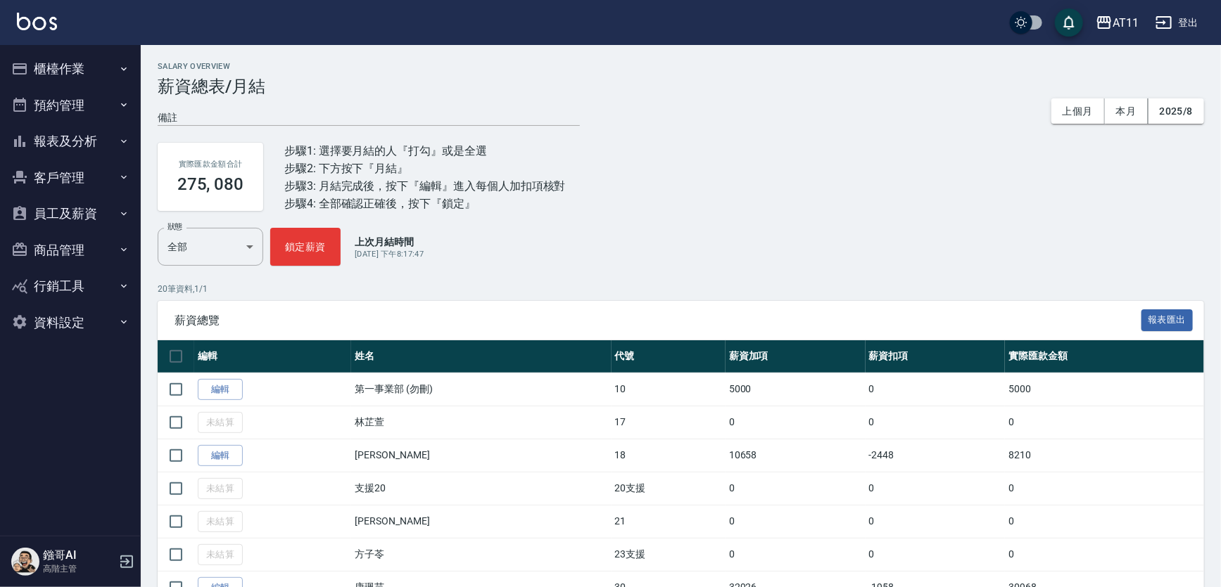
click at [87, 70] on button "櫃檯作業" at bounding box center [70, 69] width 129 height 37
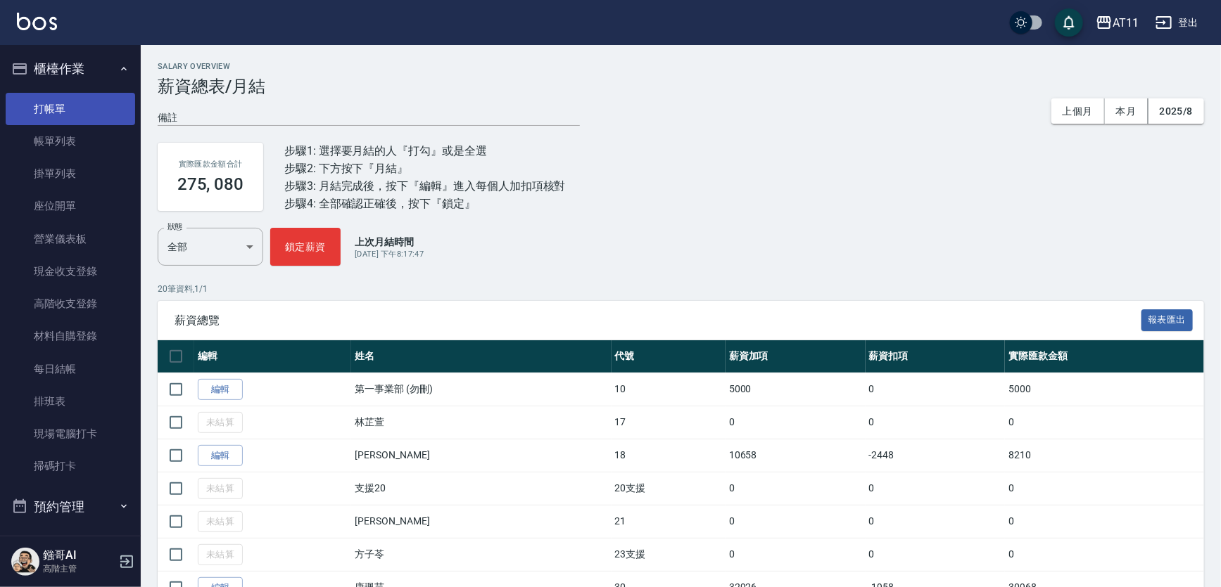
click at [84, 95] on link "打帳單" at bounding box center [70, 109] width 129 height 32
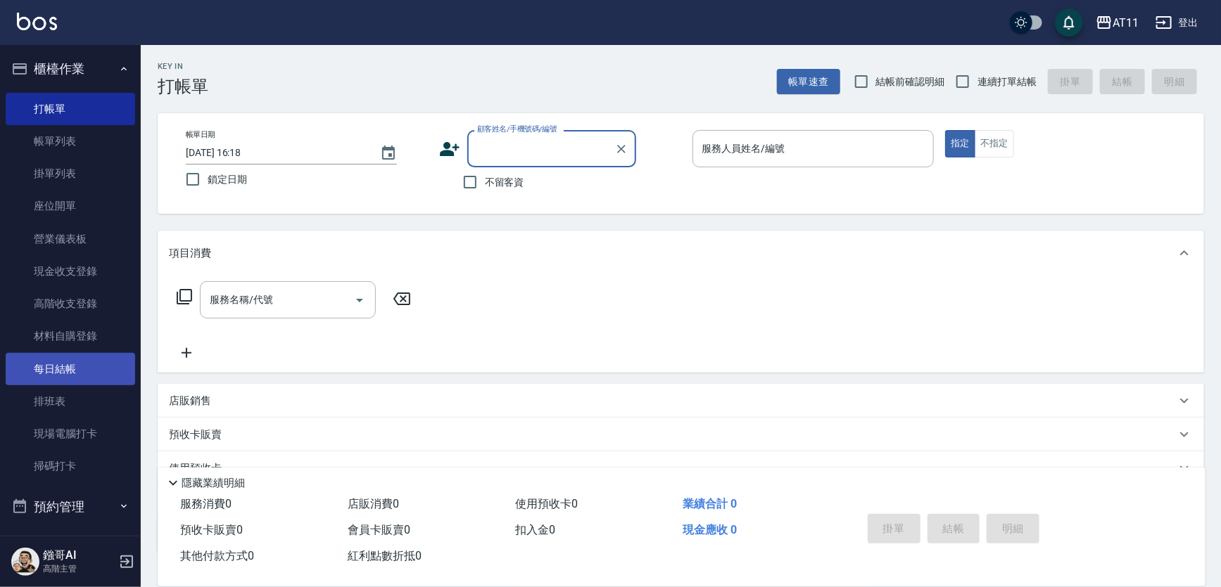
click at [44, 364] on link "每日結帳" at bounding box center [70, 369] width 129 height 32
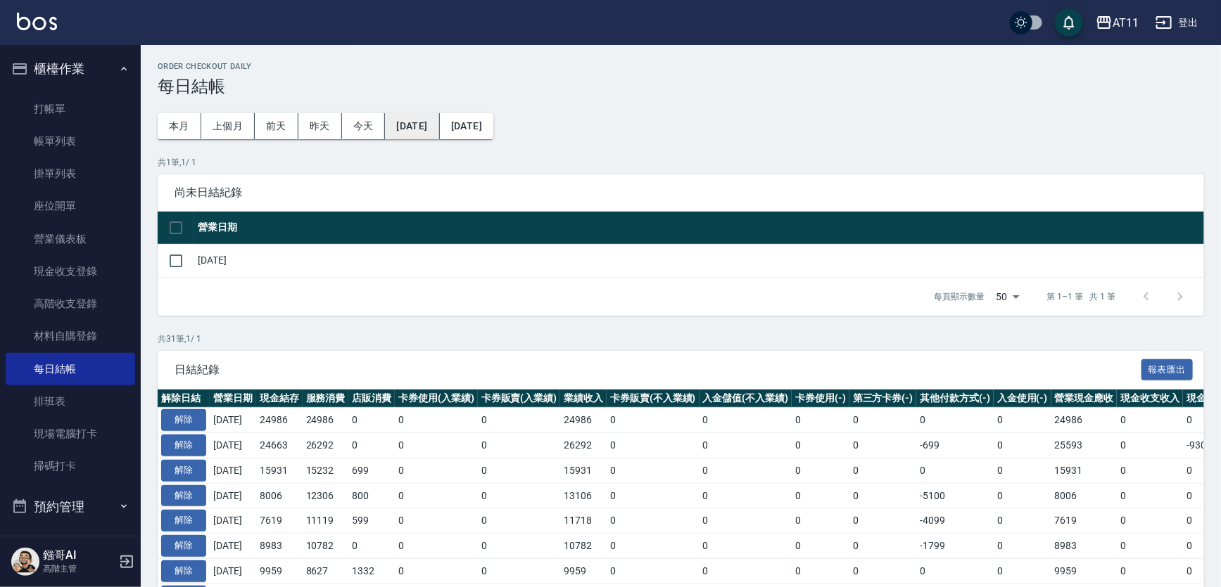
click at [439, 132] on button "[DATE]" at bounding box center [412, 126] width 54 height 26
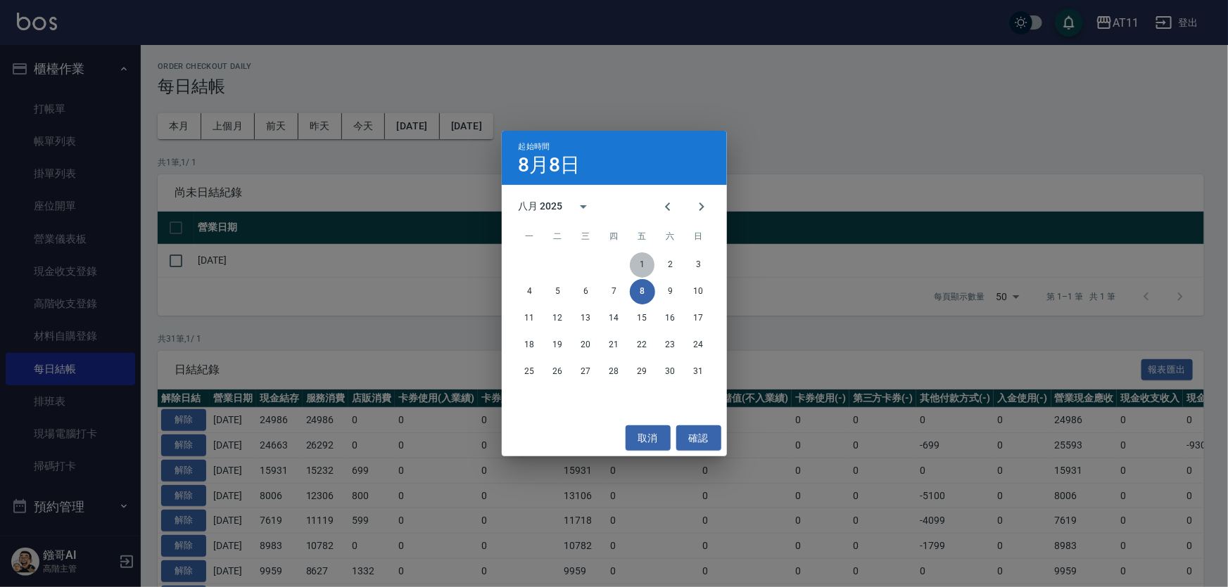
click at [638, 268] on button "1" at bounding box center [642, 265] width 25 height 25
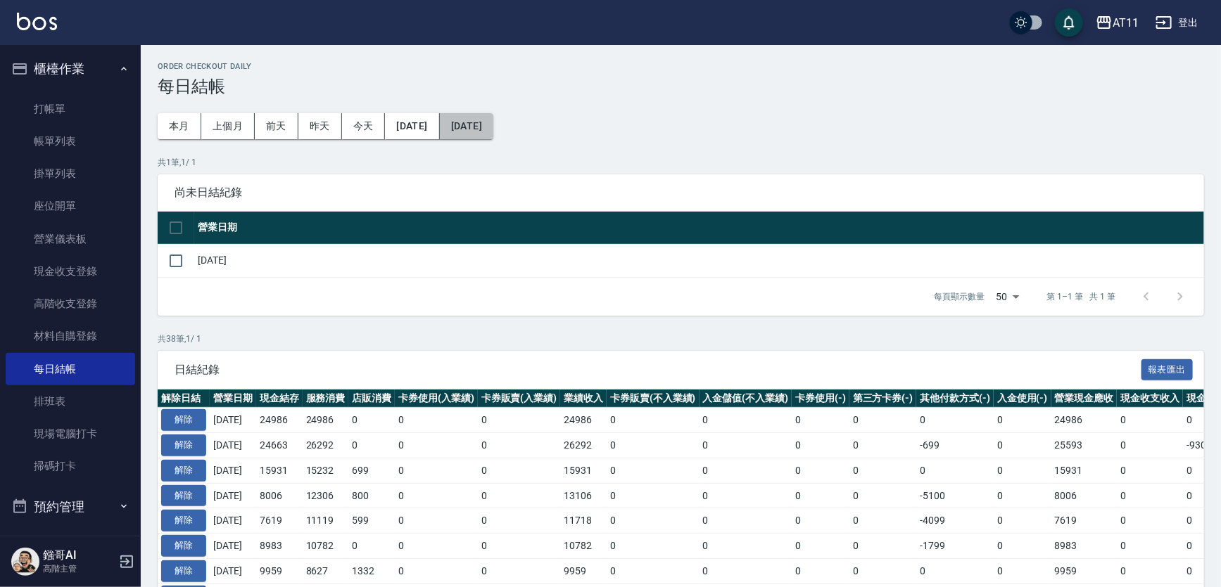
click at [493, 138] on button "[DATE]" at bounding box center [466, 126] width 53 height 26
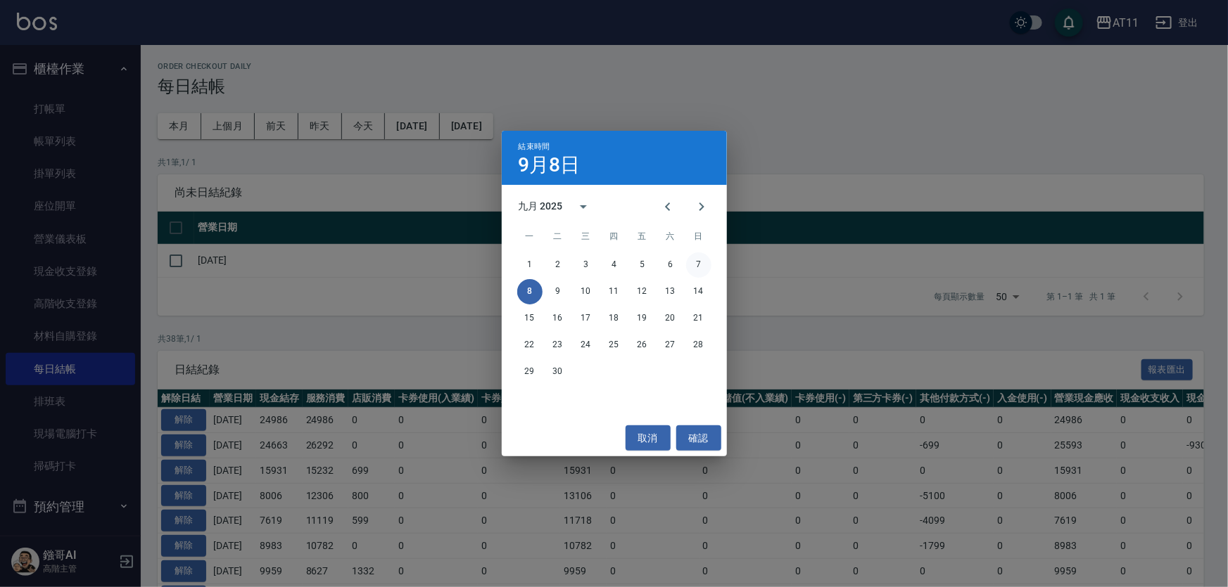
click at [697, 267] on button "7" at bounding box center [698, 265] width 25 height 25
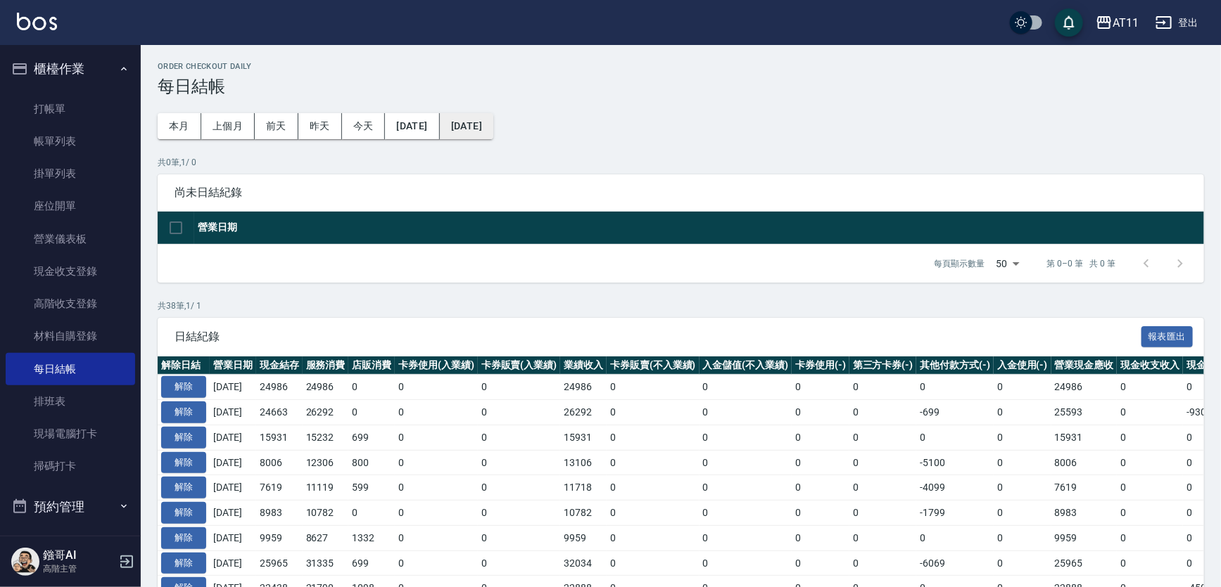
click at [493, 122] on button "[DATE]" at bounding box center [466, 126] width 53 height 26
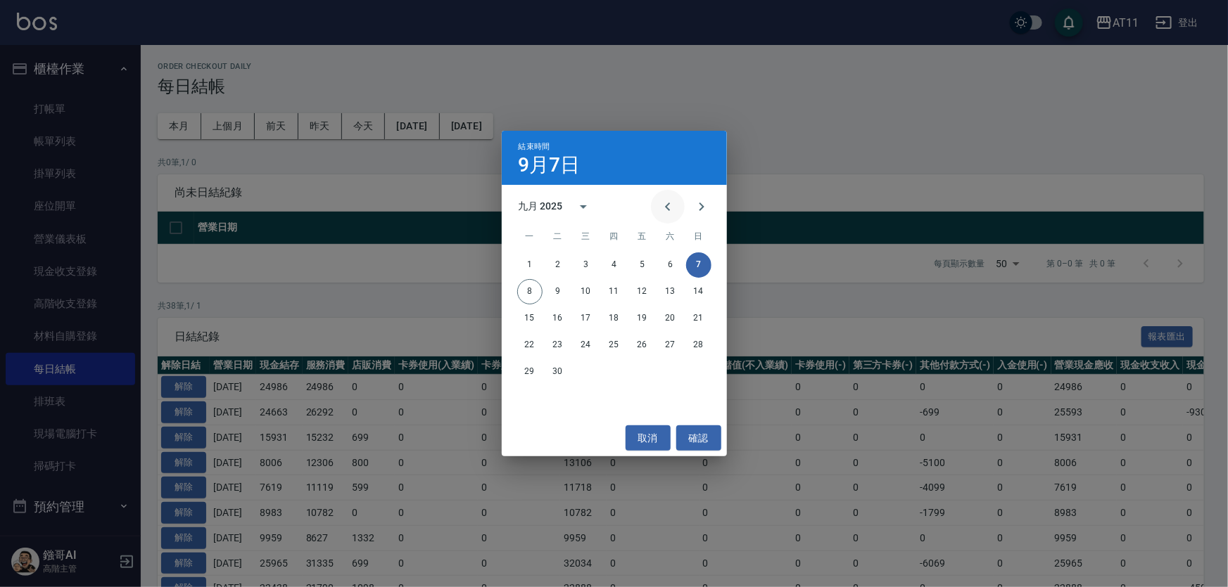
click at [668, 213] on icon "Previous month" at bounding box center [667, 206] width 17 height 17
click at [420, 139] on div "結束時間 9月7日 八月 2025 一 二 三 四 五 六 日 1 2 3 4 5 6 7 8 9 10 11 12 13 14 15 16 17 18 19…" at bounding box center [614, 293] width 1228 height 587
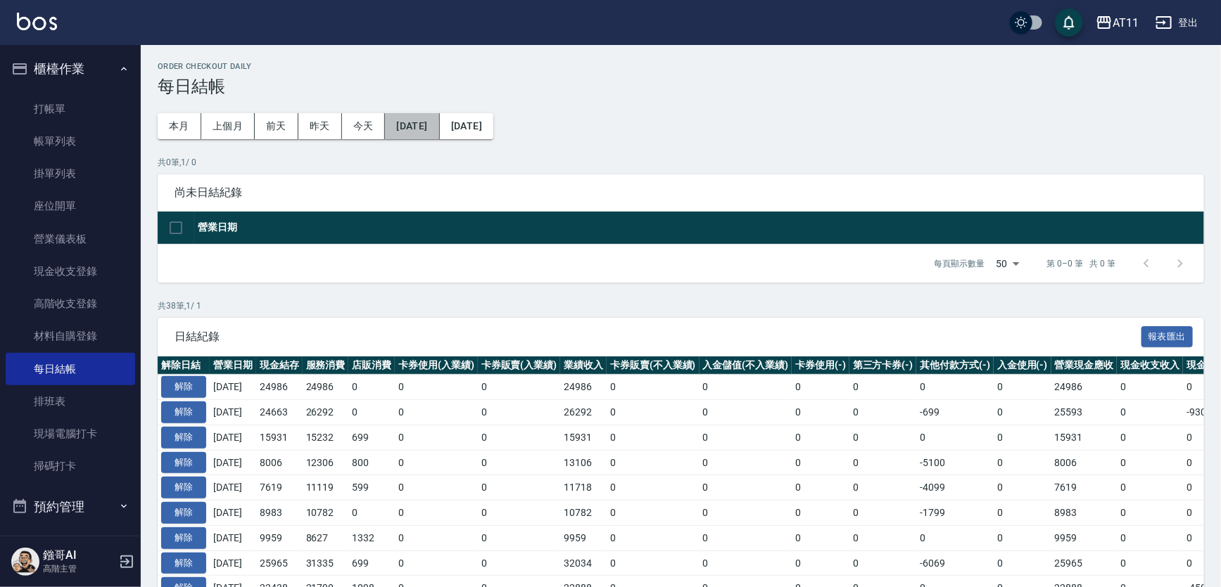
click at [426, 133] on button "2025/08/01" at bounding box center [412, 126] width 54 height 26
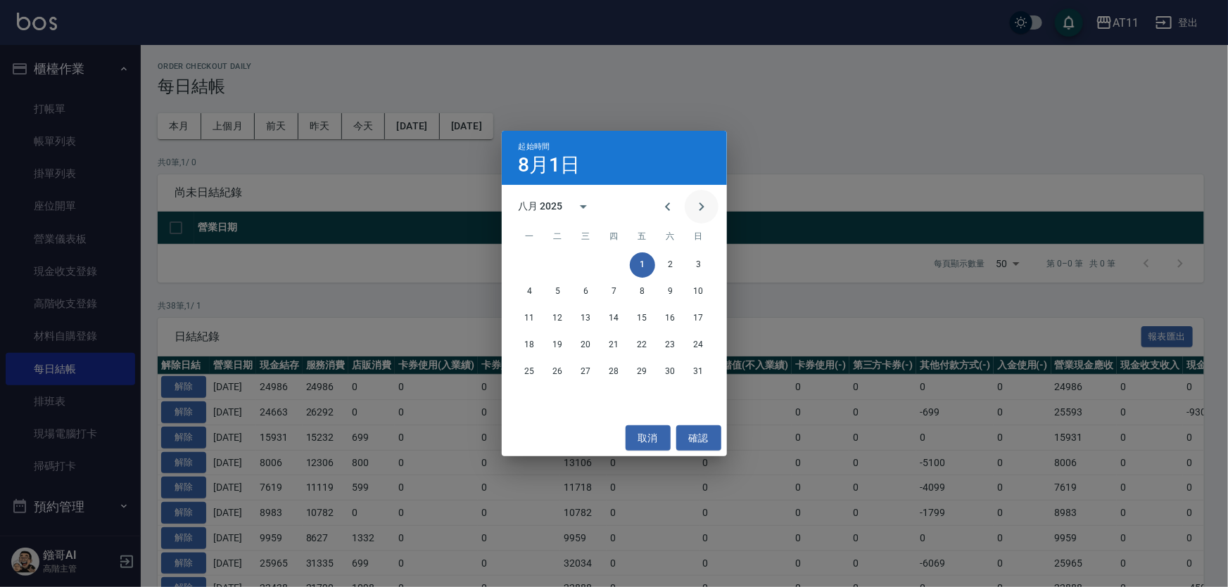
click at [699, 206] on icon "Next month" at bounding box center [701, 206] width 17 height 17
click at [524, 262] on button "1" at bounding box center [529, 265] width 25 height 25
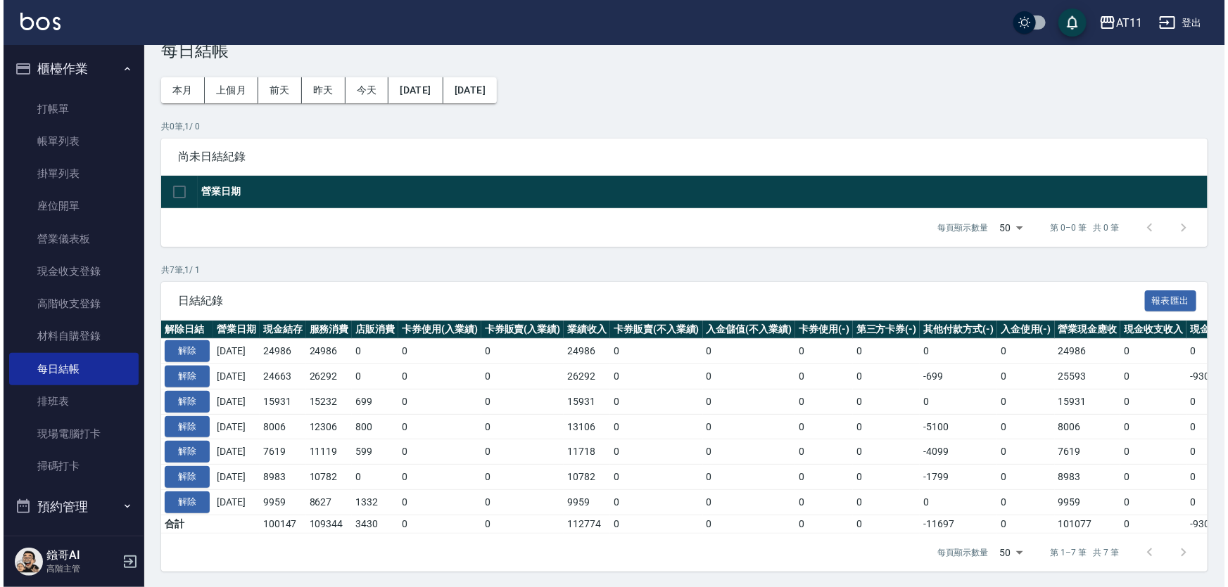
scroll to position [88, 0]
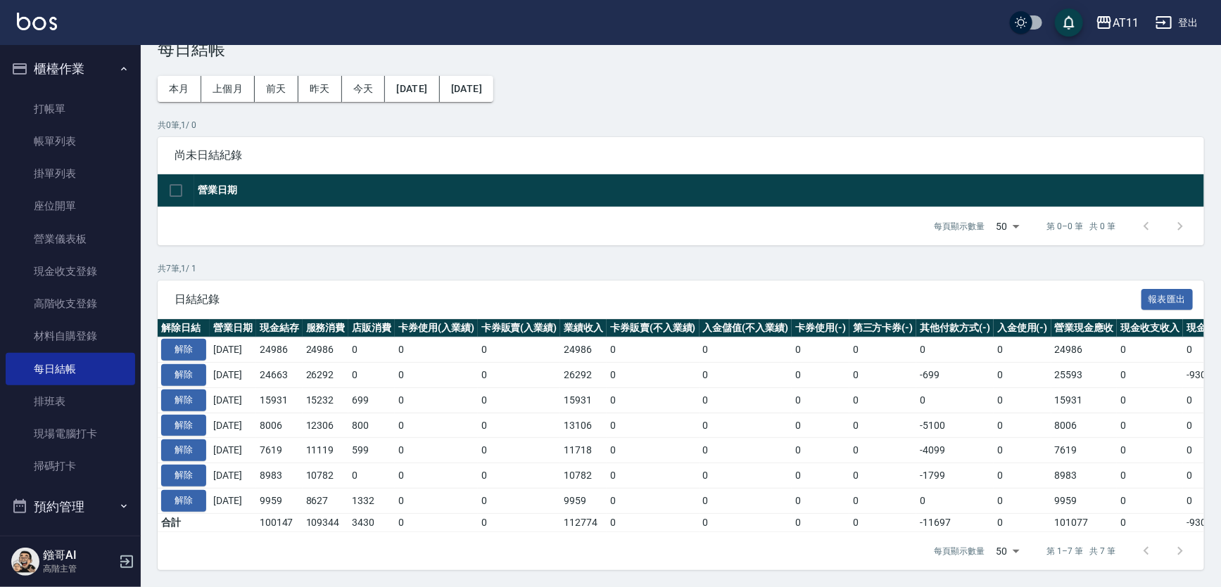
click at [1127, 36] on div "AT11 登出" at bounding box center [610, 22] width 1221 height 45
click at [1116, 20] on div "AT11" at bounding box center [1125, 23] width 26 height 18
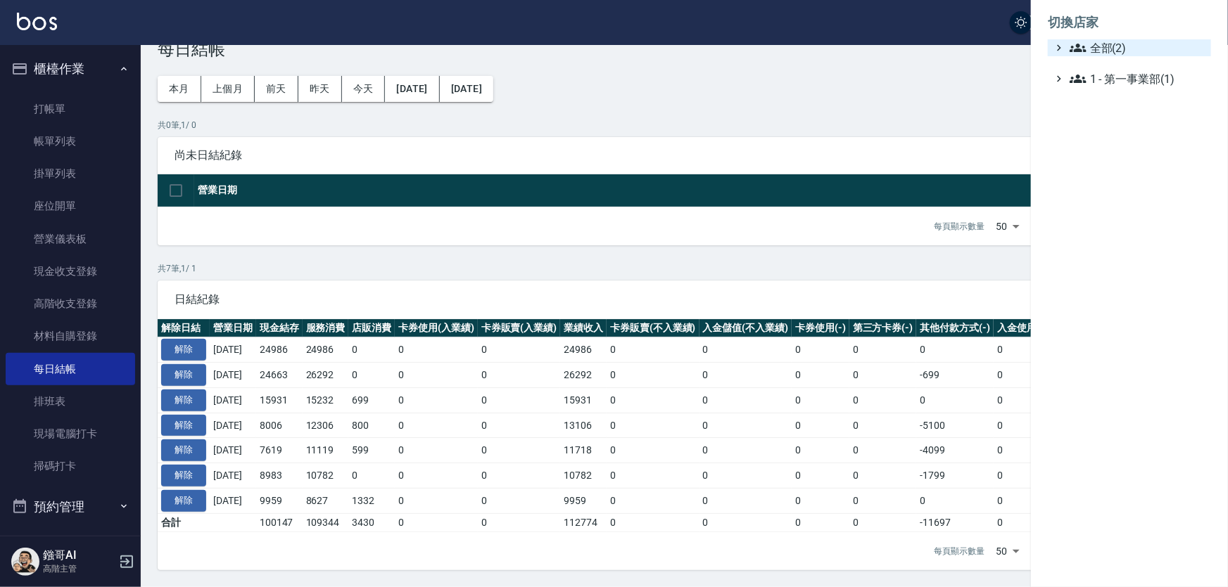
click at [1110, 49] on span "全部(2)" at bounding box center [1137, 47] width 136 height 17
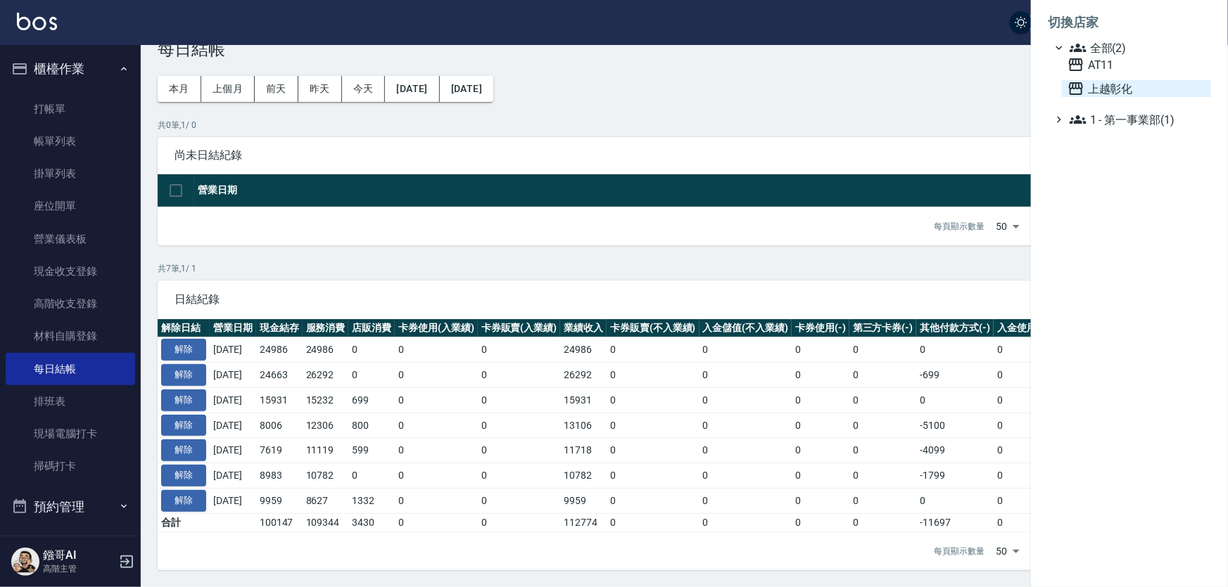
click at [1105, 97] on span "上越彰化" at bounding box center [1136, 88] width 138 height 17
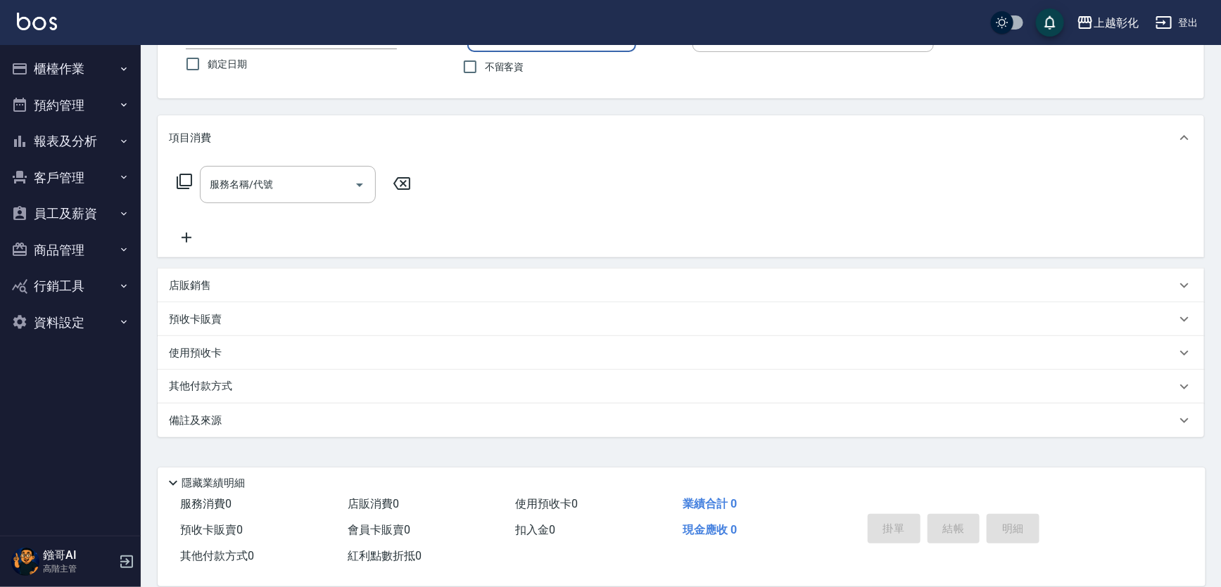
scroll to position [123, 0]
click at [51, 205] on button "員工及薪資" at bounding box center [70, 214] width 129 height 37
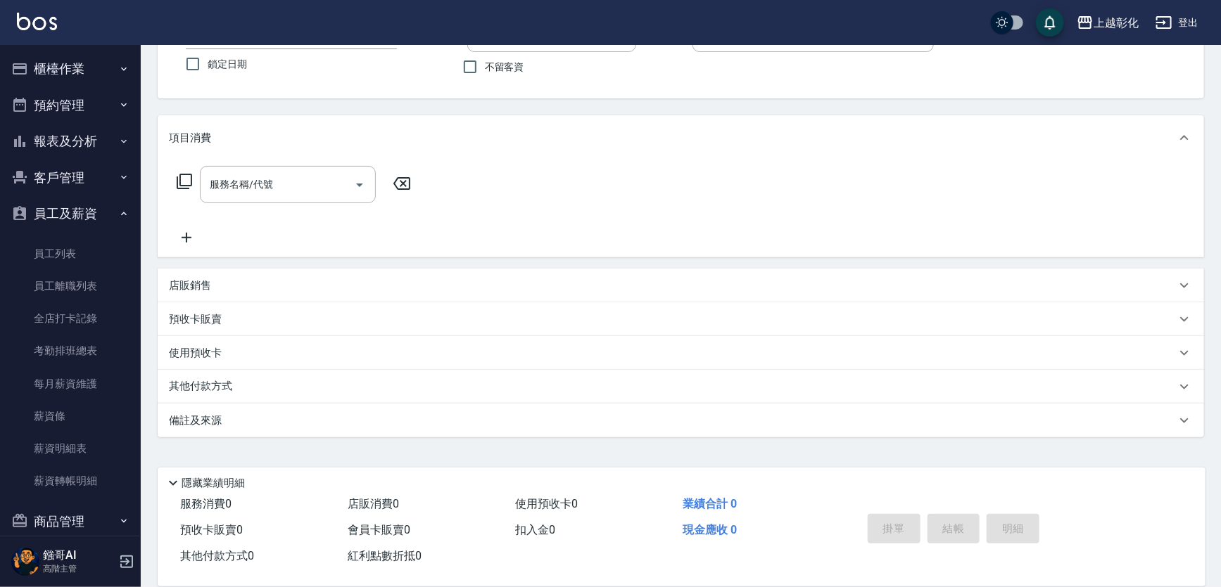
click at [51, 205] on button "員工及薪資" at bounding box center [70, 214] width 129 height 37
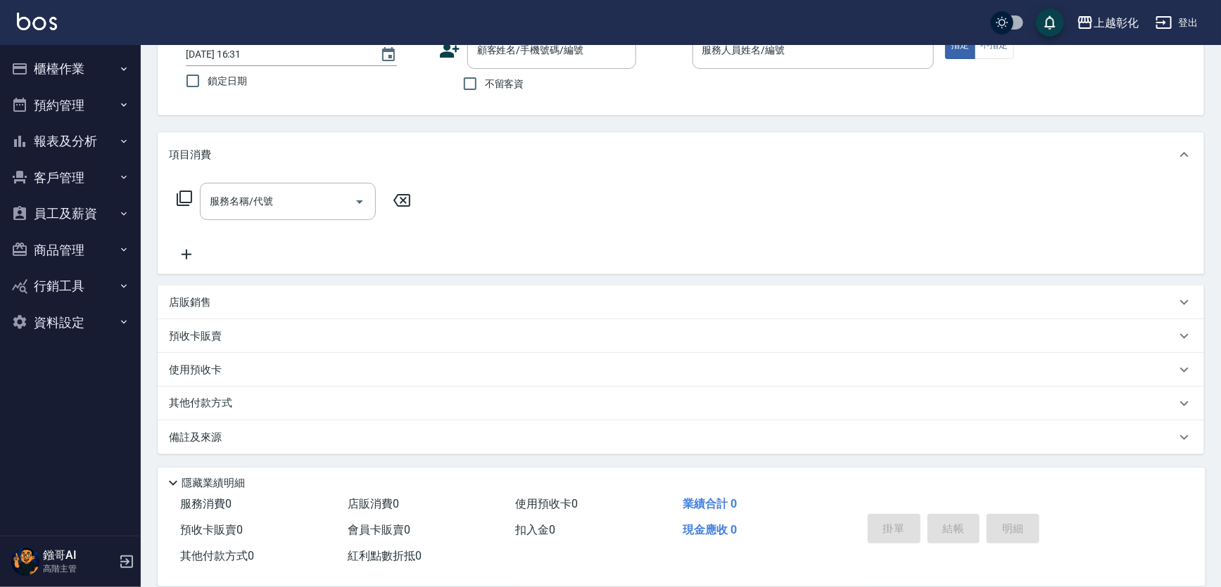
scroll to position [0, 0]
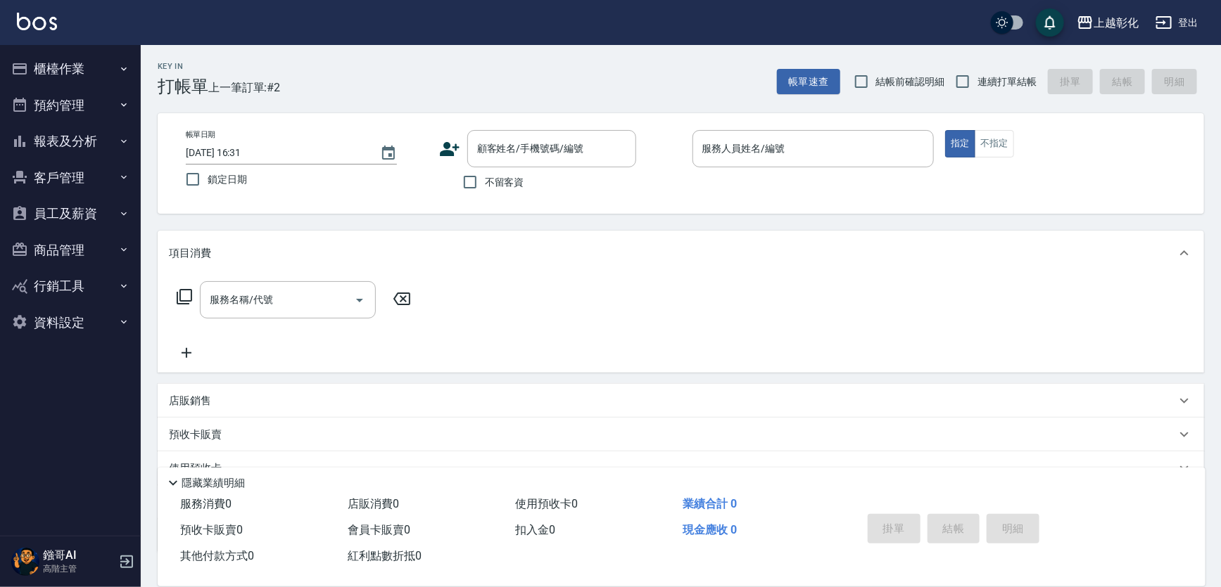
click at [75, 146] on button "報表及分析" at bounding box center [70, 141] width 129 height 37
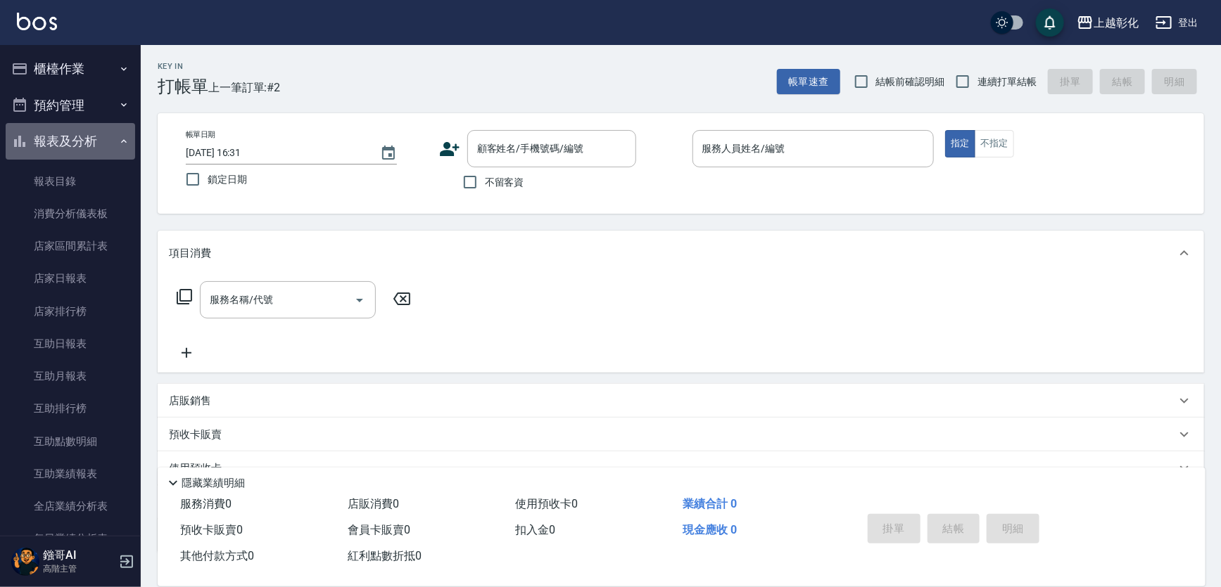
click at [75, 146] on button "報表及分析" at bounding box center [70, 141] width 129 height 37
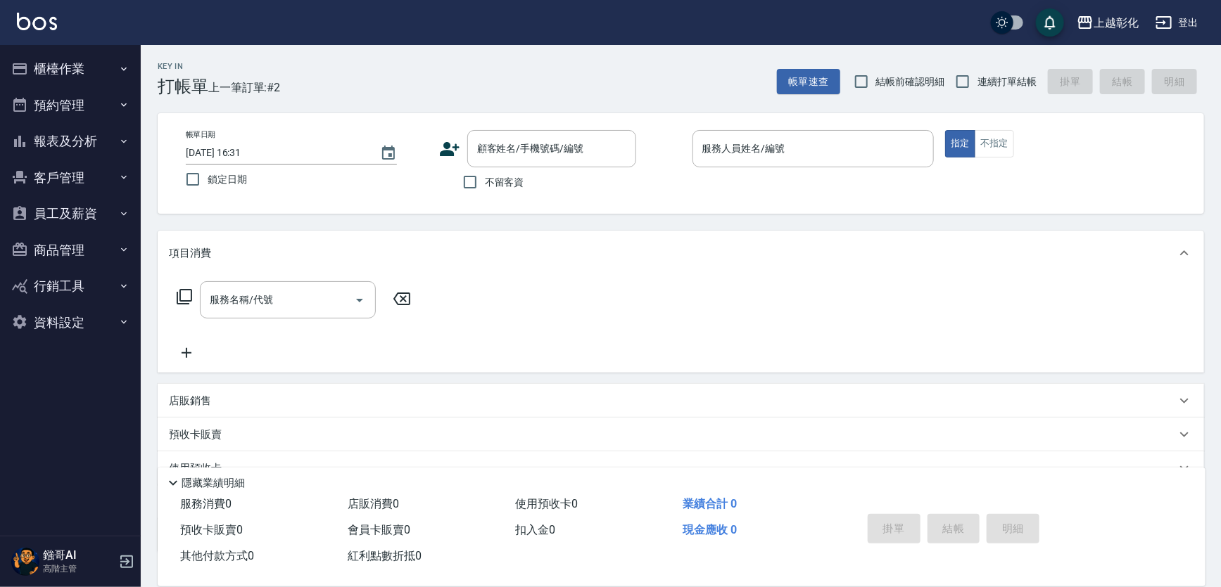
click at [74, 77] on button "櫃檯作業" at bounding box center [70, 69] width 129 height 37
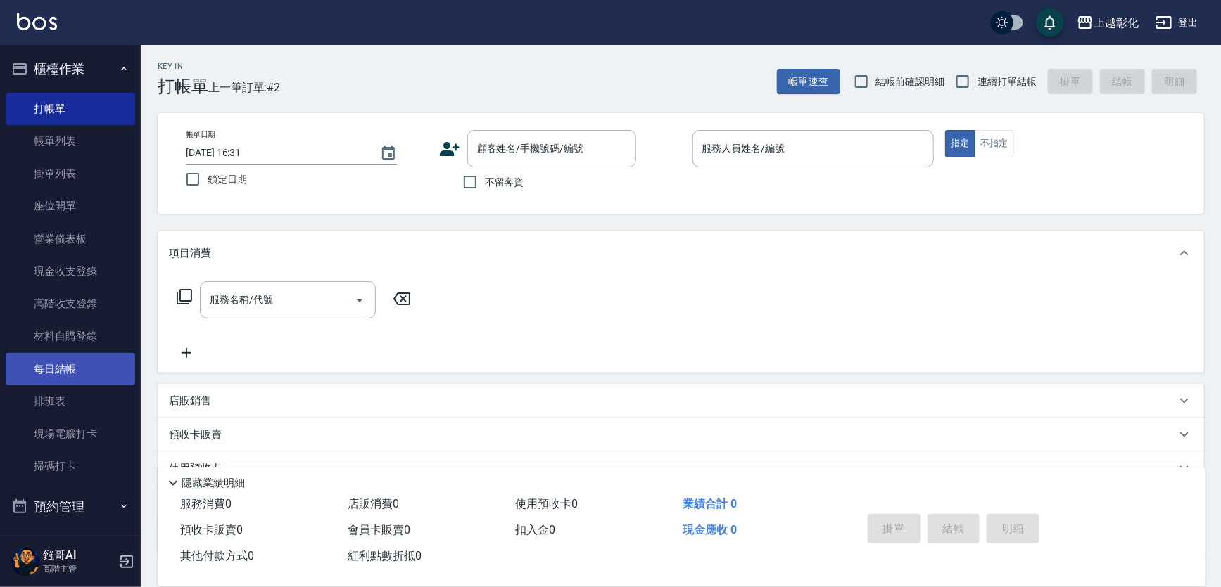
click at [69, 379] on link "每日結帳" at bounding box center [70, 369] width 129 height 32
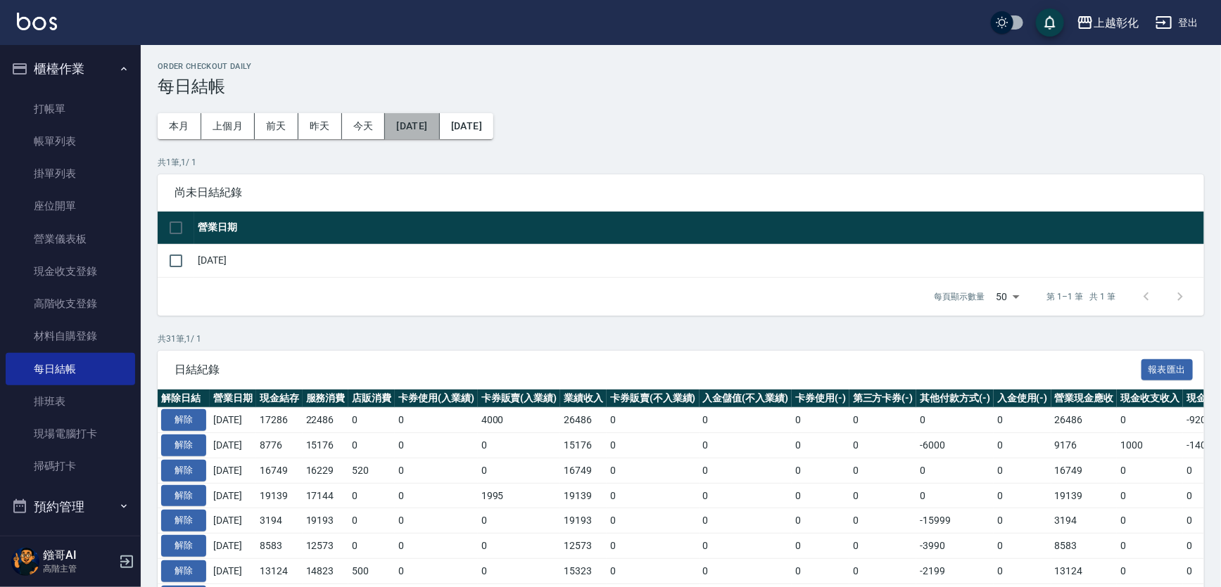
click at [416, 127] on button "2025/08/08" at bounding box center [412, 126] width 54 height 26
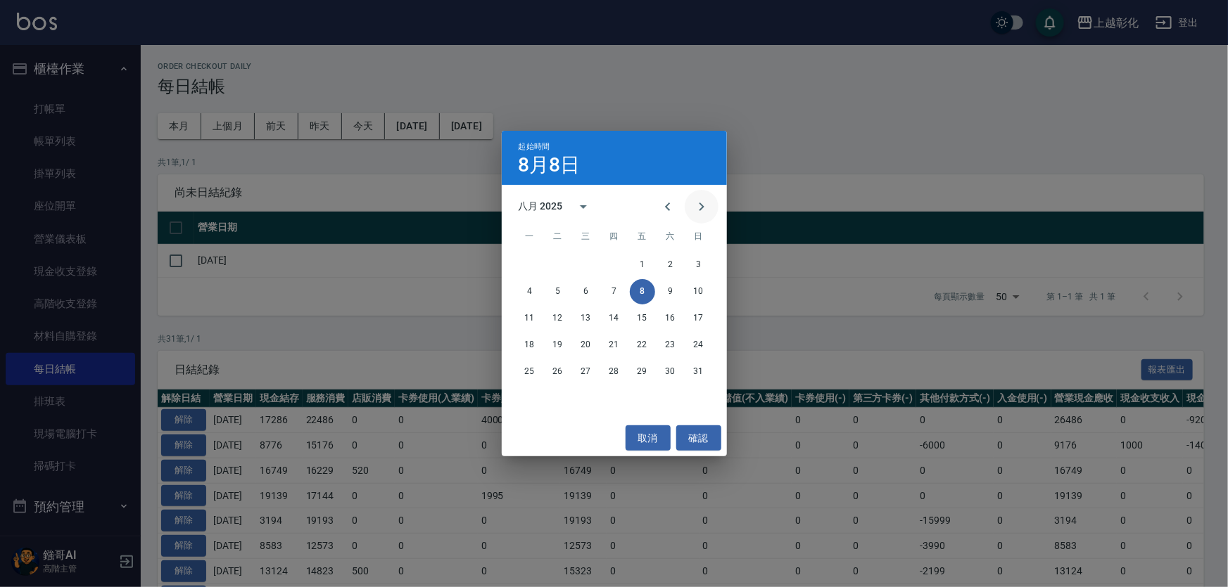
click at [701, 210] on icon "Next month" at bounding box center [701, 206] width 17 height 17
click at [526, 269] on button "1" at bounding box center [529, 265] width 25 height 25
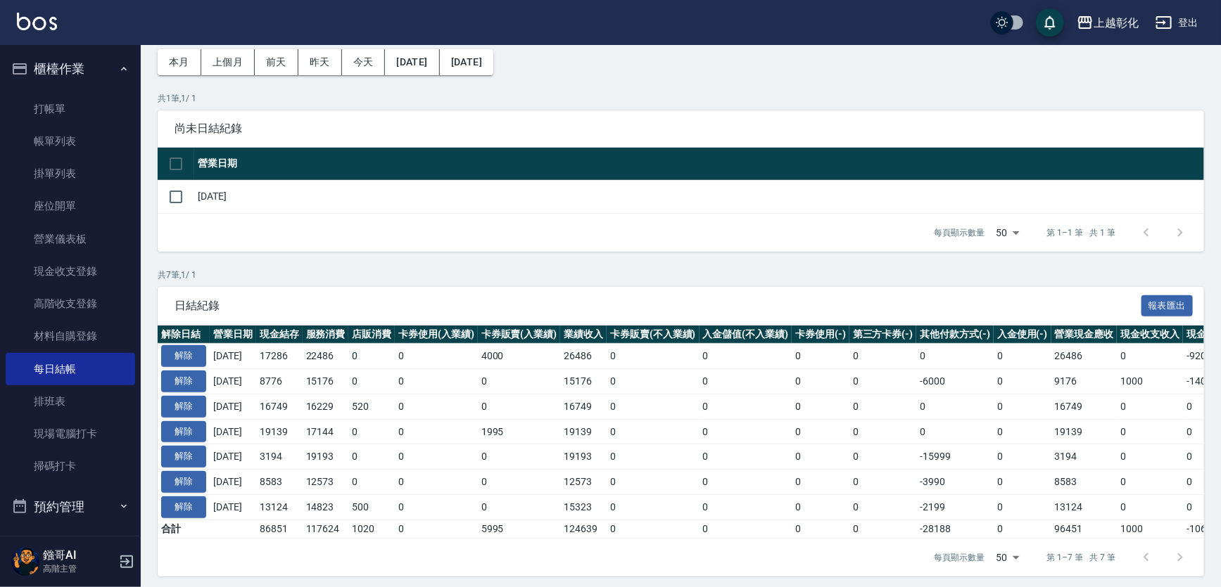
scroll to position [126, 0]
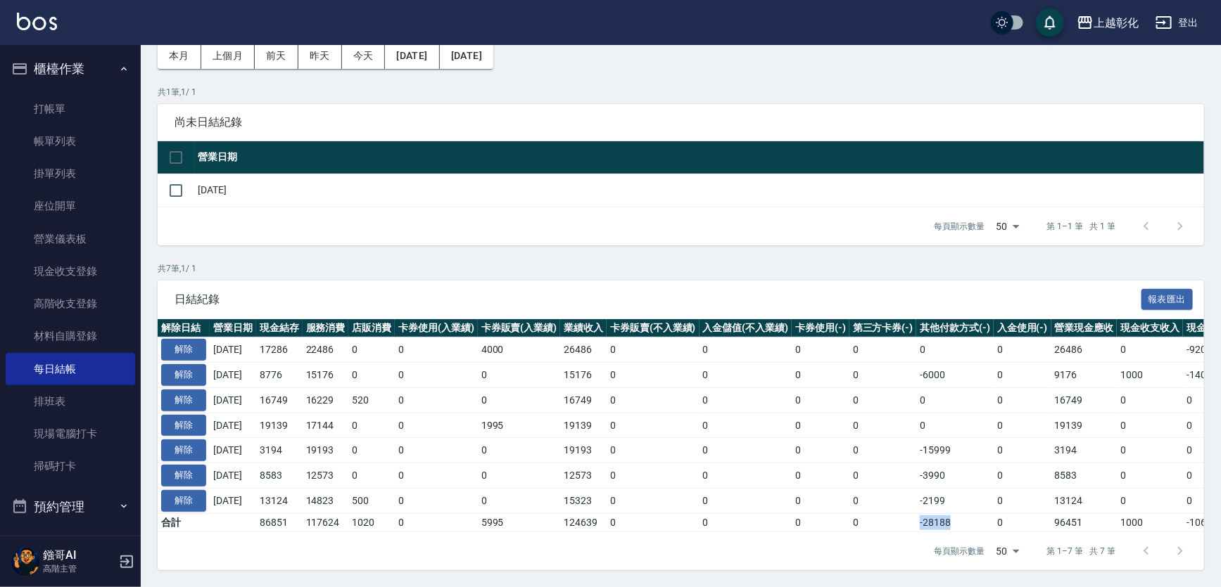
drag, startPoint x: 966, startPoint y: 507, endPoint x: 915, endPoint y: 511, distance: 51.5
click at [915, 514] on tr "合計 86851 117624 1020 0 5995 124639 0 0 0 0 -28188 0 96451 1000 -10600 0" at bounding box center [793, 523] width 1271 height 18
click at [915, 514] on td "0" at bounding box center [883, 523] width 68 height 18
click at [1174, 28] on button "登出" at bounding box center [1177, 23] width 54 height 26
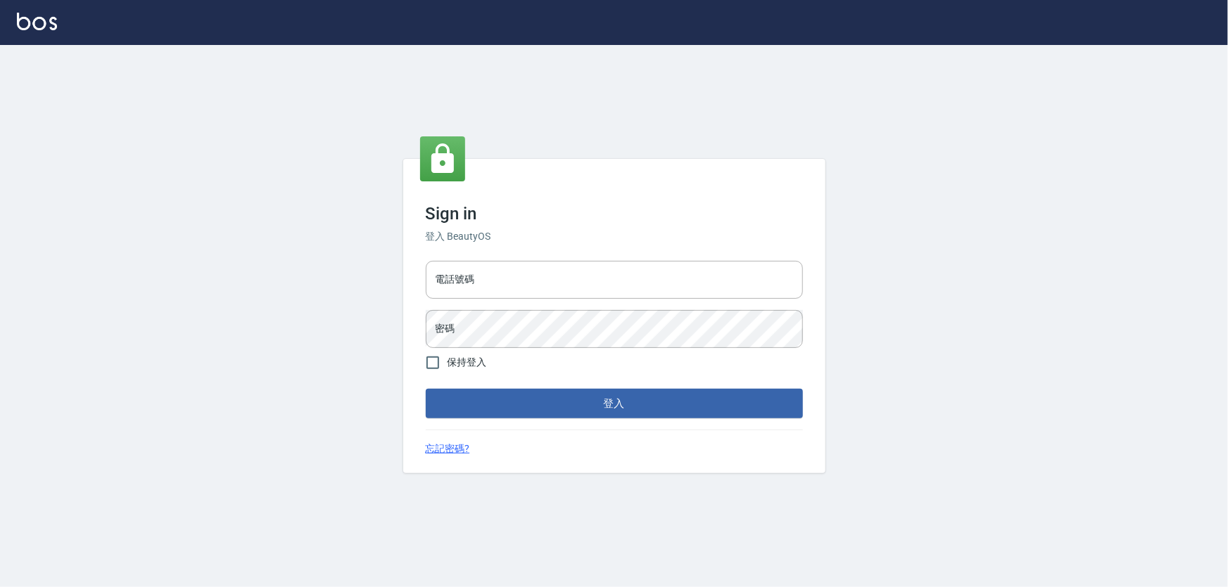
type input "1000"
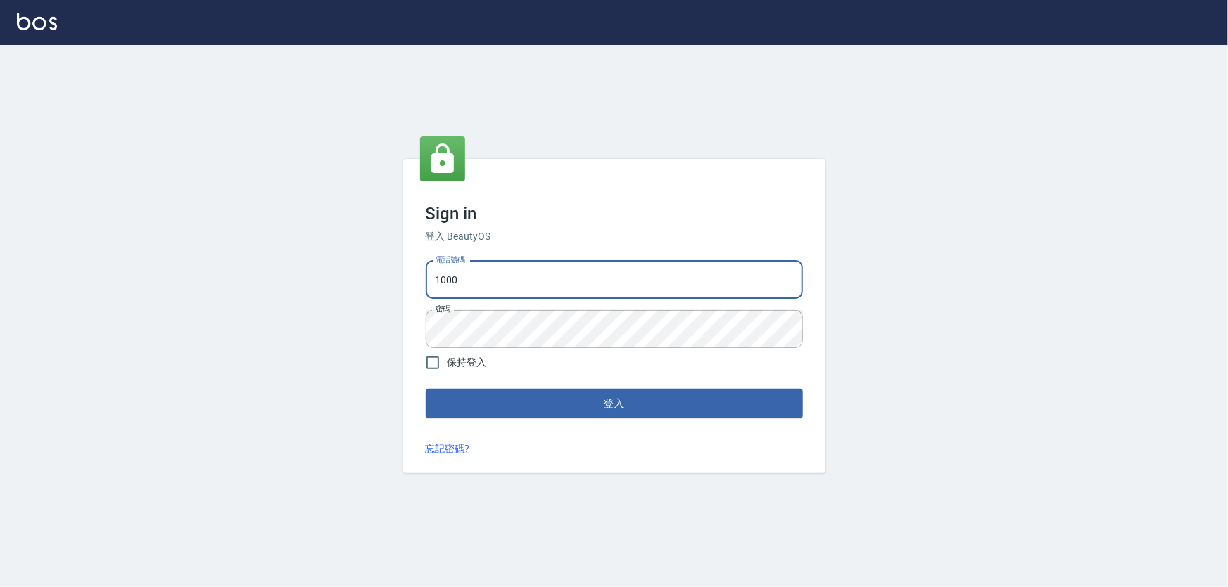
type input "0966106859"
click at [580, 410] on button "登入" at bounding box center [614, 404] width 377 height 30
